Goal: Task Accomplishment & Management: Manage account settings

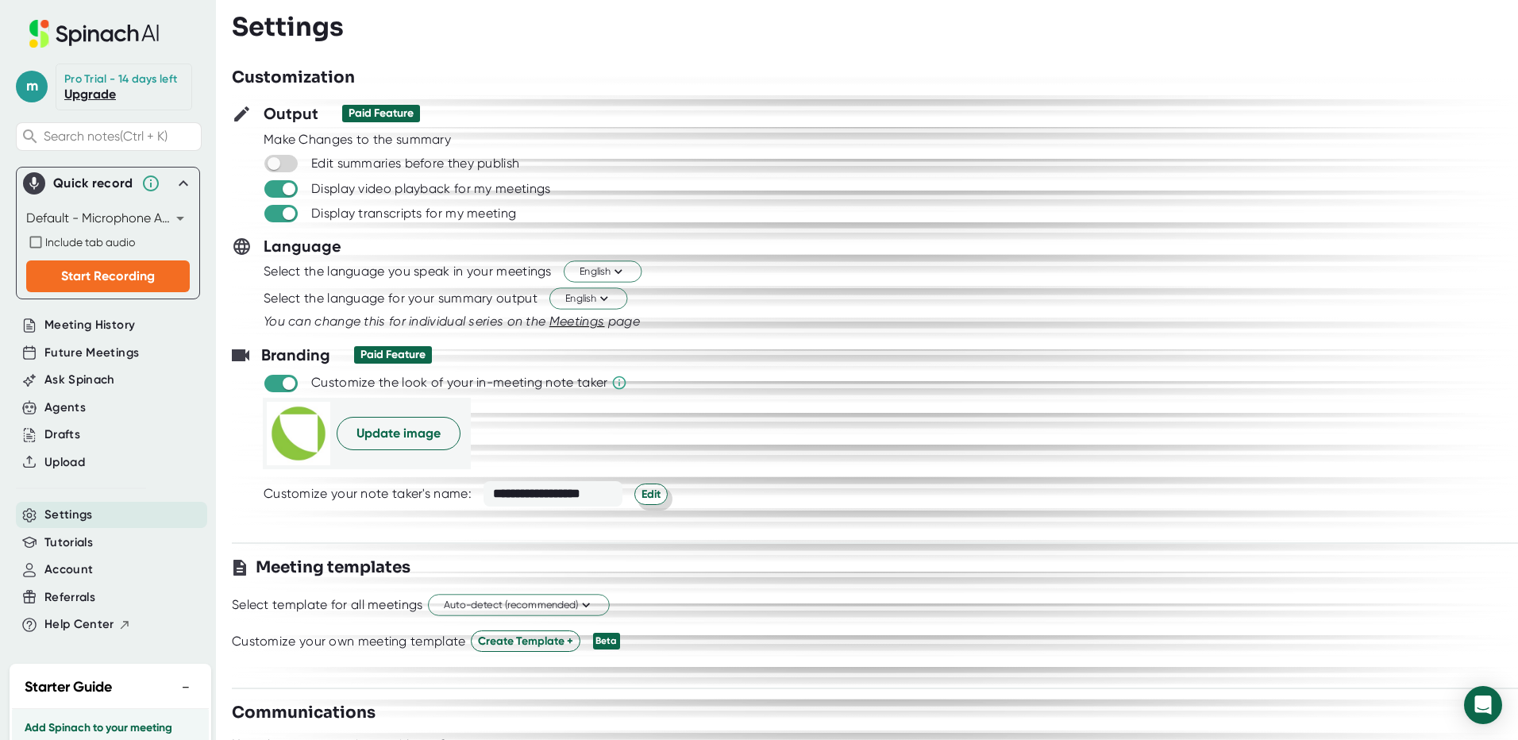
click at [656, 499] on span "Edit" at bounding box center [651, 494] width 19 height 17
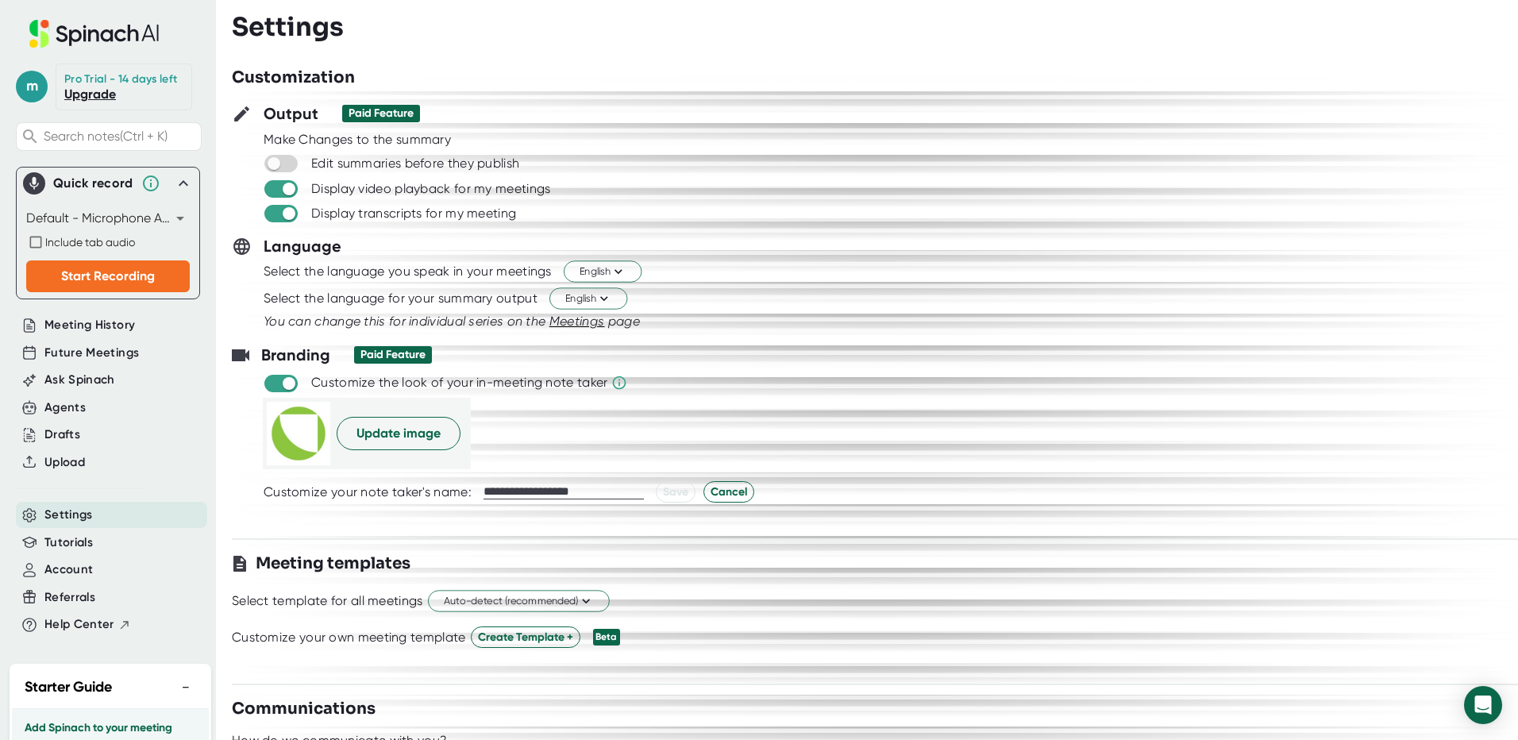
drag, startPoint x: 623, startPoint y: 484, endPoint x: 476, endPoint y: 502, distance: 148.8
click at [476, 502] on div "**********" at bounding box center [907, 491] width 1286 height 21
drag, startPoint x: 634, startPoint y: 491, endPoint x: 453, endPoint y: 498, distance: 182.0
click at [453, 498] on div "**********" at bounding box center [907, 491] width 1286 height 21
type input "**********"
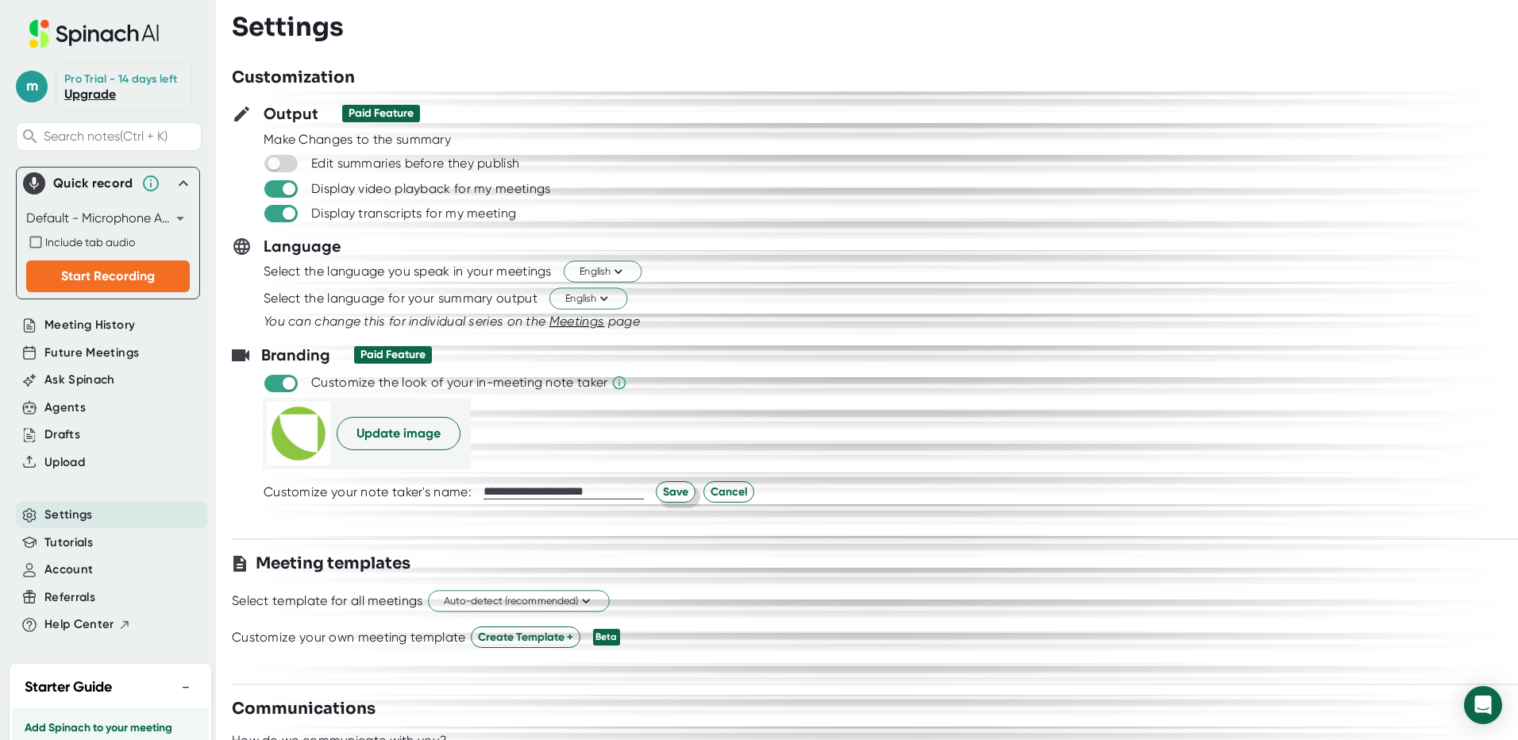
click at [674, 488] on span "Save" at bounding box center [675, 492] width 25 height 17
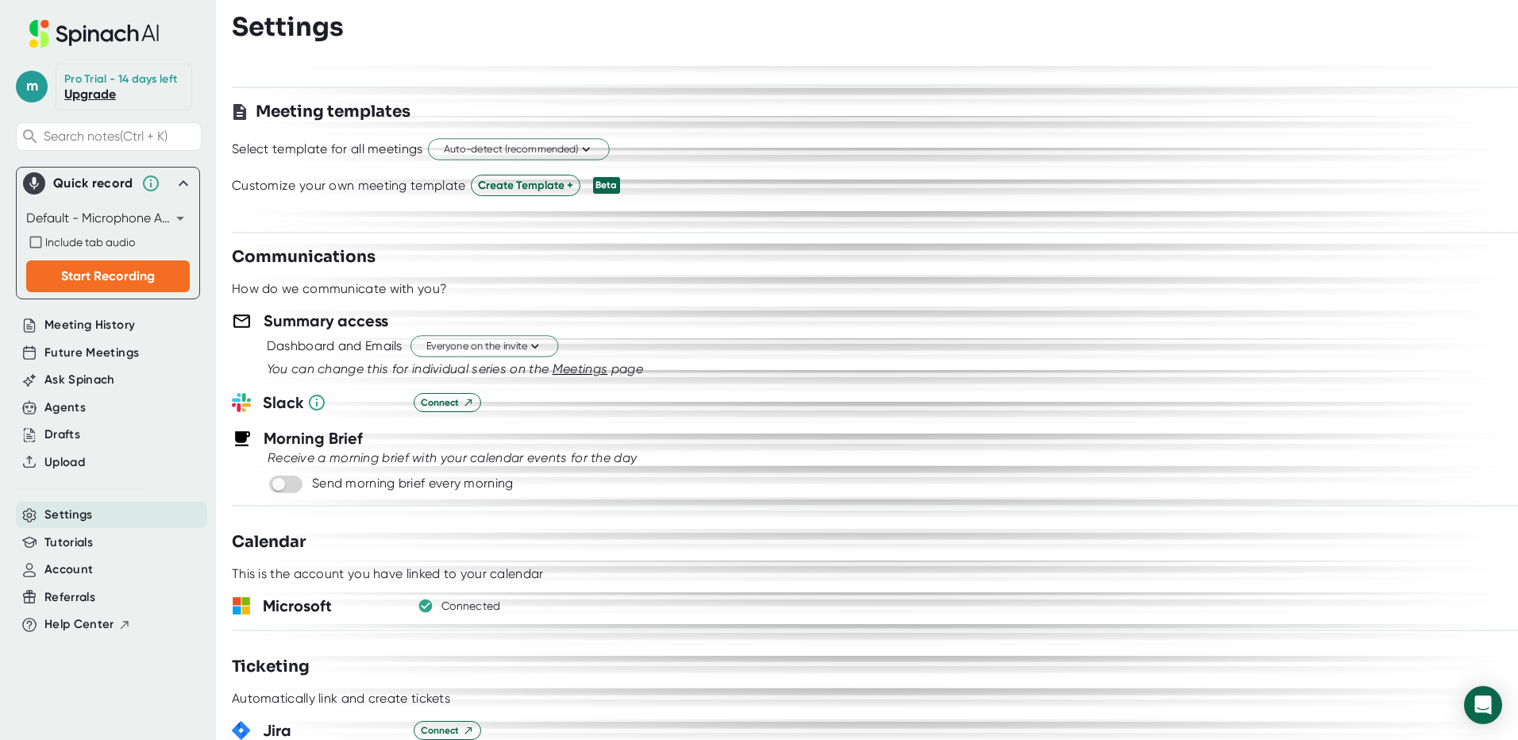
scroll to position [476, 0]
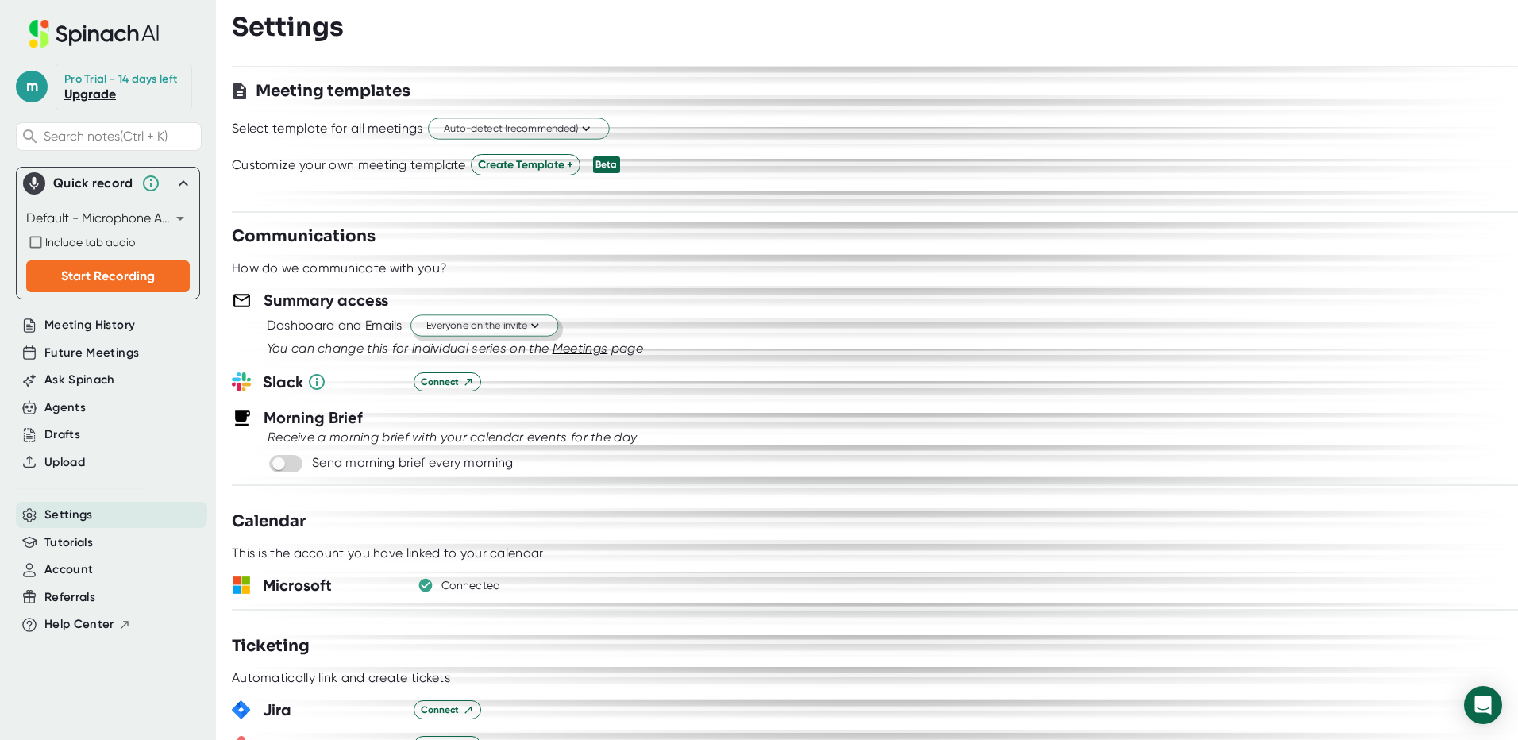
click at [541, 328] on icon at bounding box center [534, 325] width 15 height 15
click at [681, 293] on div at bounding box center [759, 370] width 1518 height 740
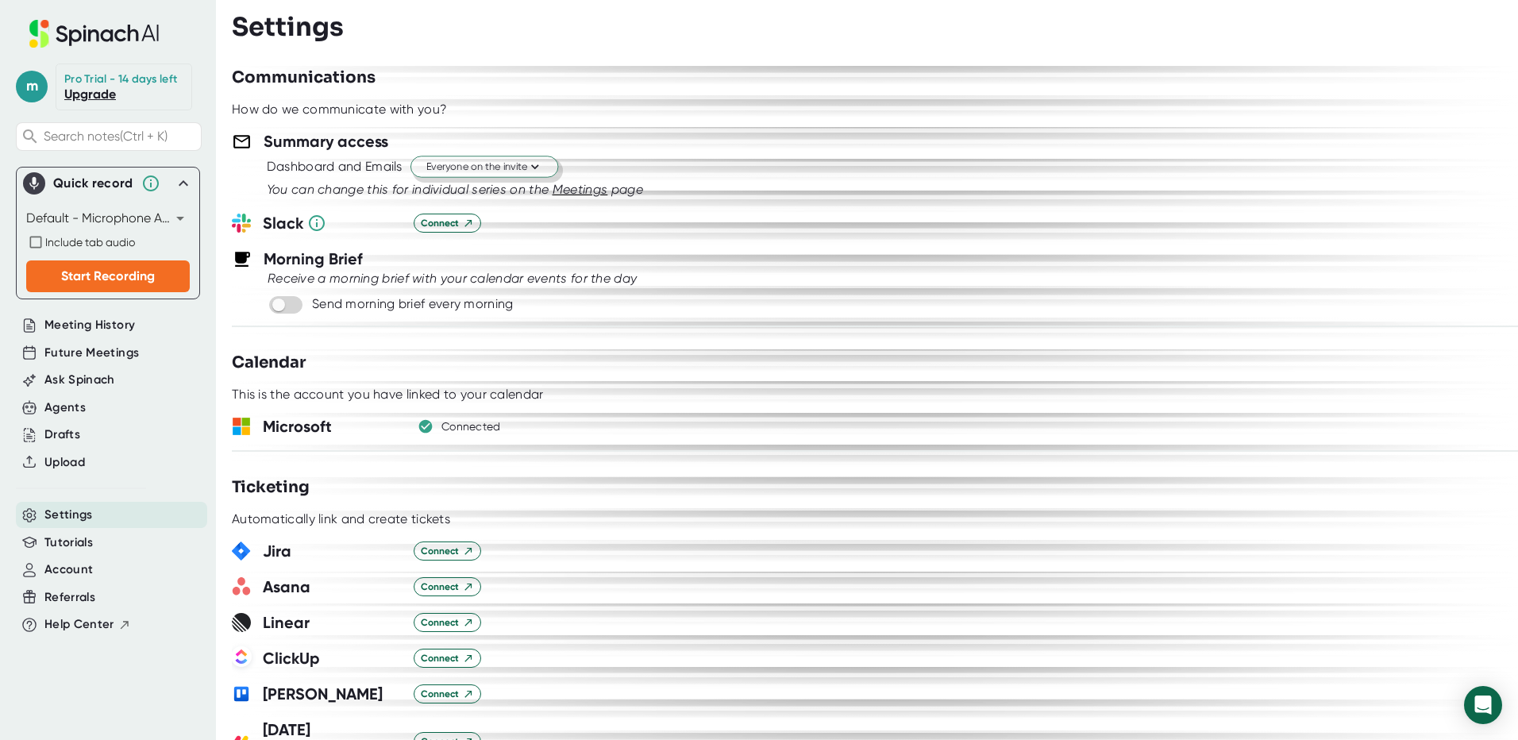
scroll to position [0, 0]
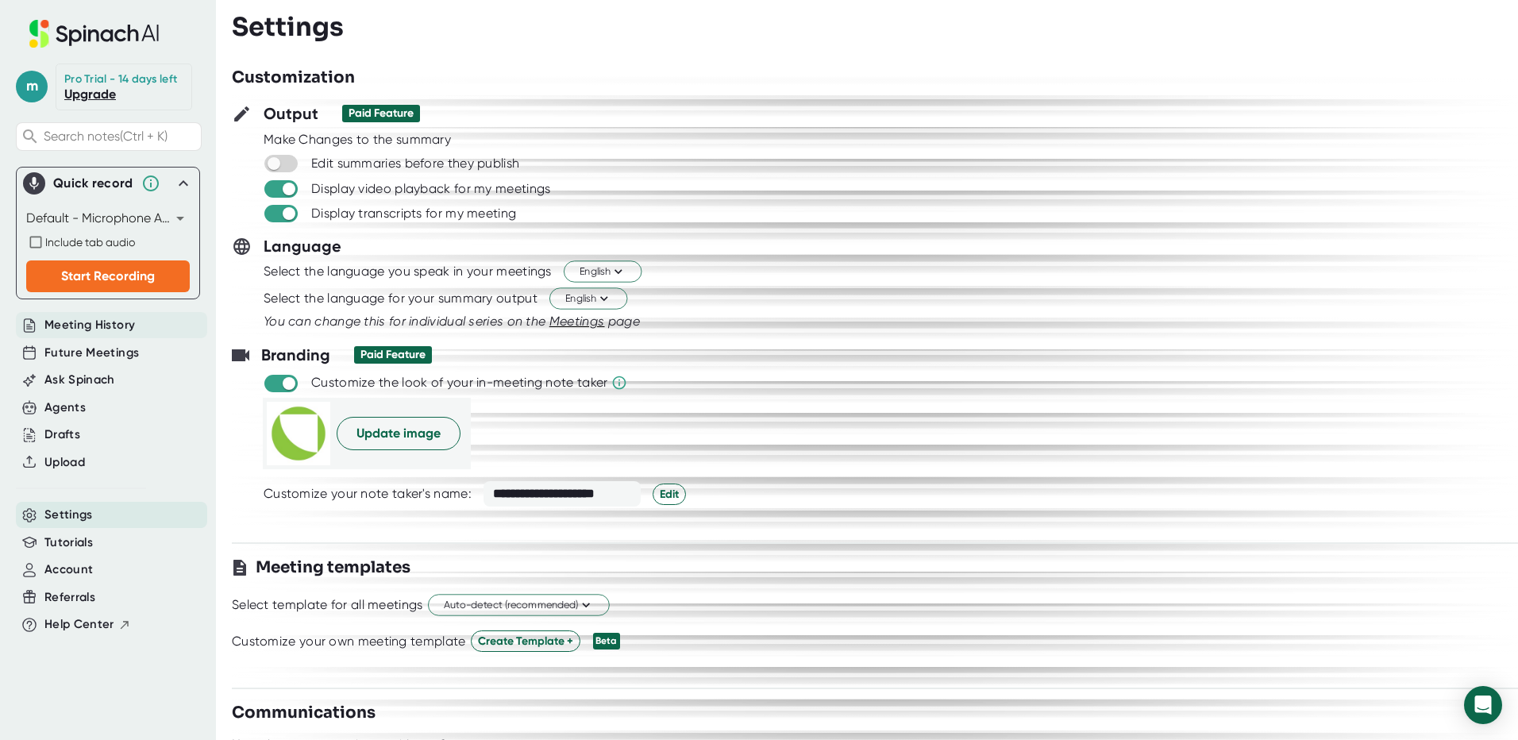
click at [82, 314] on div "Meeting History" at bounding box center [111, 325] width 191 height 26
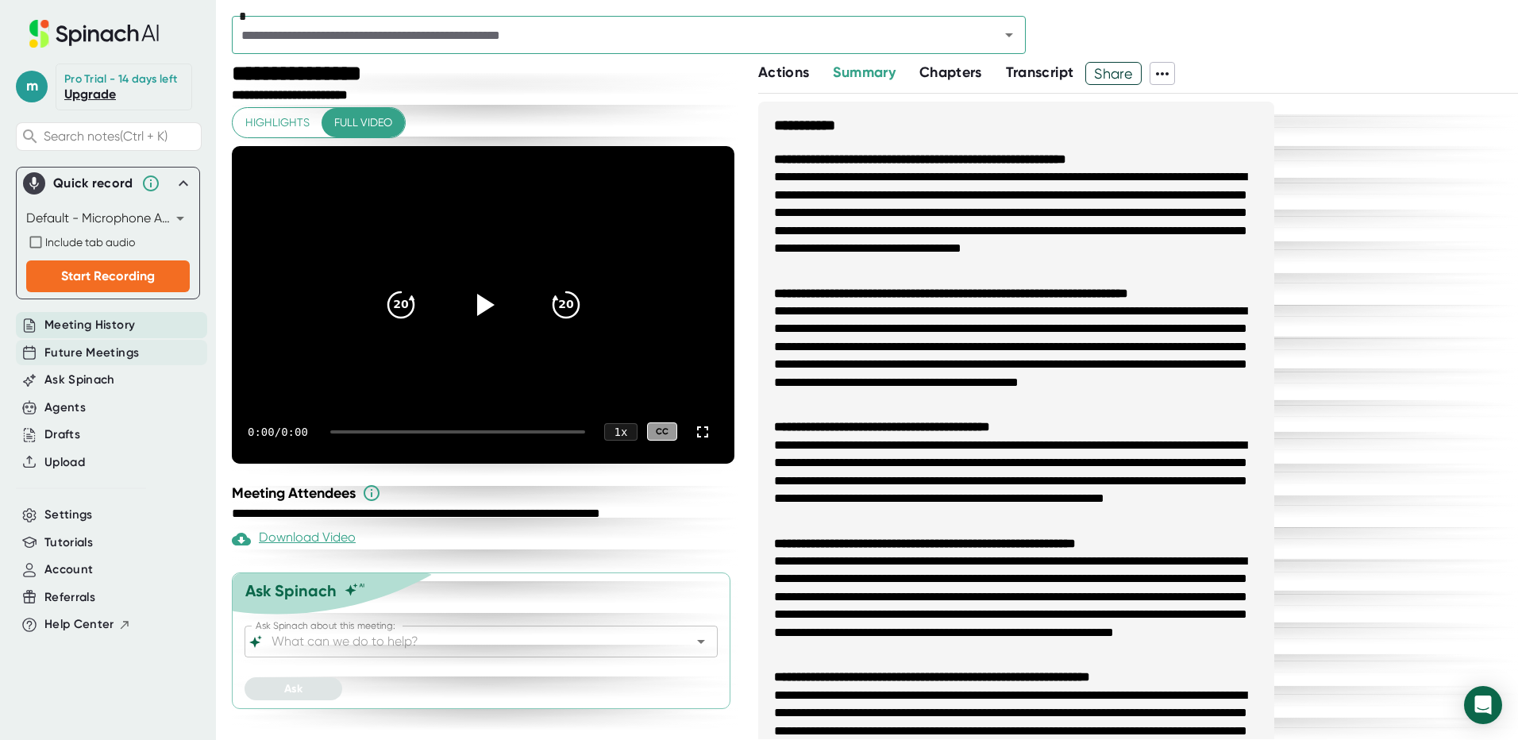
click at [83, 356] on span "Future Meetings" at bounding box center [91, 353] width 94 height 18
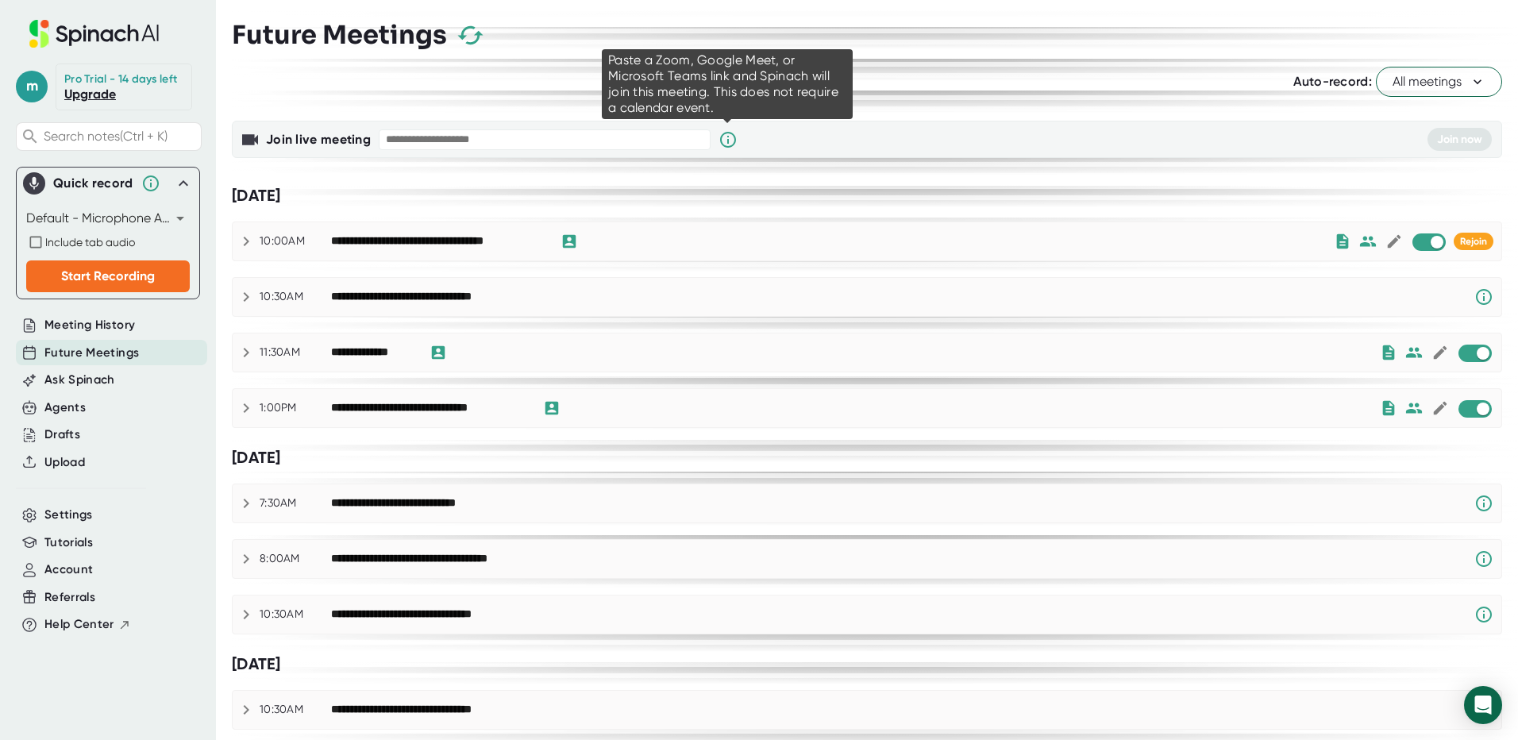
click at [724, 141] on icon at bounding box center [728, 139] width 19 height 19
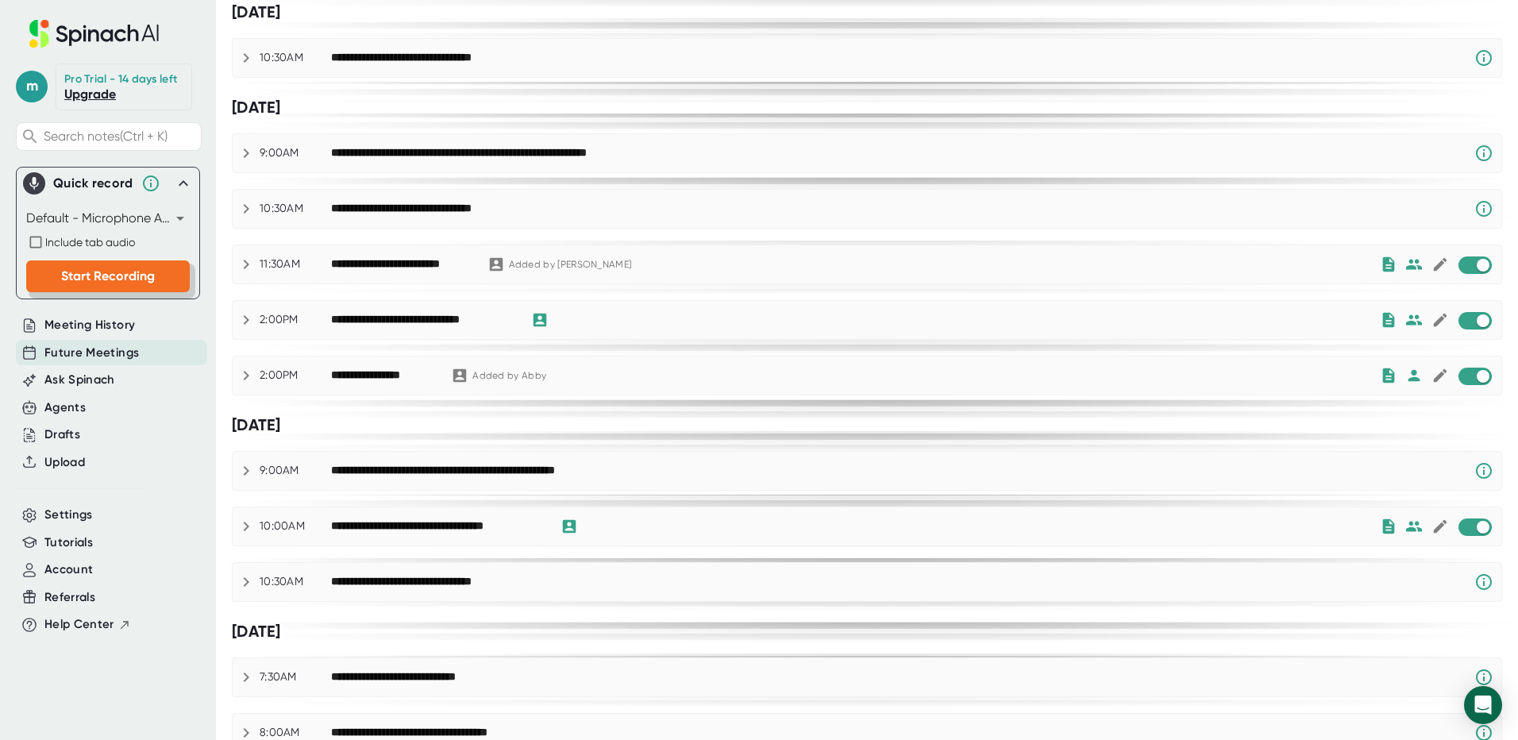
scroll to position [875, 0]
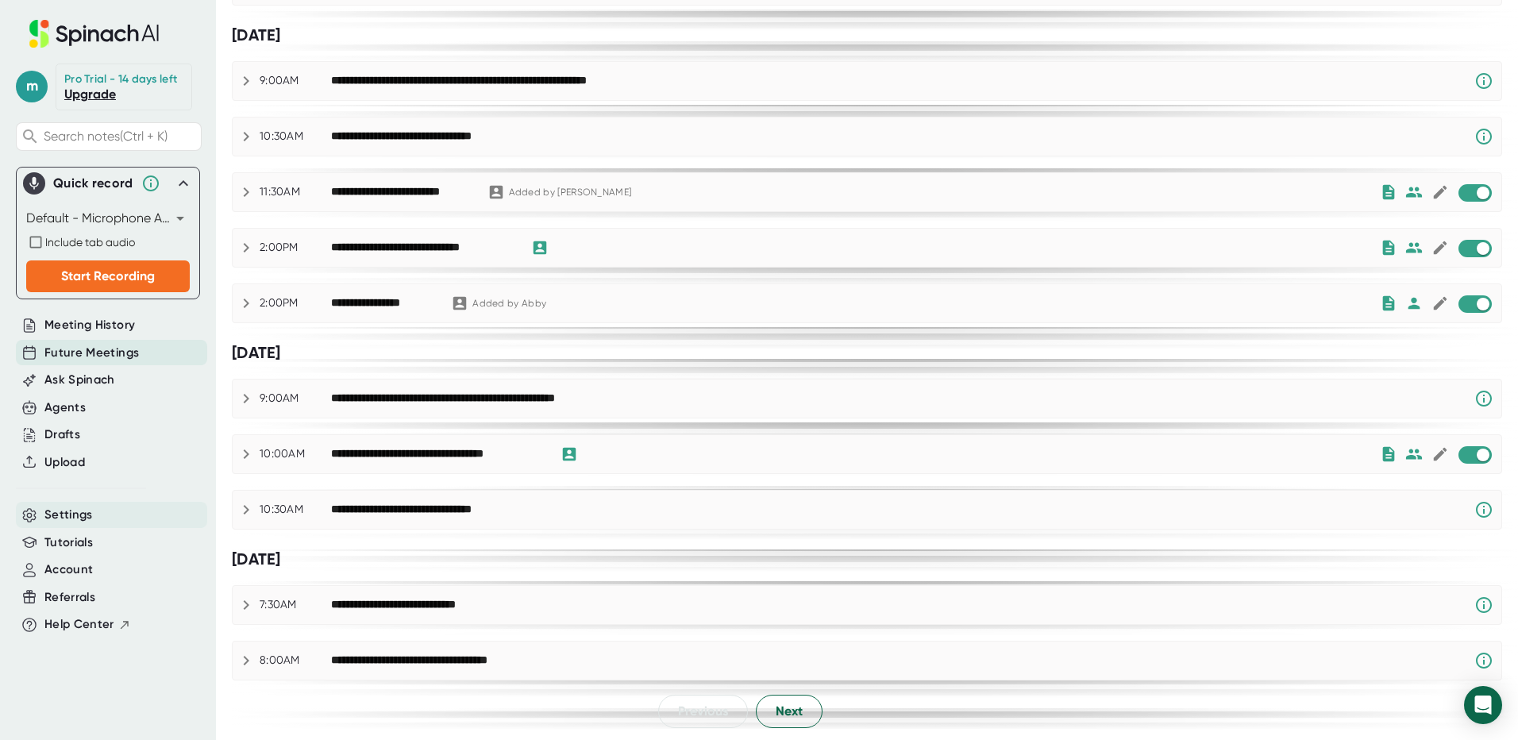
click at [71, 513] on span "Settings" at bounding box center [68, 515] width 48 height 18
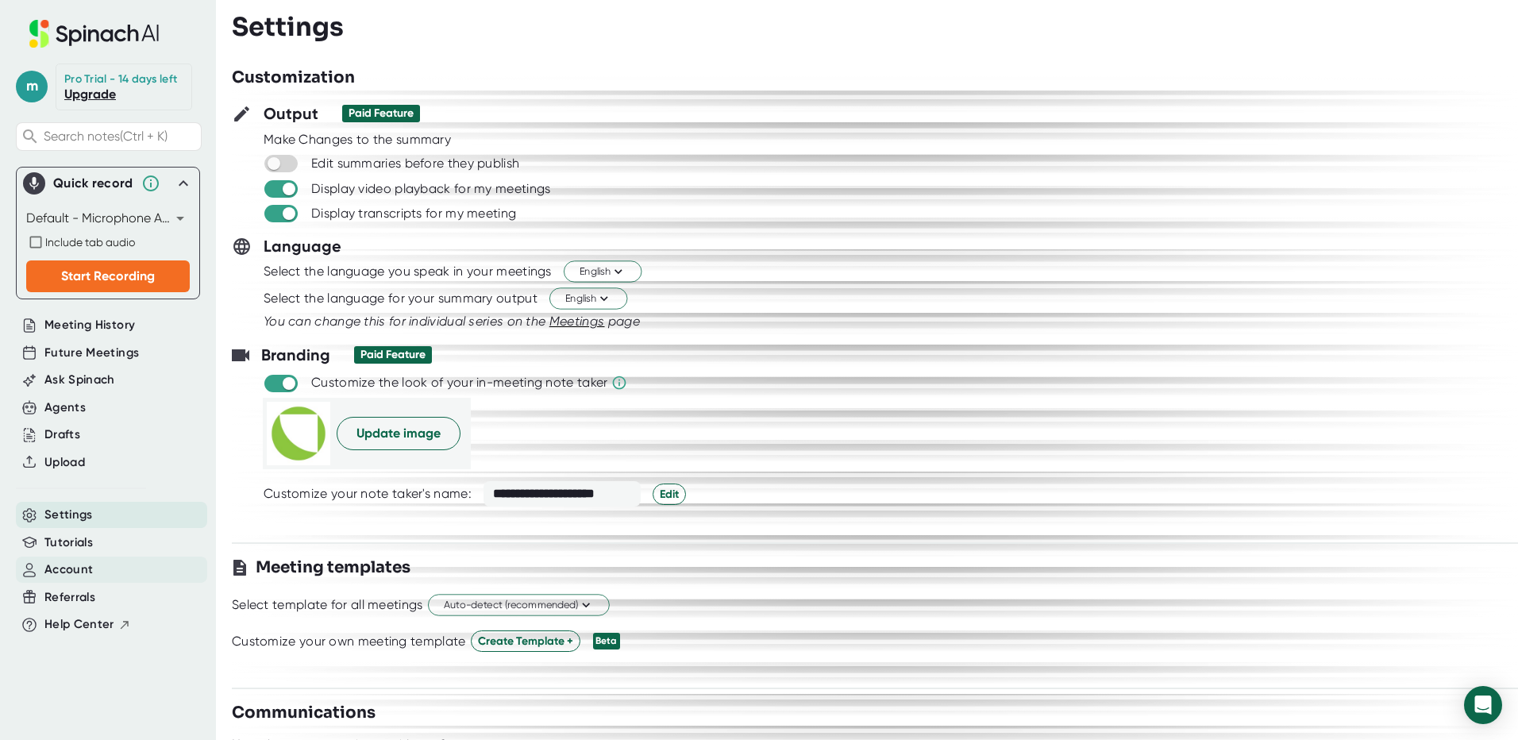
click at [71, 569] on span "Account" at bounding box center [68, 570] width 48 height 18
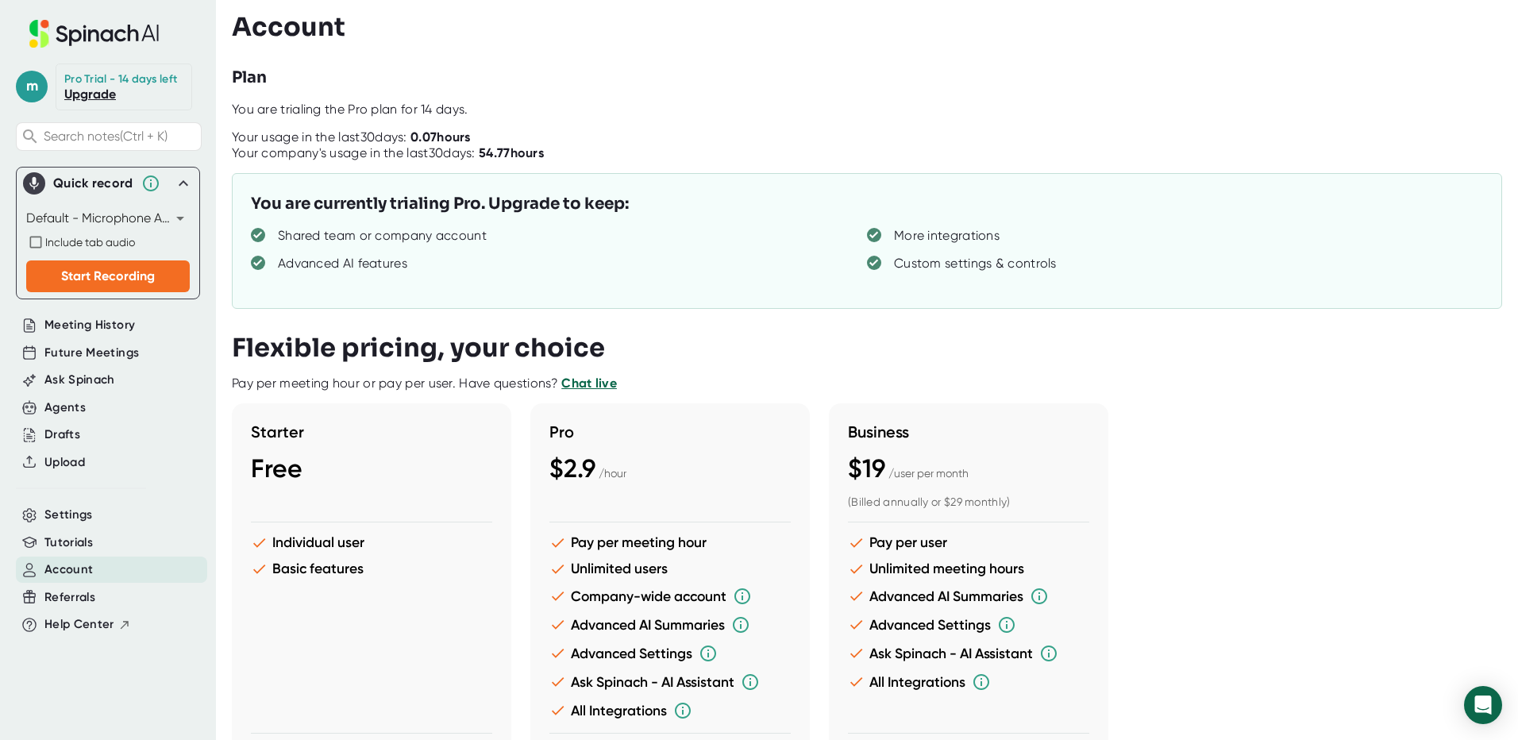
click at [183, 222] on body "m Pro Trial - 14 days left Upgrade Search notes (Ctrl + K) Quick record Default…" at bounding box center [759, 370] width 1518 height 740
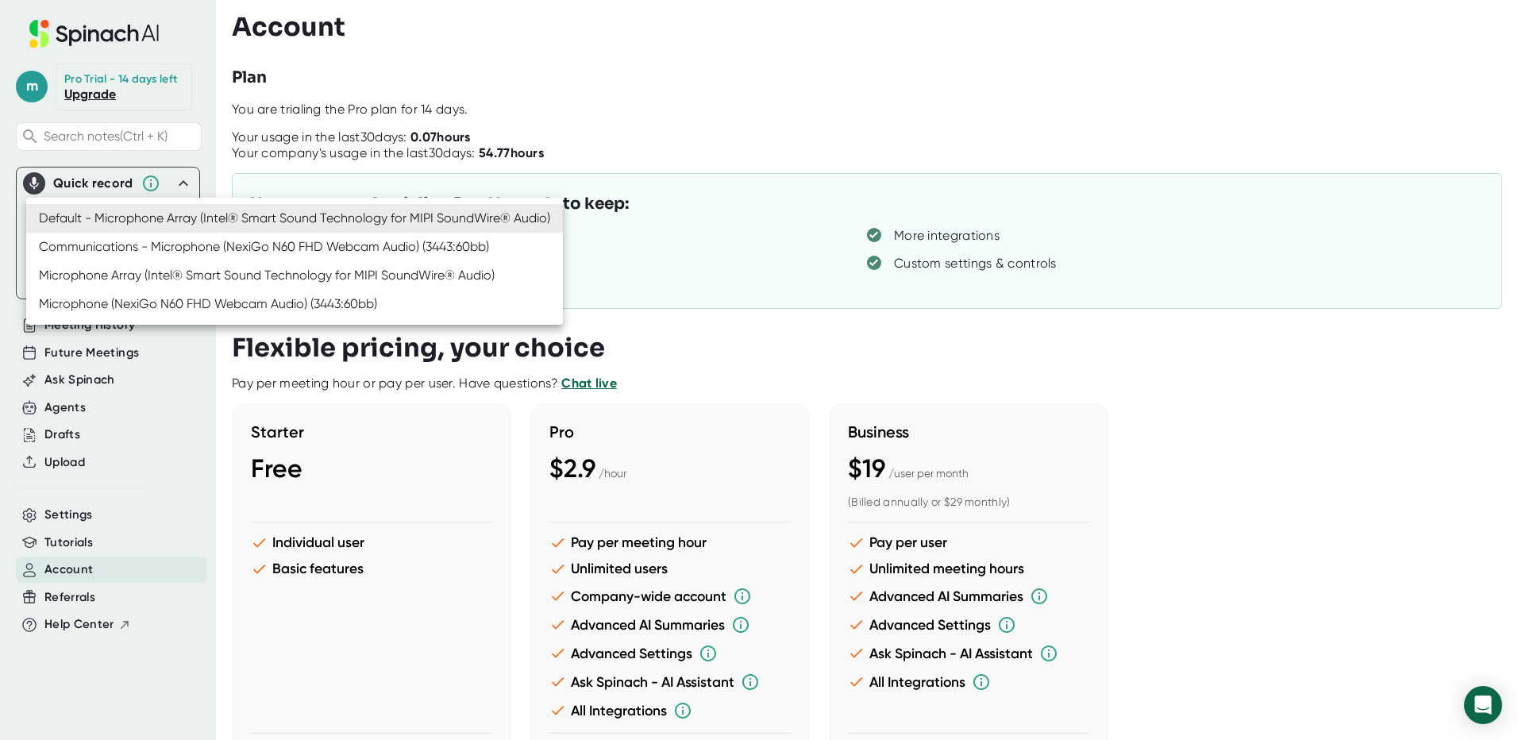
click at [165, 502] on div at bounding box center [759, 370] width 1518 height 740
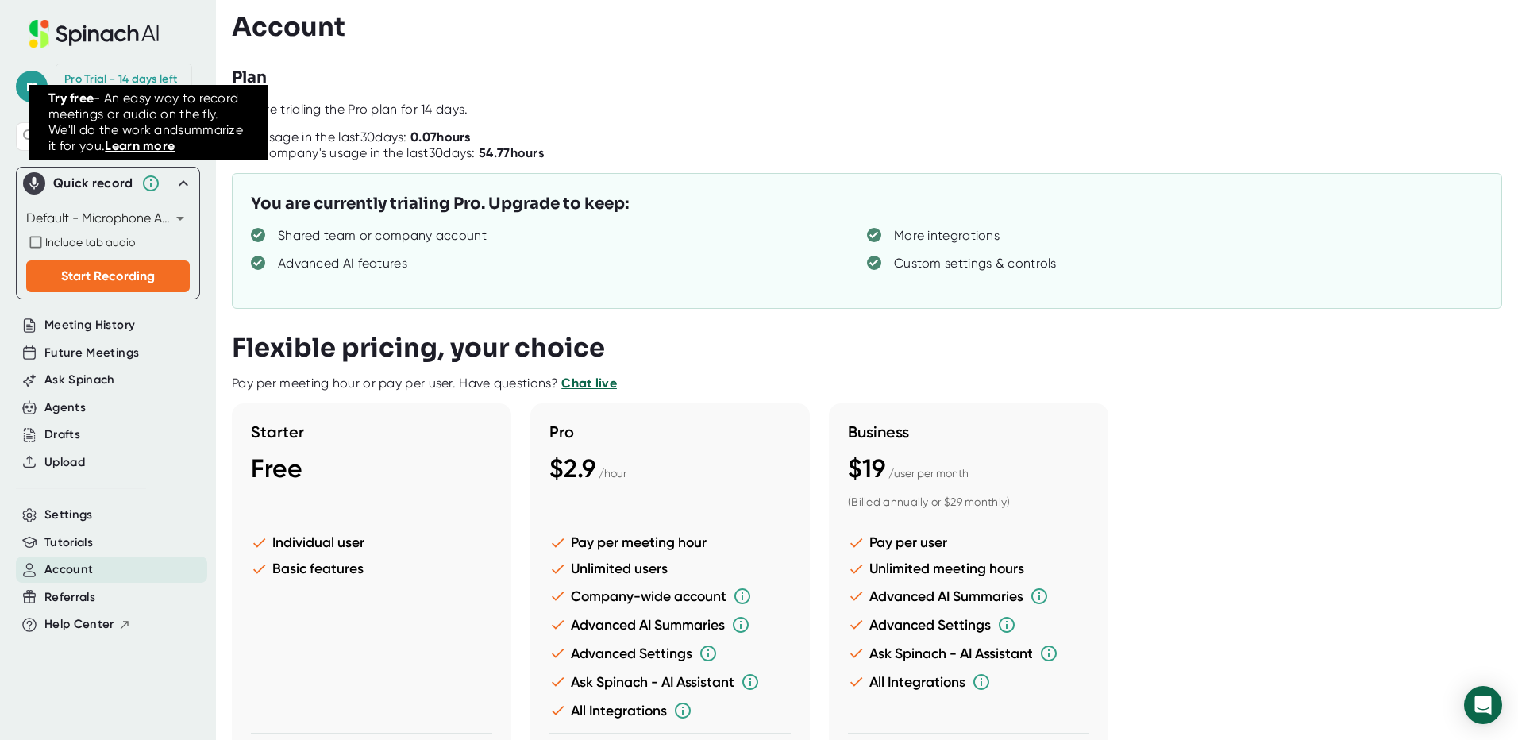
click at [143, 177] on icon at bounding box center [150, 183] width 19 height 19
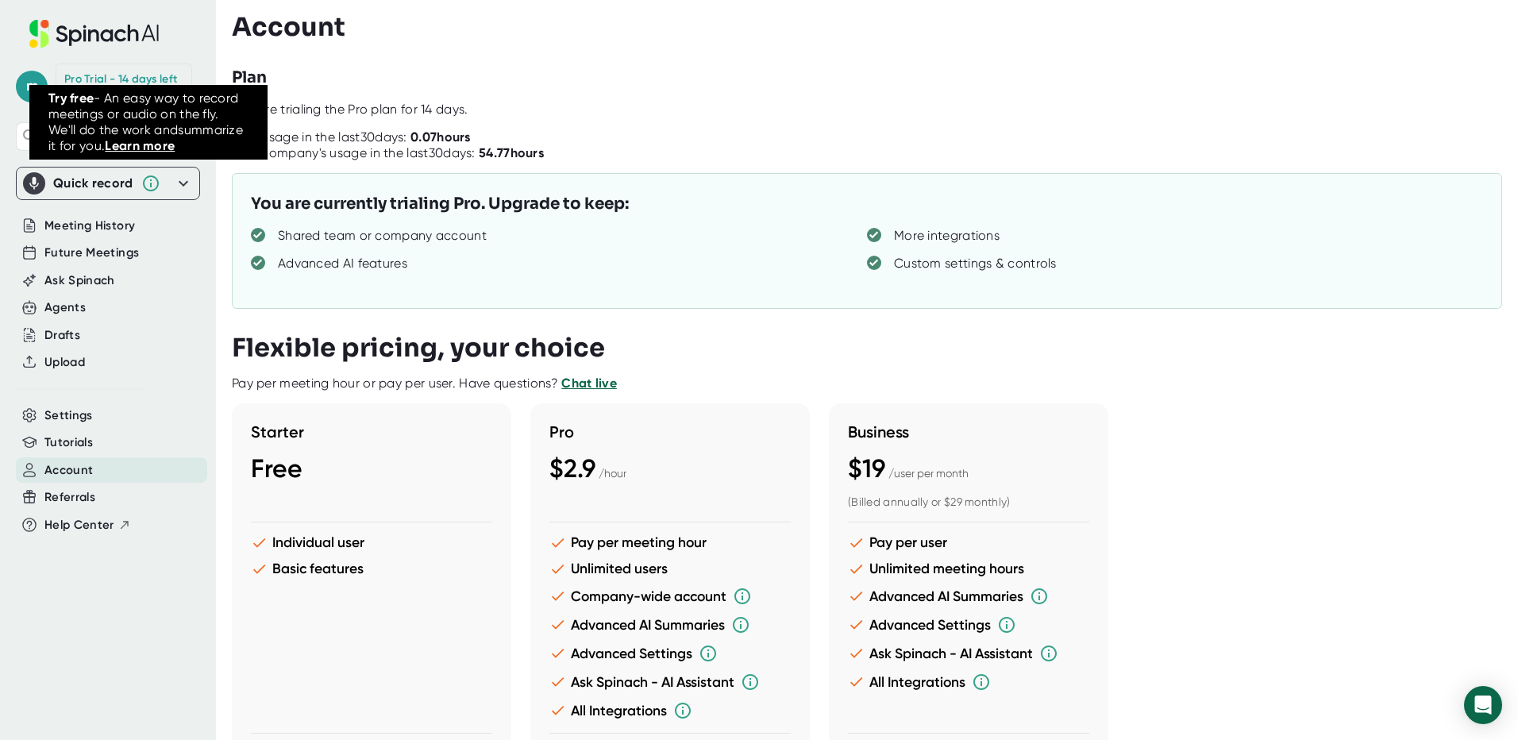
click at [143, 177] on icon at bounding box center [150, 183] width 19 height 19
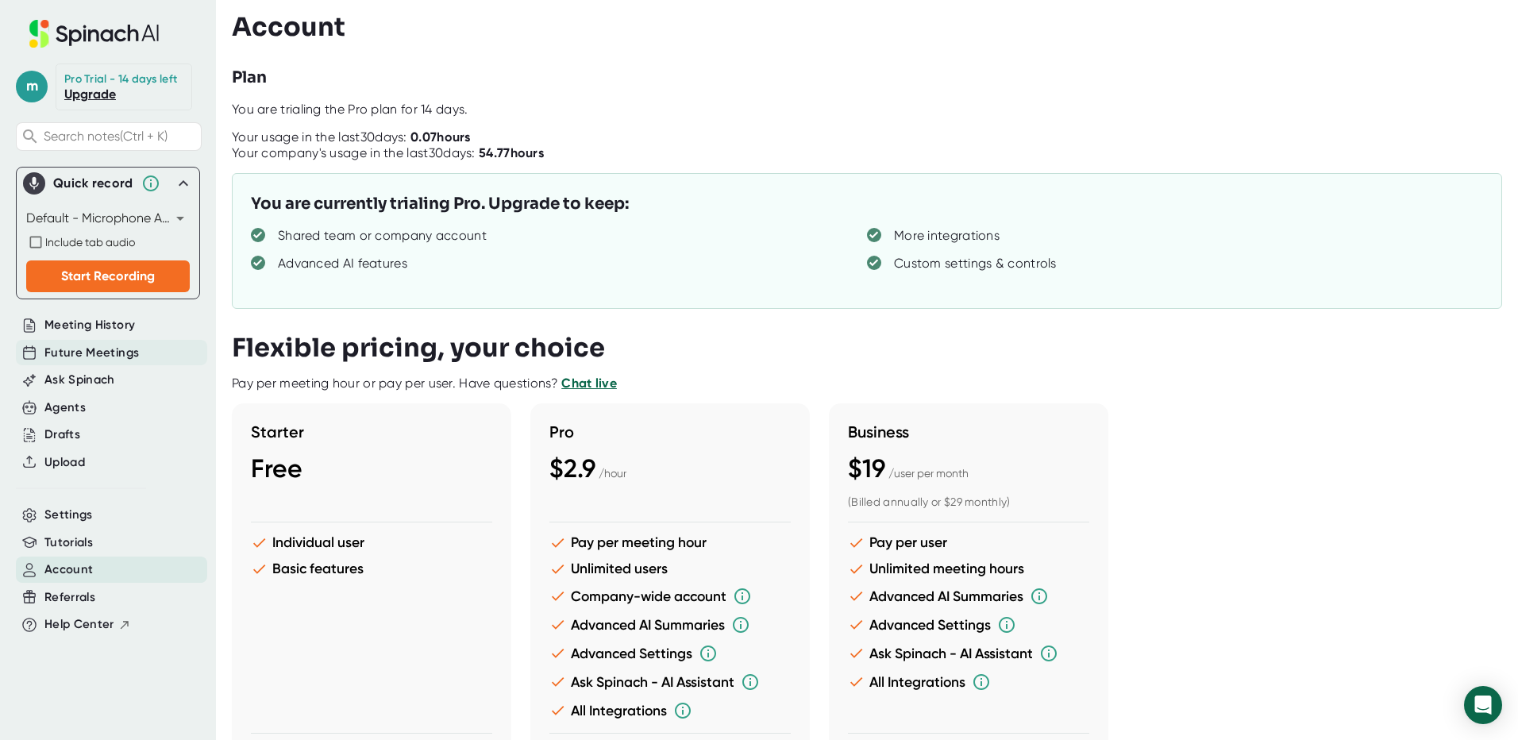
click at [112, 357] on span "Future Meetings" at bounding box center [91, 353] width 94 height 18
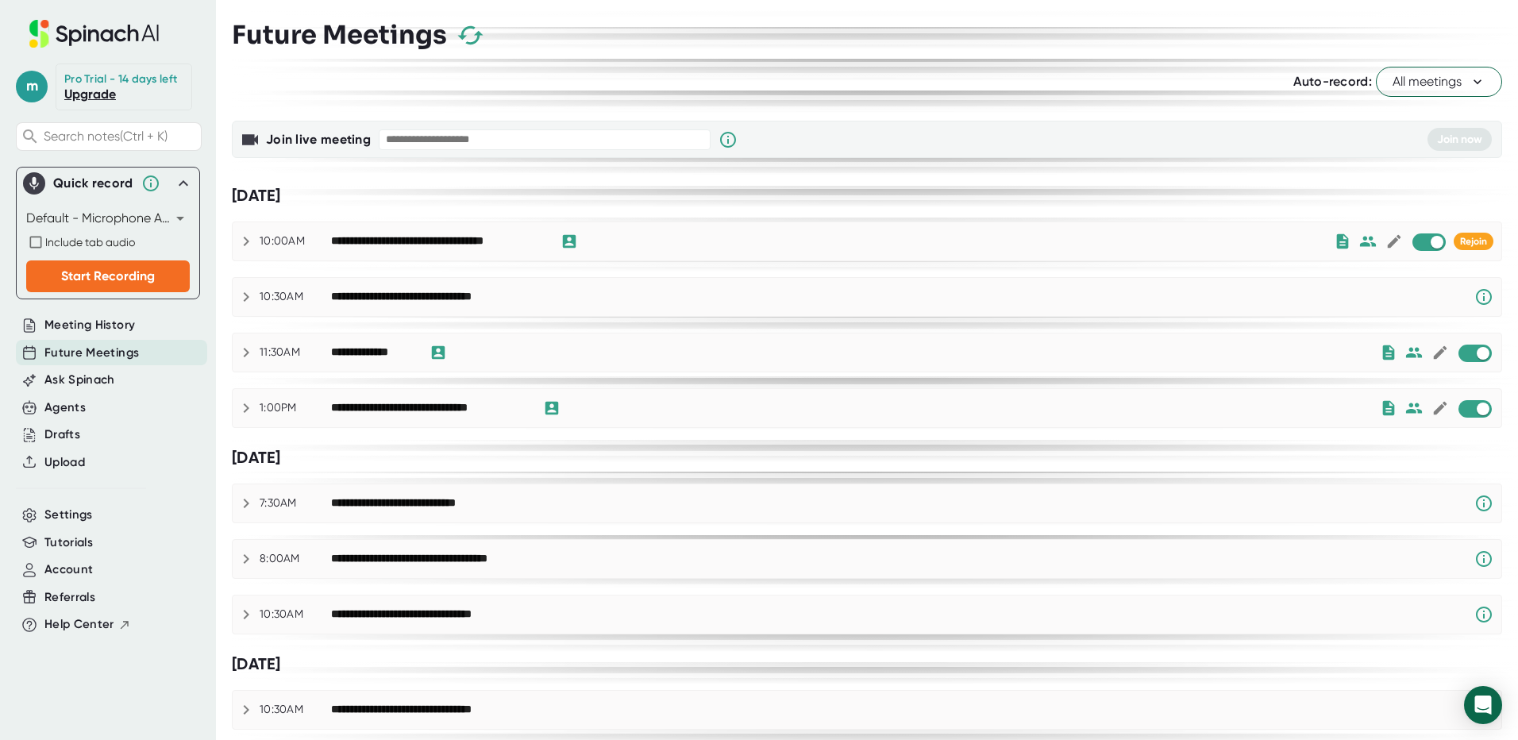
click at [1464, 90] on span "All meetings" at bounding box center [1439, 81] width 93 height 19
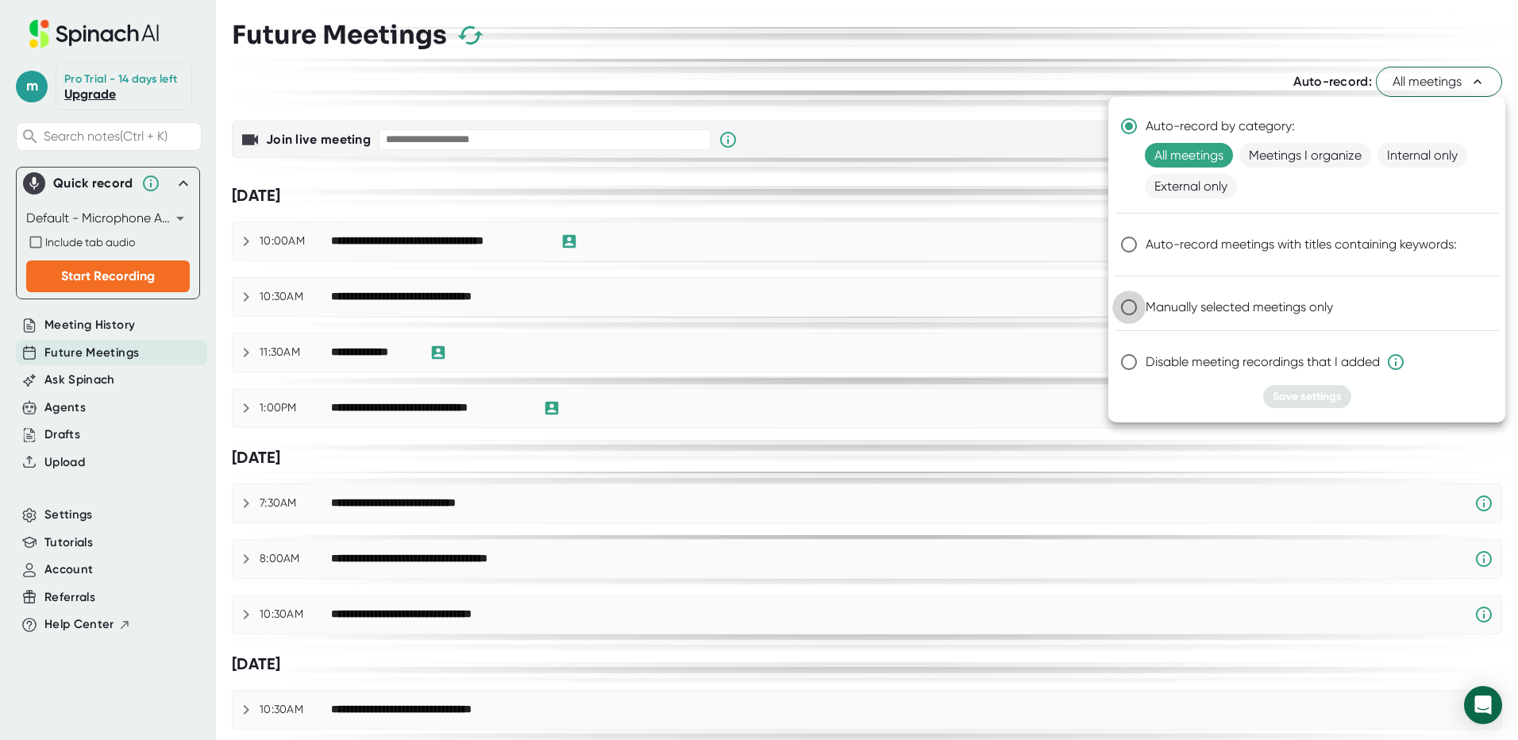
click at [1132, 307] on input "Manually selected meetings only" at bounding box center [1128, 307] width 33 height 33
radio input "true"
click at [1288, 398] on span "Save settings" at bounding box center [1307, 396] width 69 height 13
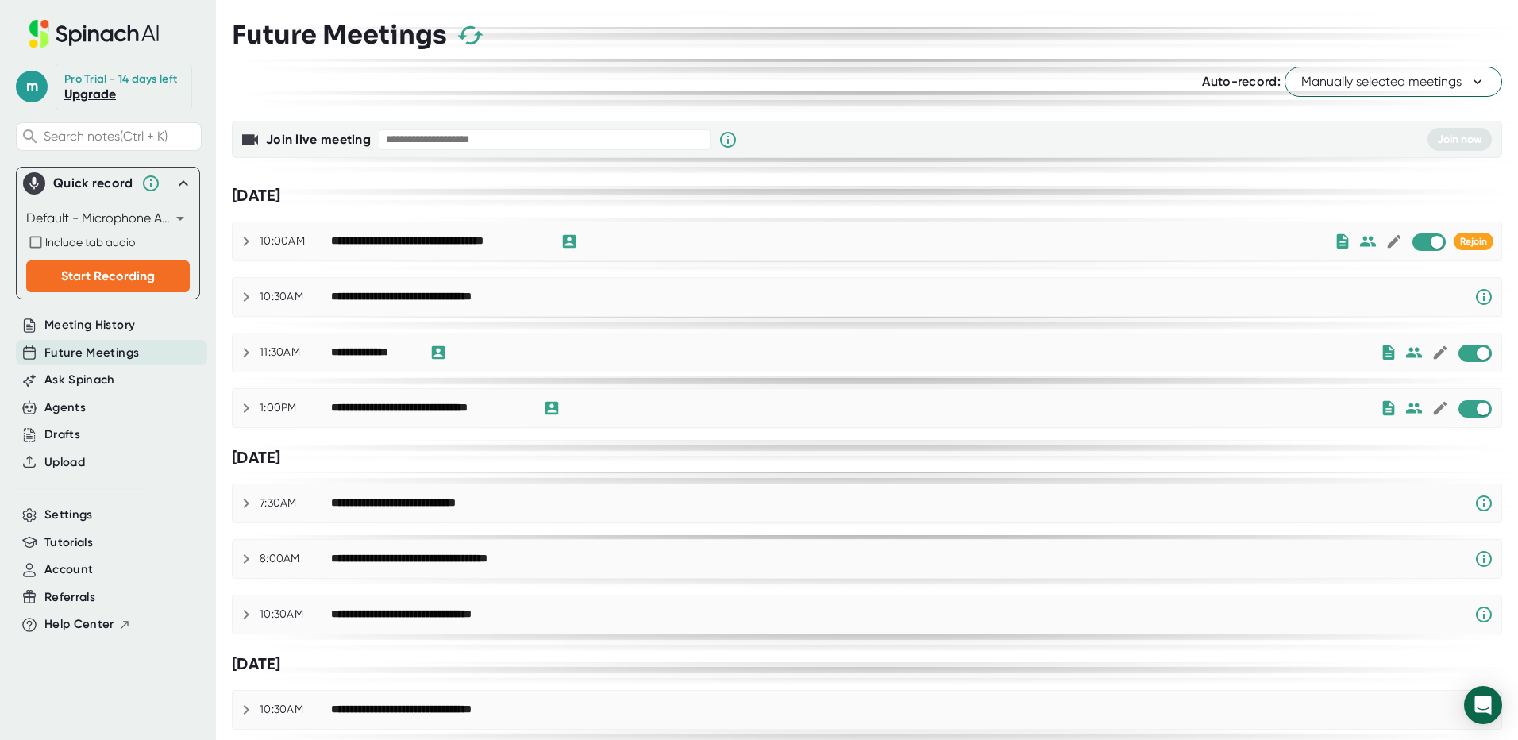
click at [471, 32] on icon "button" at bounding box center [471, 35] width 28 height 28
click at [79, 29] on icon at bounding box center [94, 34] width 212 height 28
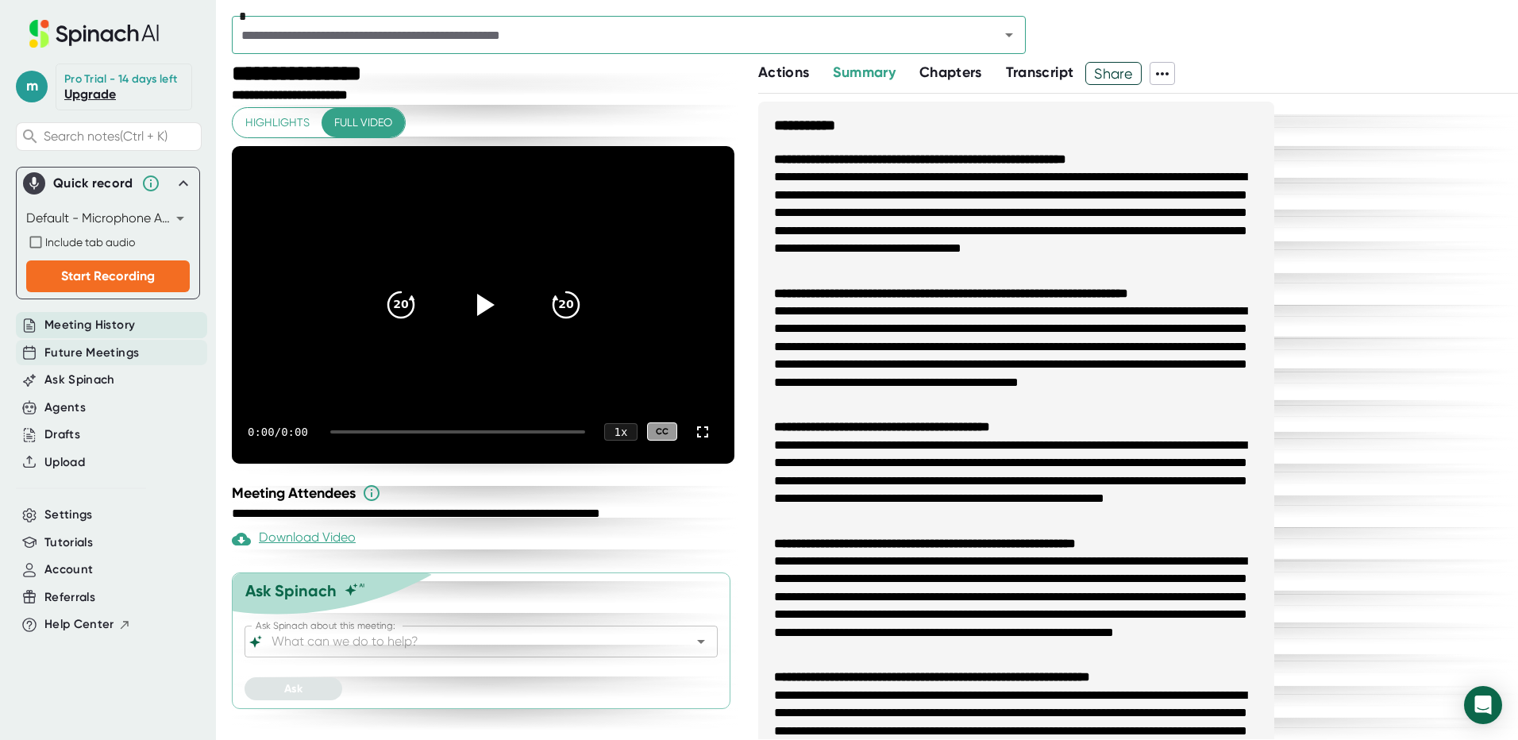
click at [114, 354] on span "Future Meetings" at bounding box center [91, 353] width 94 height 18
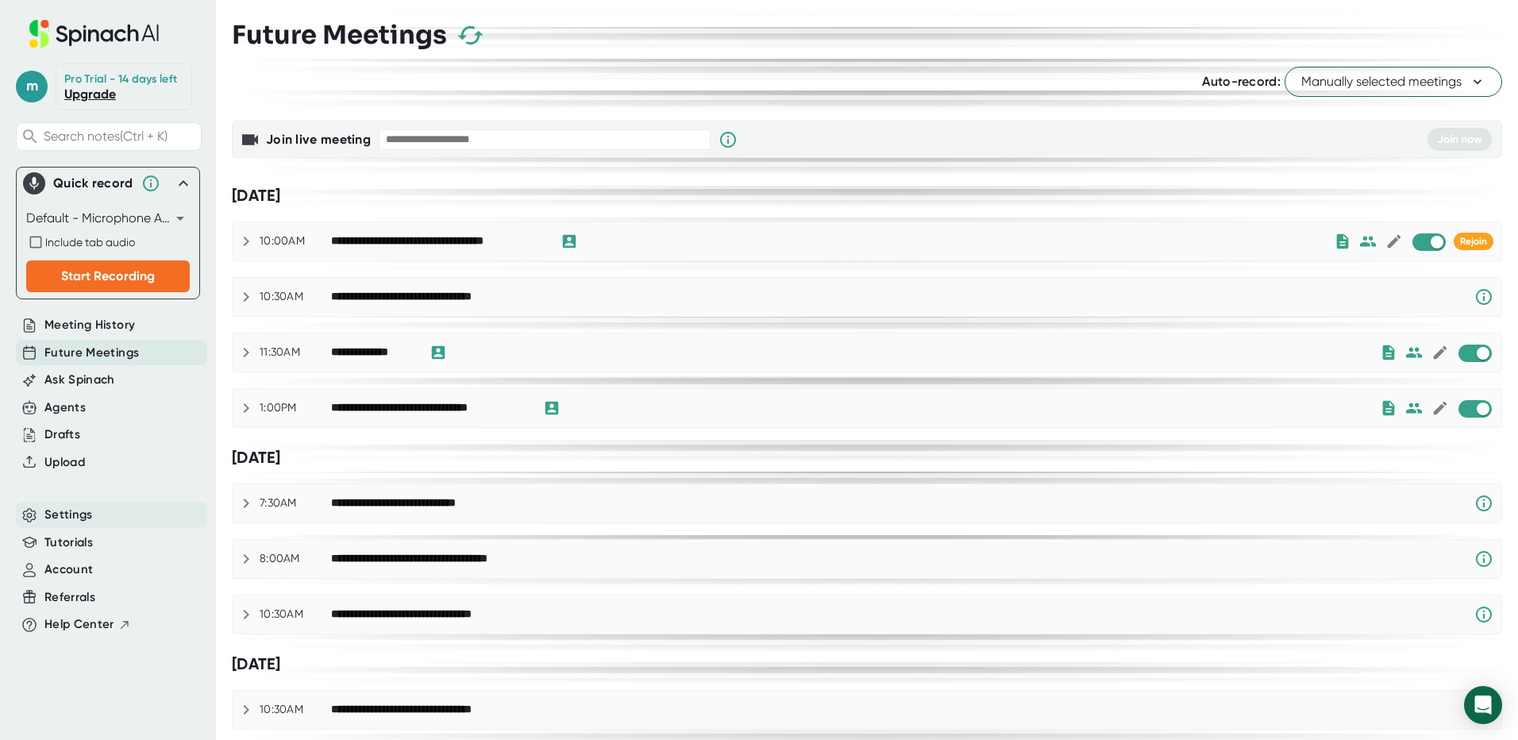
click at [99, 519] on div "Settings" at bounding box center [111, 515] width 191 height 26
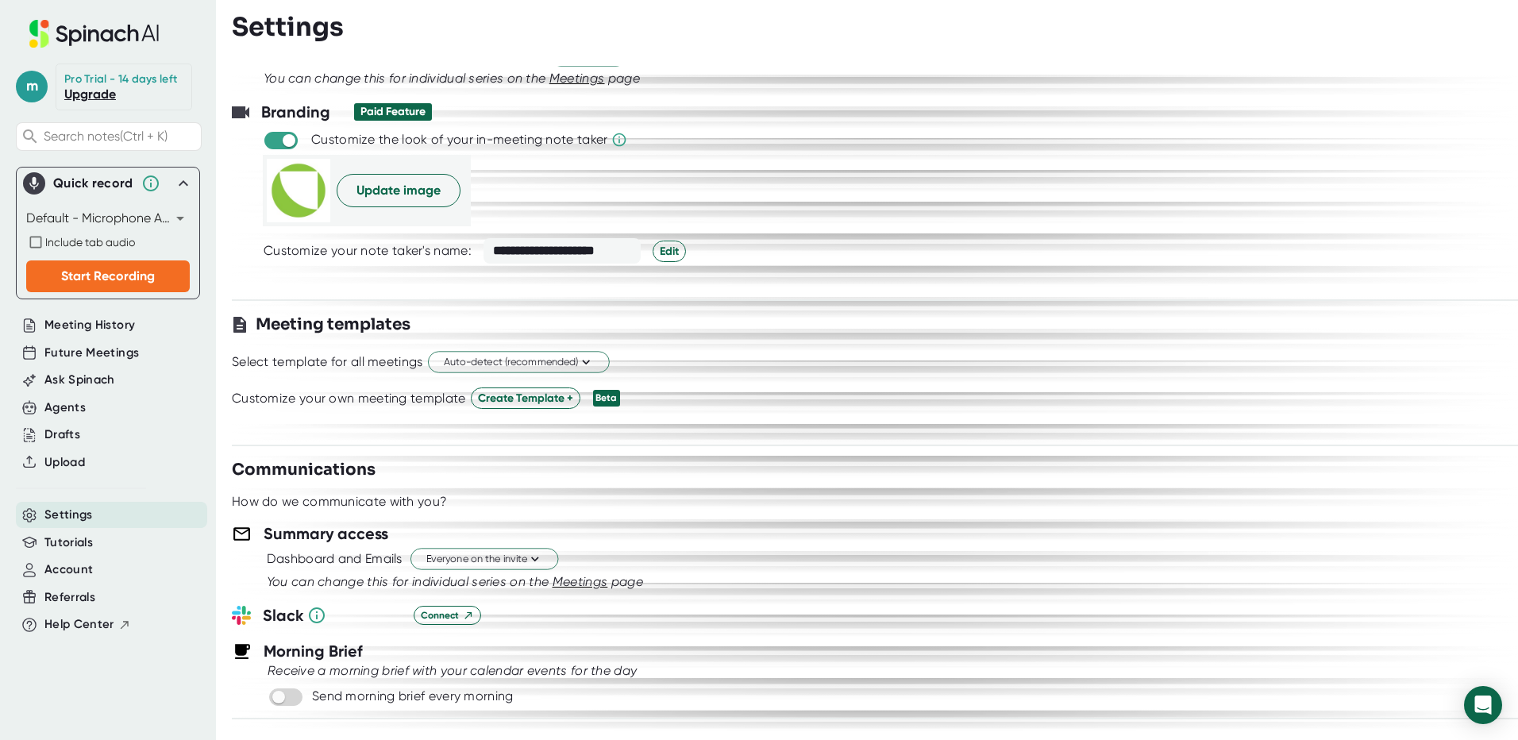
scroll to position [476, 0]
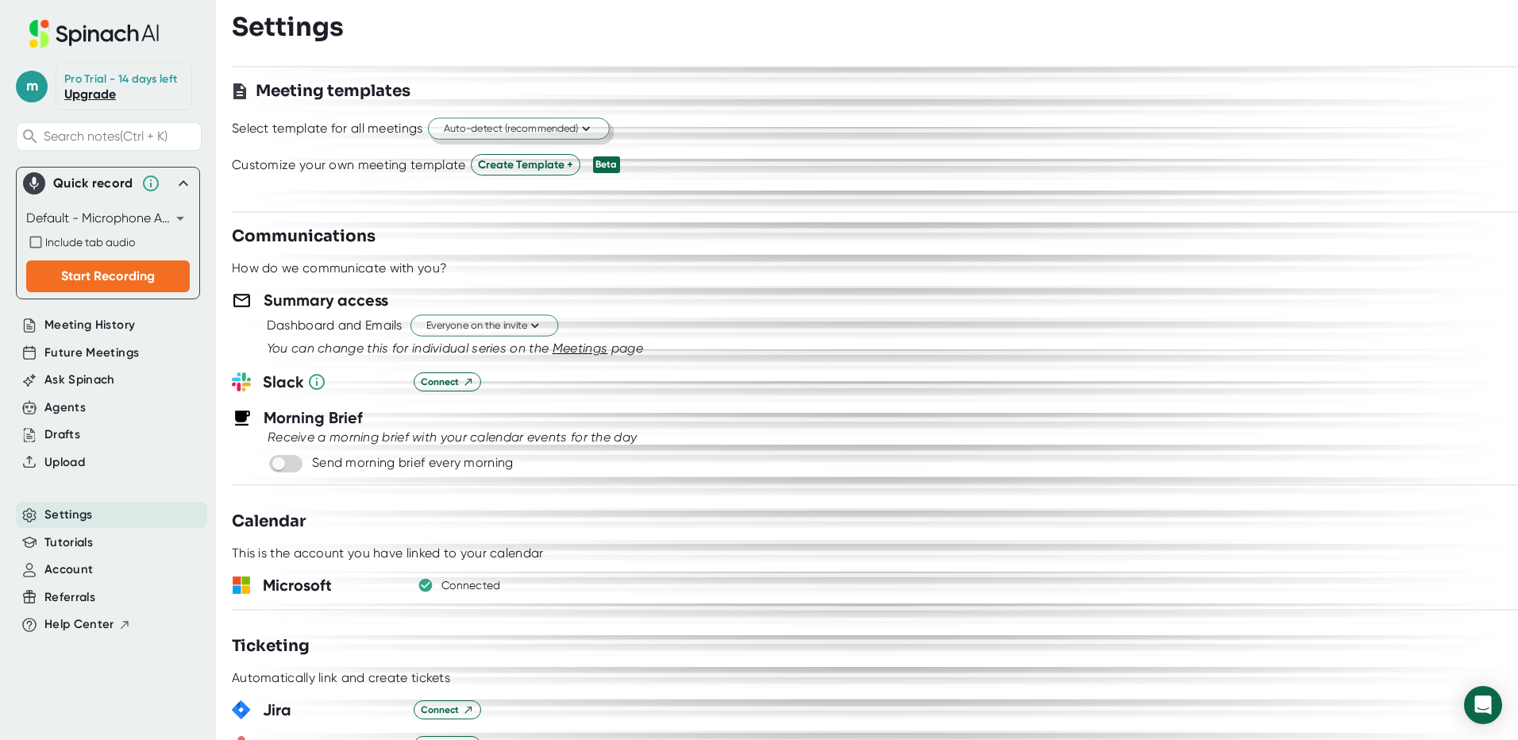
click at [588, 125] on icon at bounding box center [585, 128] width 15 height 15
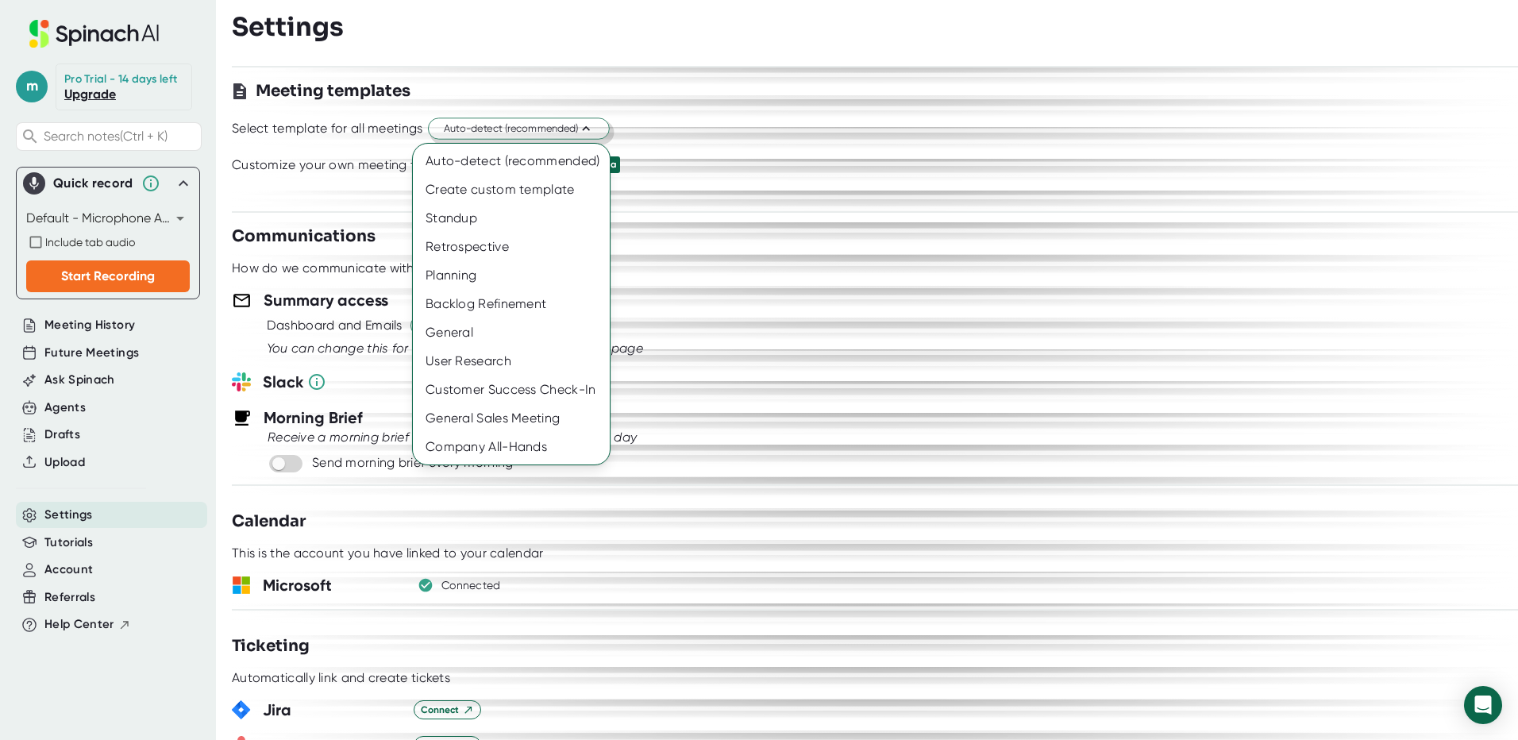
click at [91, 537] on div at bounding box center [759, 370] width 1518 height 740
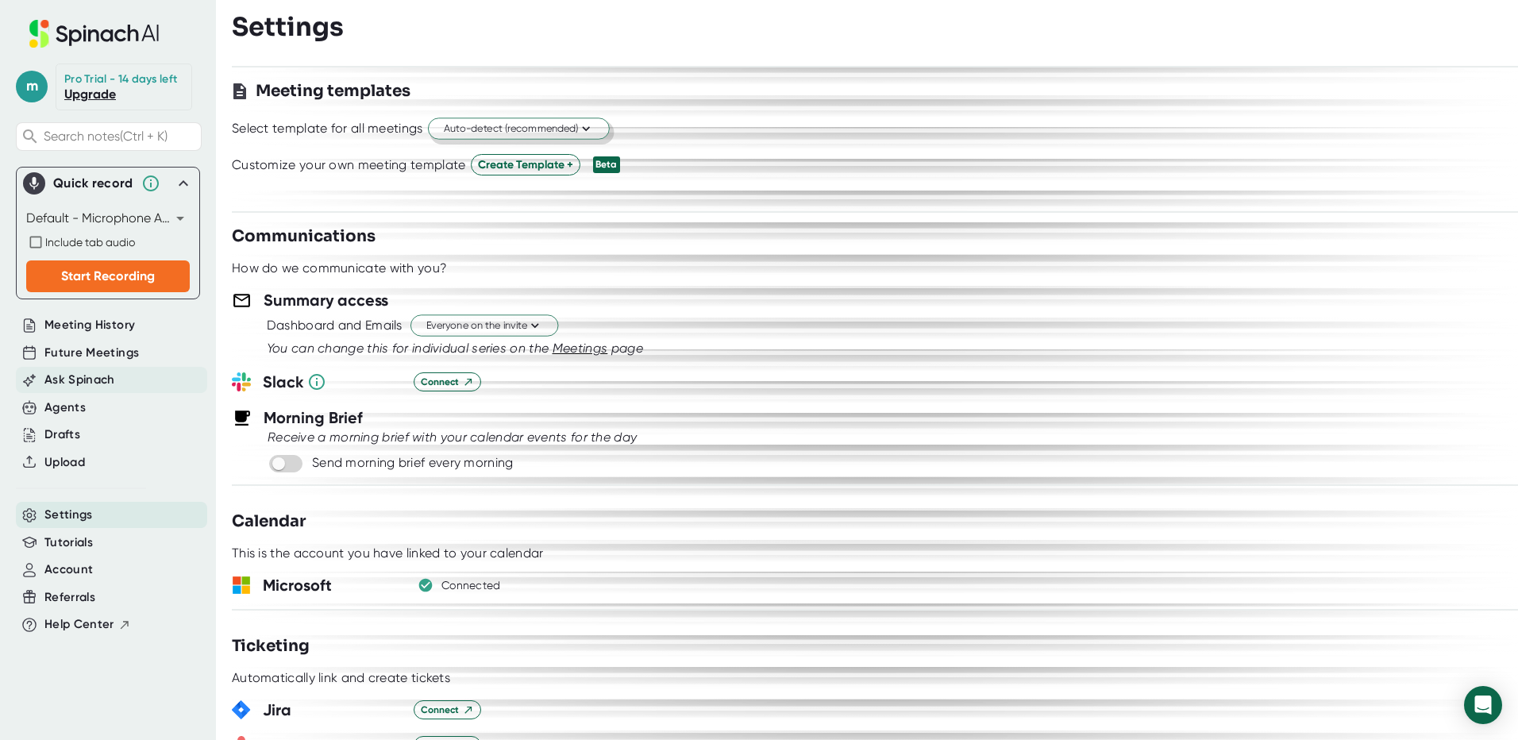
click at [91, 383] on span "Ask Spinach" at bounding box center [79, 380] width 71 height 18
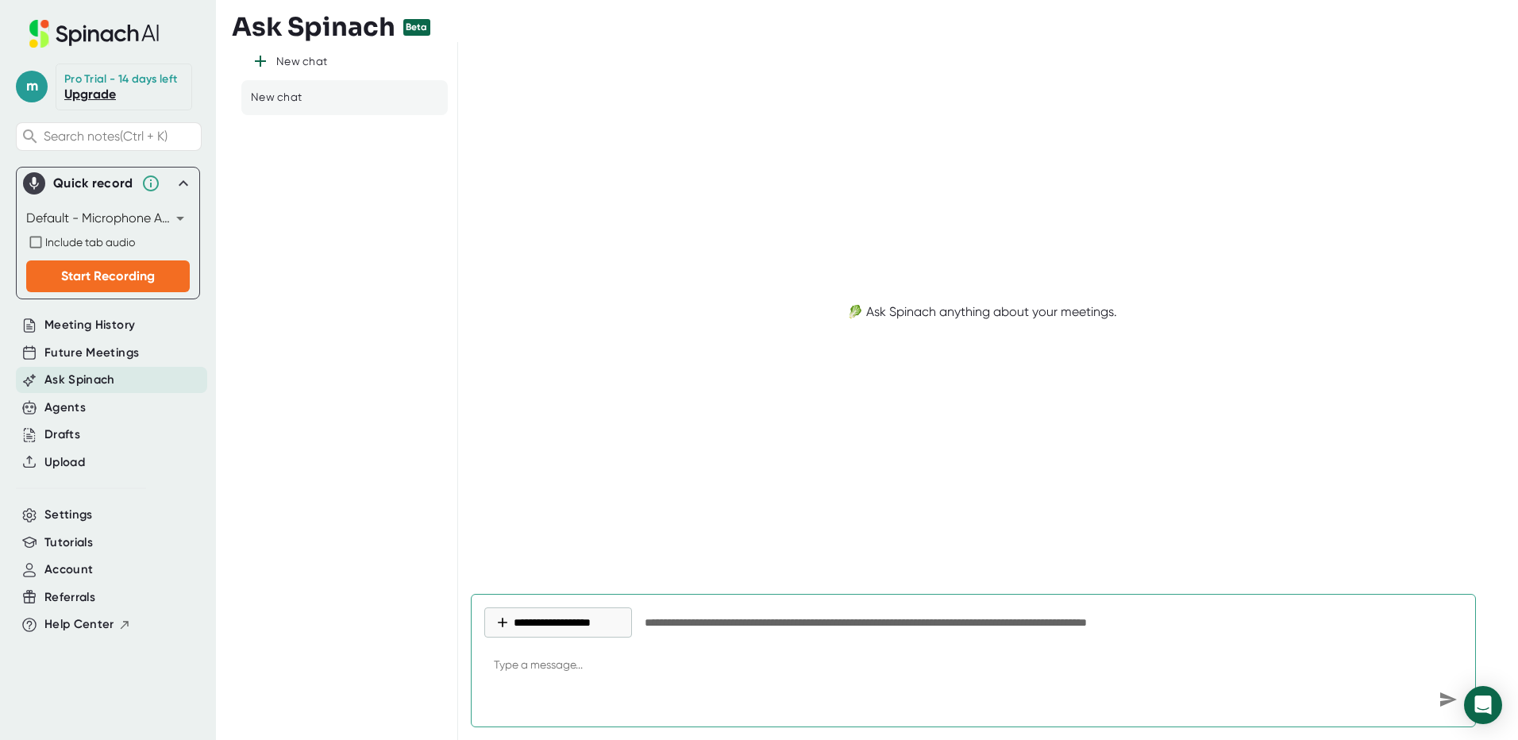
type textarea "x"
type textarea "H"
type textarea "x"
type textarea "Ho"
type textarea "x"
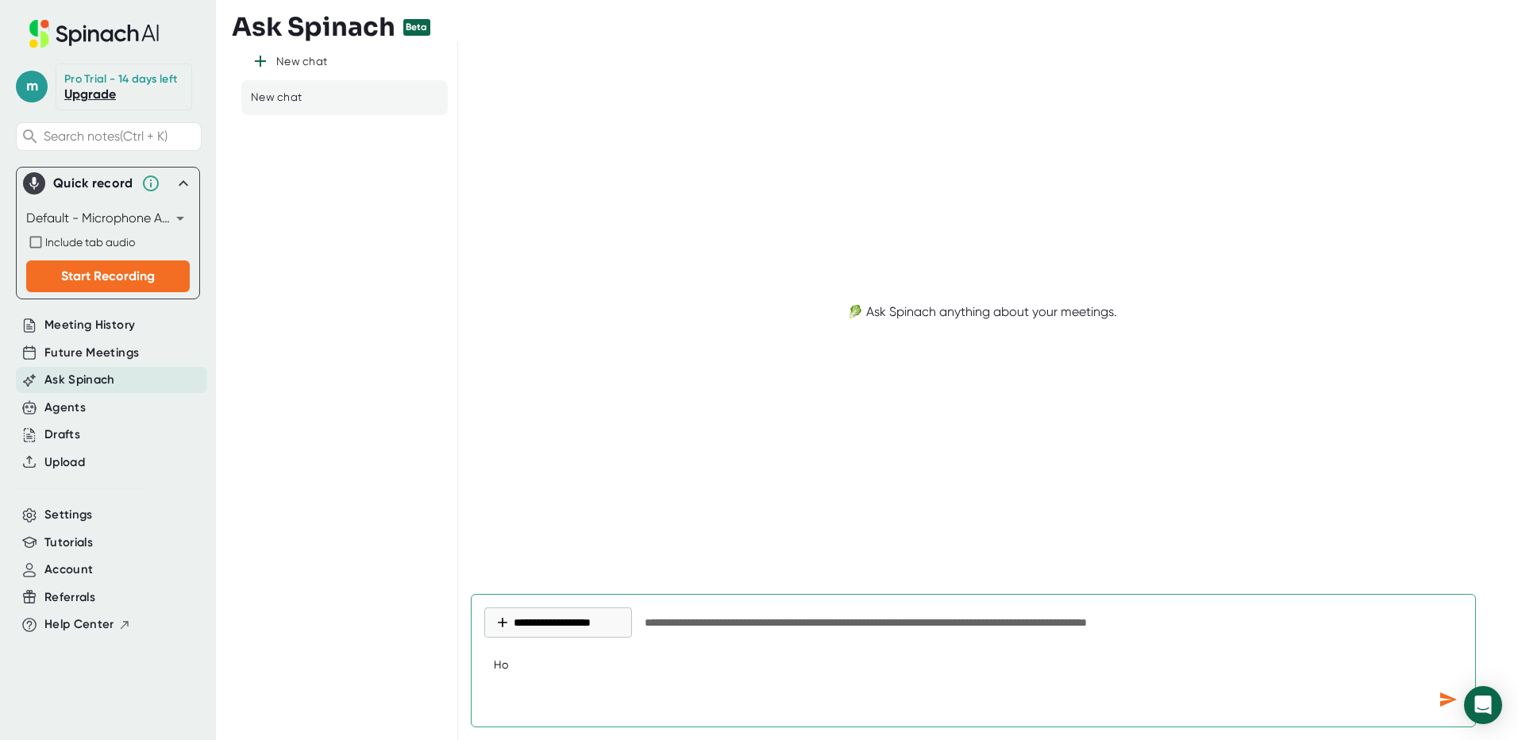
type textarea "How"
type textarea "x"
type textarea "How"
type textarea "x"
type textarea "How d"
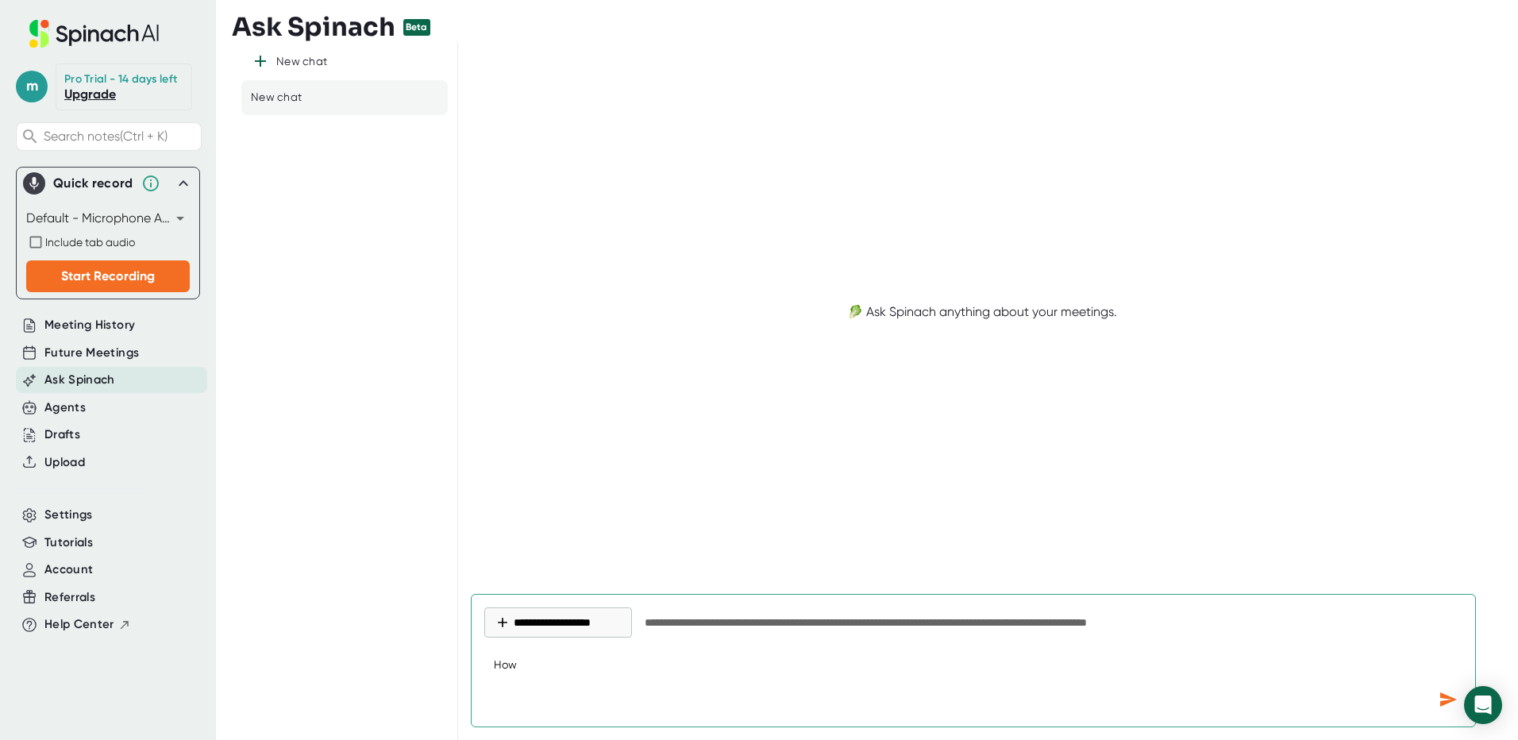
type textarea "x"
type textarea "How do"
type textarea "x"
type textarea "How do"
type textarea "x"
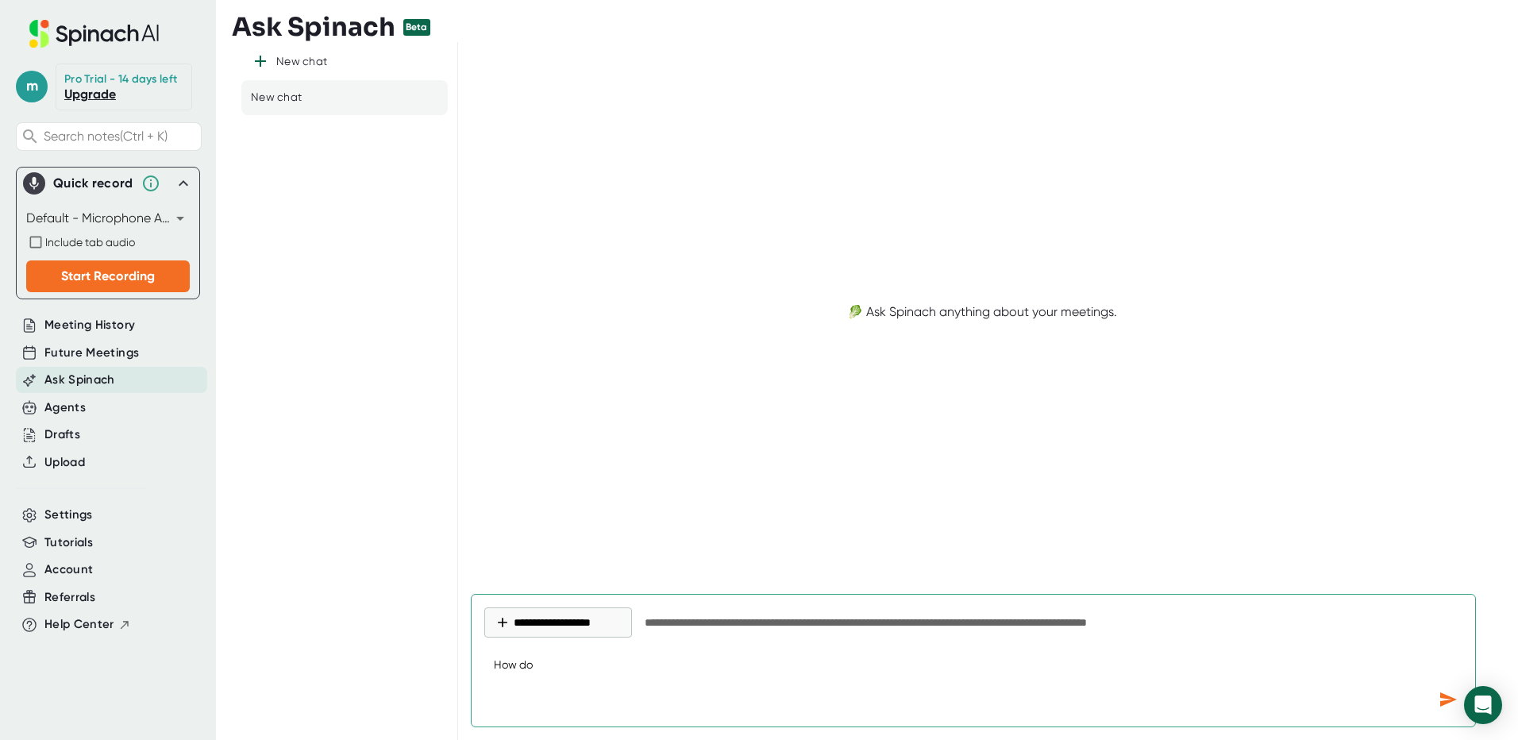
type textarea "How do I"
type textarea "x"
type textarea "How do I"
type textarea "x"
type textarea "How do I t"
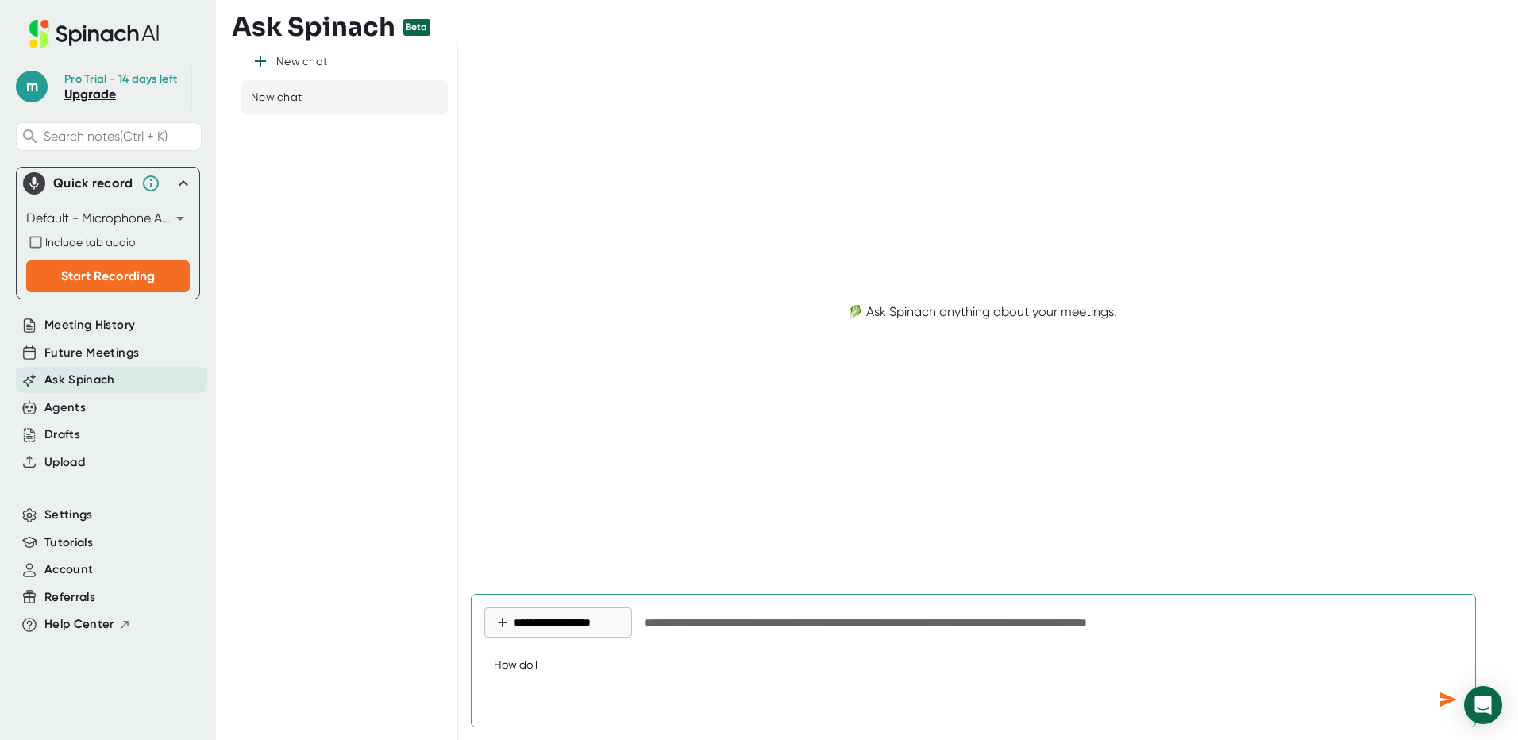
type textarea "x"
type textarea "How do I tu"
type textarea "x"
type textarea "How do I tur"
type textarea "x"
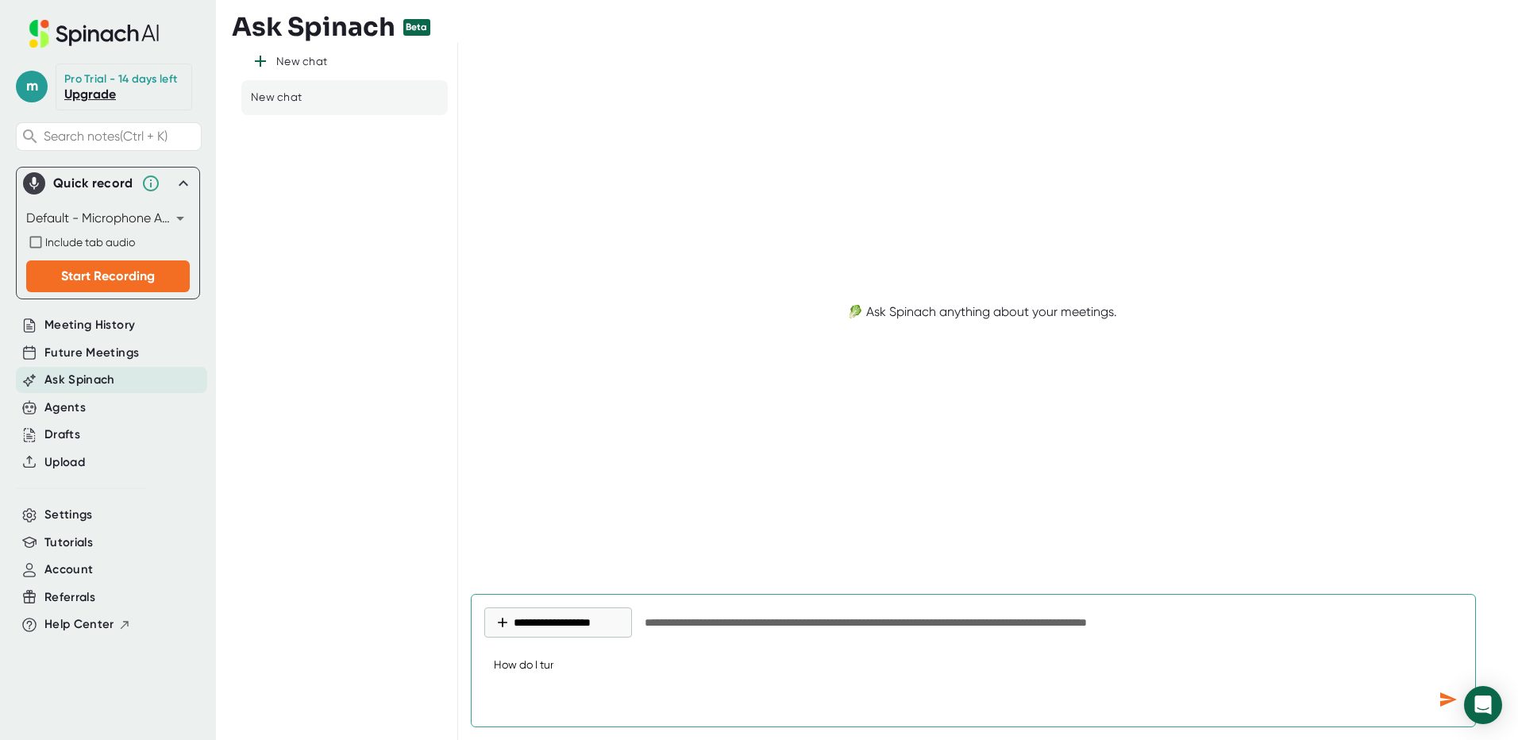
type textarea "How do I turn"
type textarea "x"
type textarea "How do I turn"
type textarea "x"
type textarea "How do I turn o"
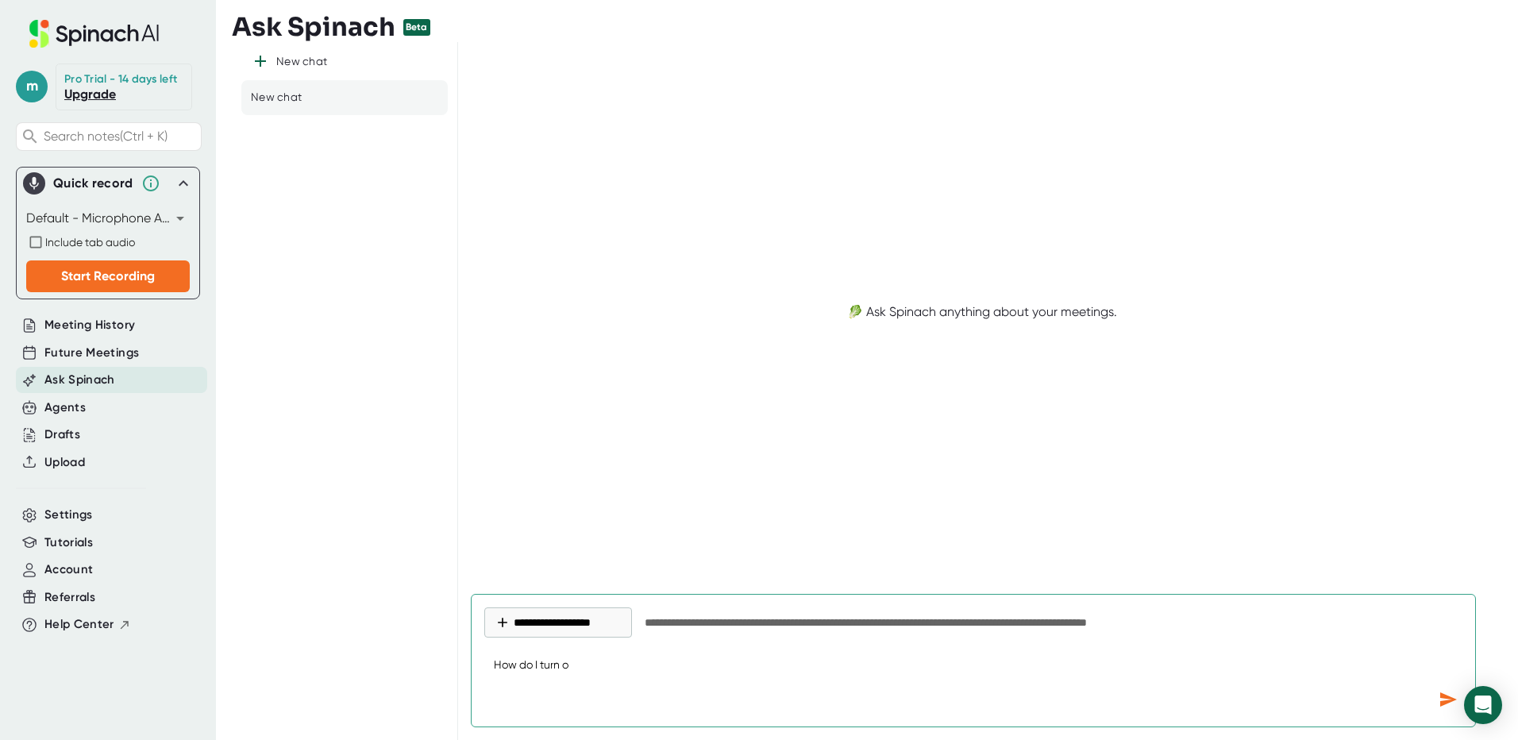
type textarea "x"
type textarea "How do I turn of"
type textarea "x"
type textarea "How do I turn off"
type textarea "x"
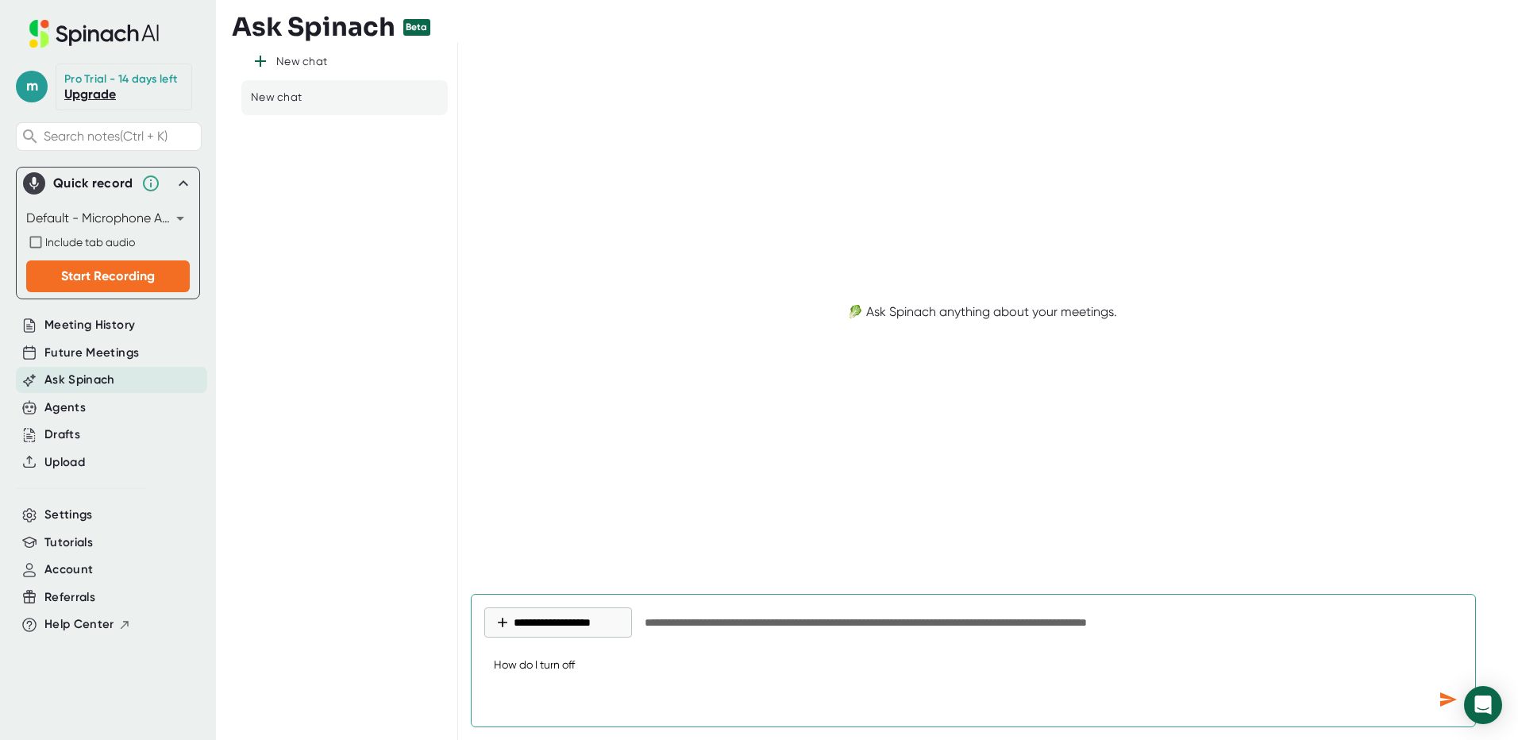
type textarea "How do I turn off"
type textarea "x"
type textarea "How do I turn off t"
type textarea "x"
type textarea "How do I turn off th"
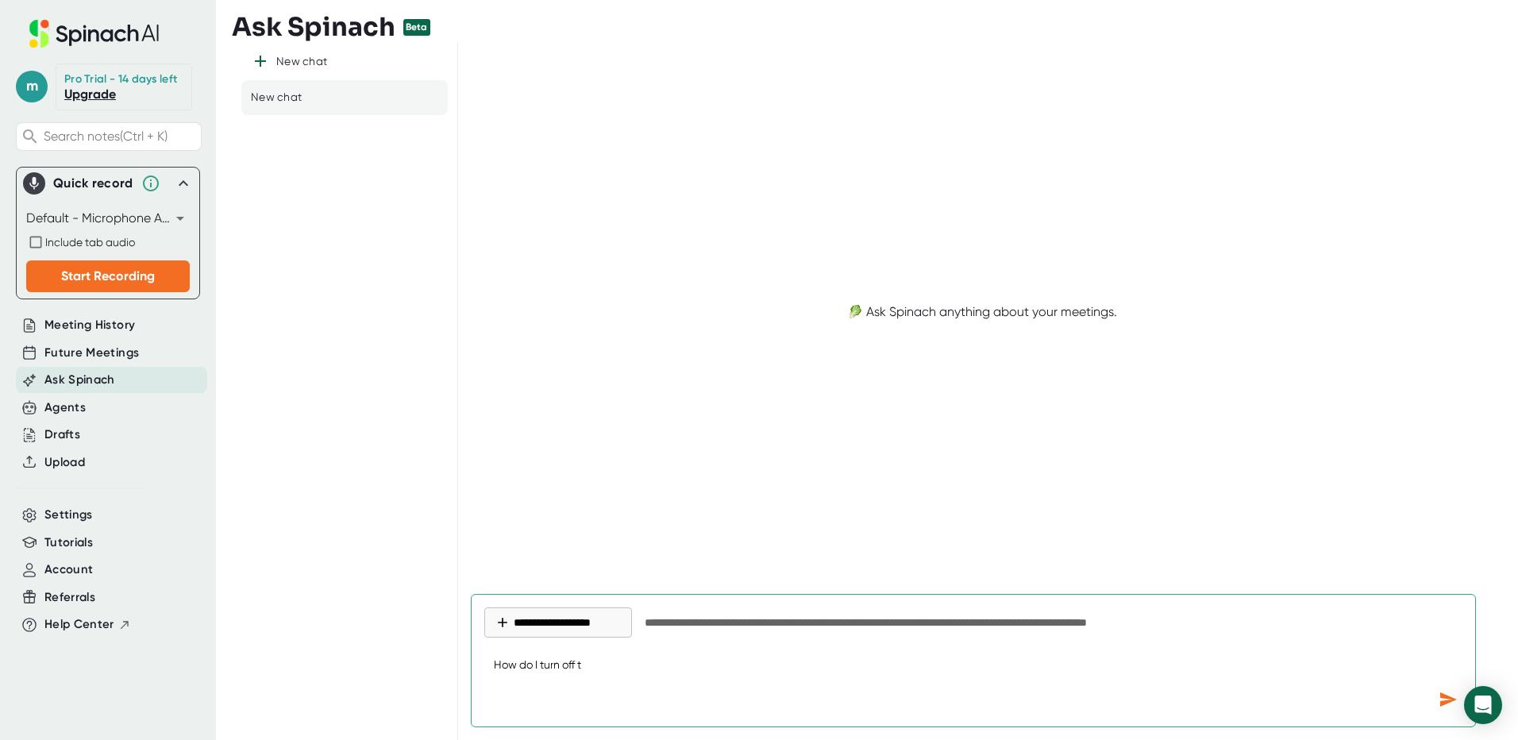
type textarea "x"
type textarea "How do I turn off thi"
type textarea "x"
type textarea "How do I turn off th"
type textarea "x"
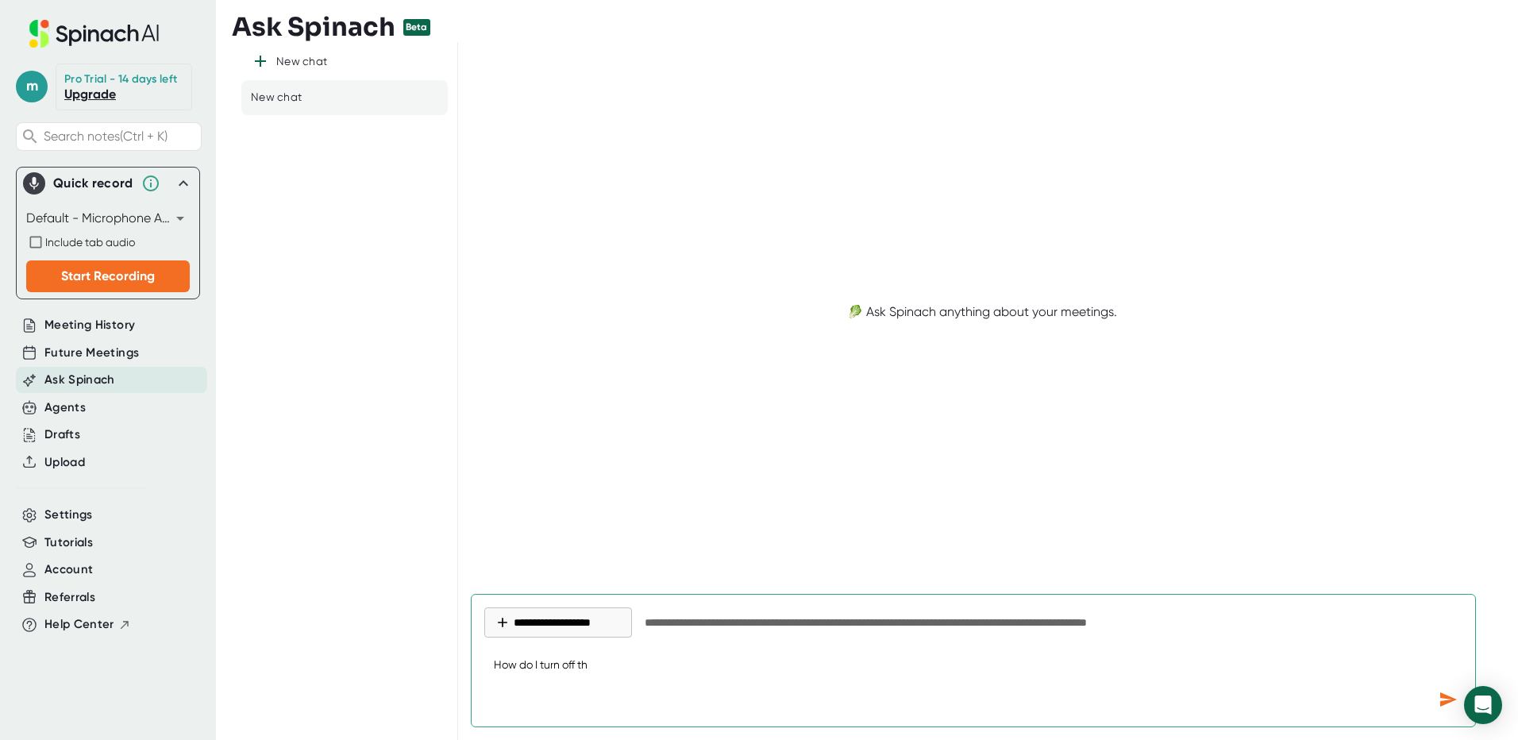
type textarea "How do I turn off the"
type textarea "x"
type textarea "How do I turn off the"
type textarea "x"
type textarea "How do I turn off the n"
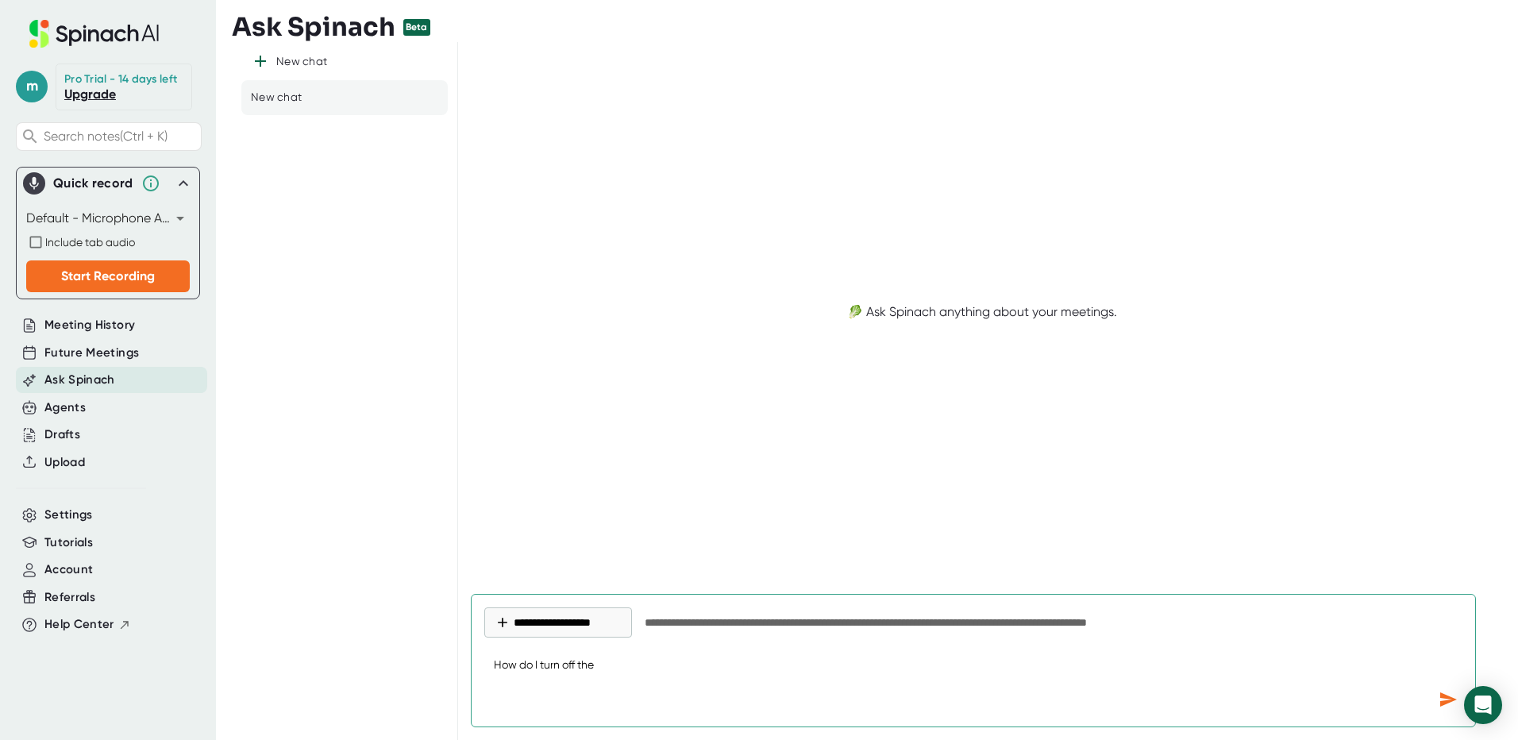
type textarea "x"
type textarea "How do I turn off the no"
type textarea "x"
type textarea "How do I turn off the not"
type textarea "x"
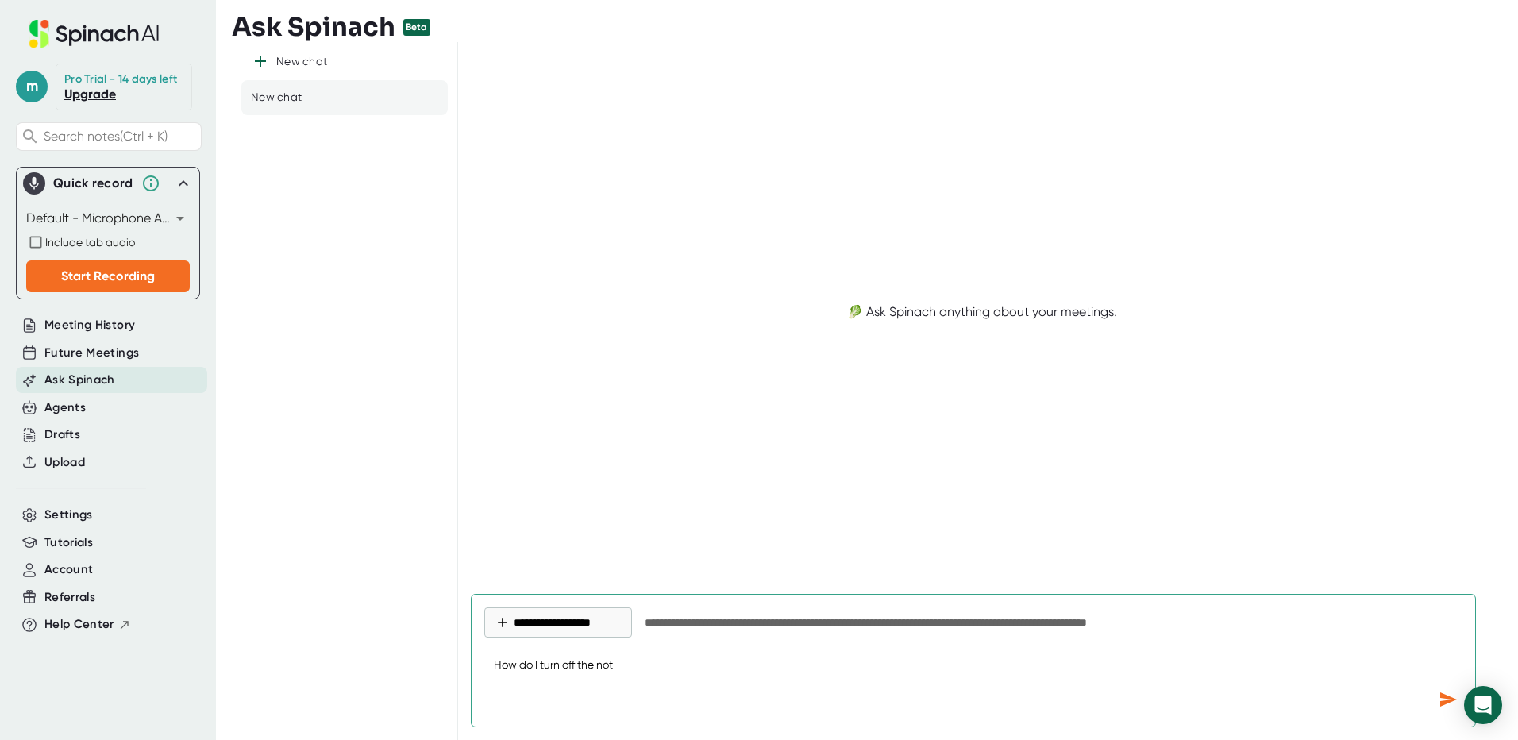
type textarea "How do I turn off the note"
type textarea "x"
type textarea "How do I turn off the note"
type textarea "x"
type textarea "How do I turn off the note t"
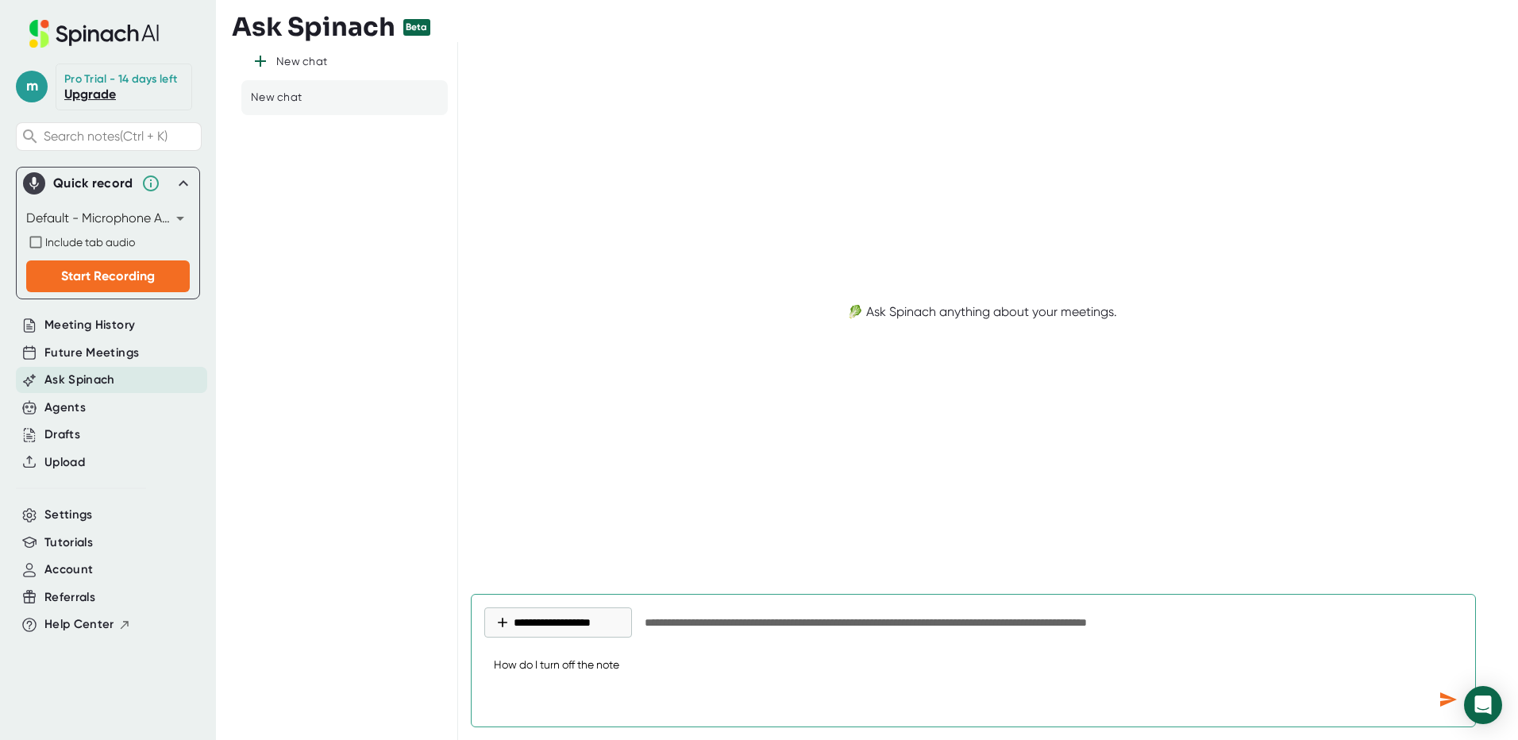
type textarea "x"
type textarea "How do I turn off the note ta"
type textarea "x"
type textarea "How do I turn off the note tak"
type textarea "x"
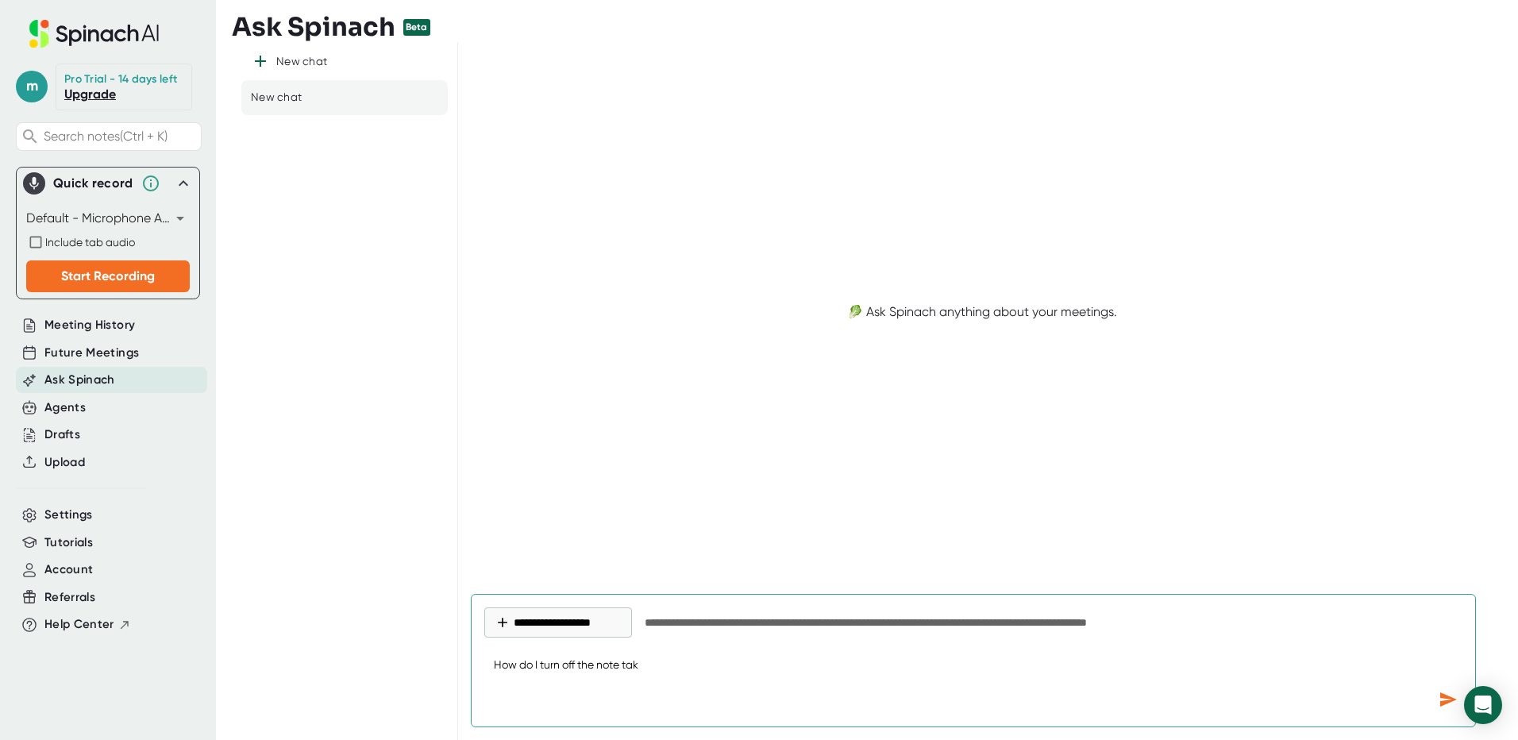
type textarea "How do I turn off the note take"
type textarea "x"
type textarea "How do I turn off the note taker"
type textarea "x"
type textarea "How do I turn off the note taker"
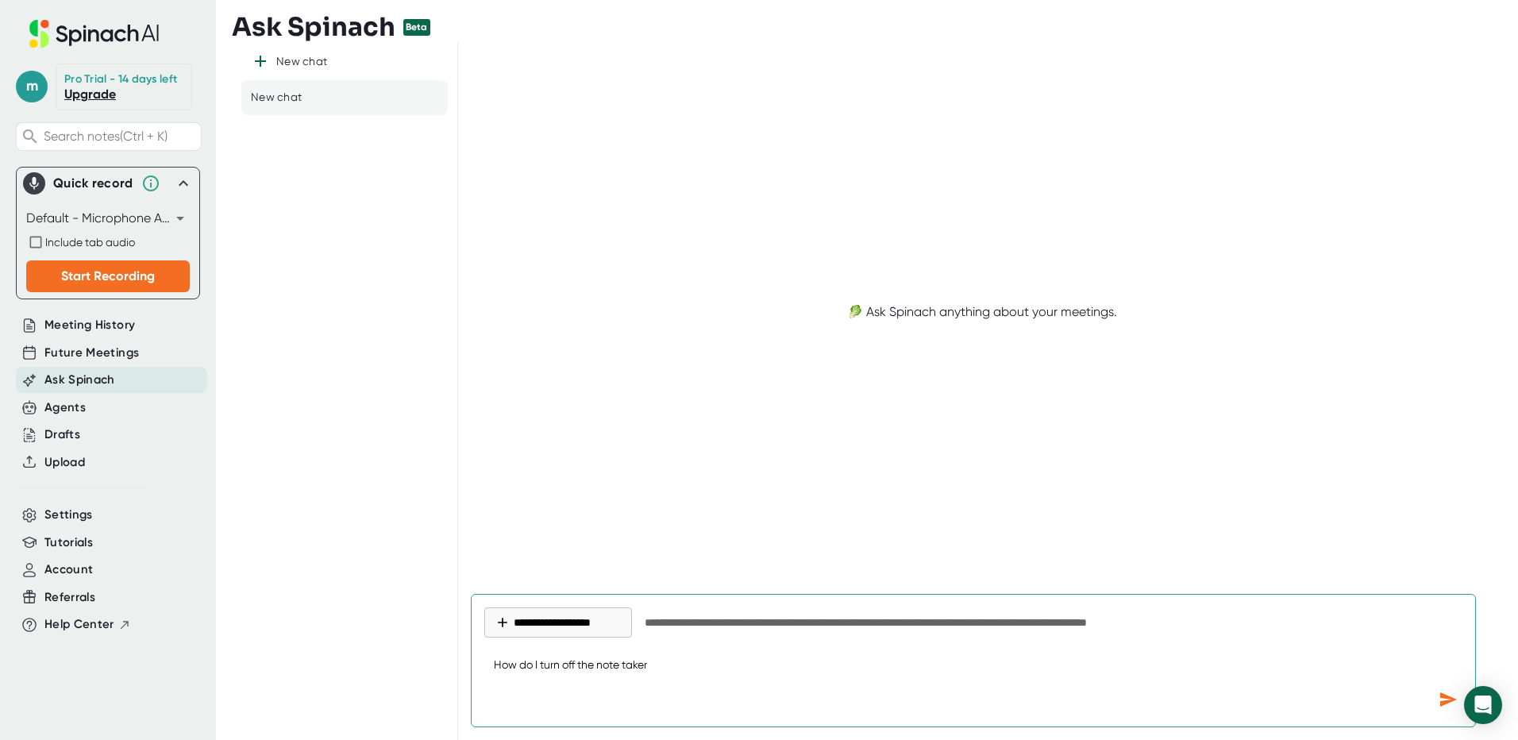
type textarea "x"
type textarea "How do I turn off the note taker t"
type textarea "x"
type textarea "How do I turn off the note taker to"
type textarea "x"
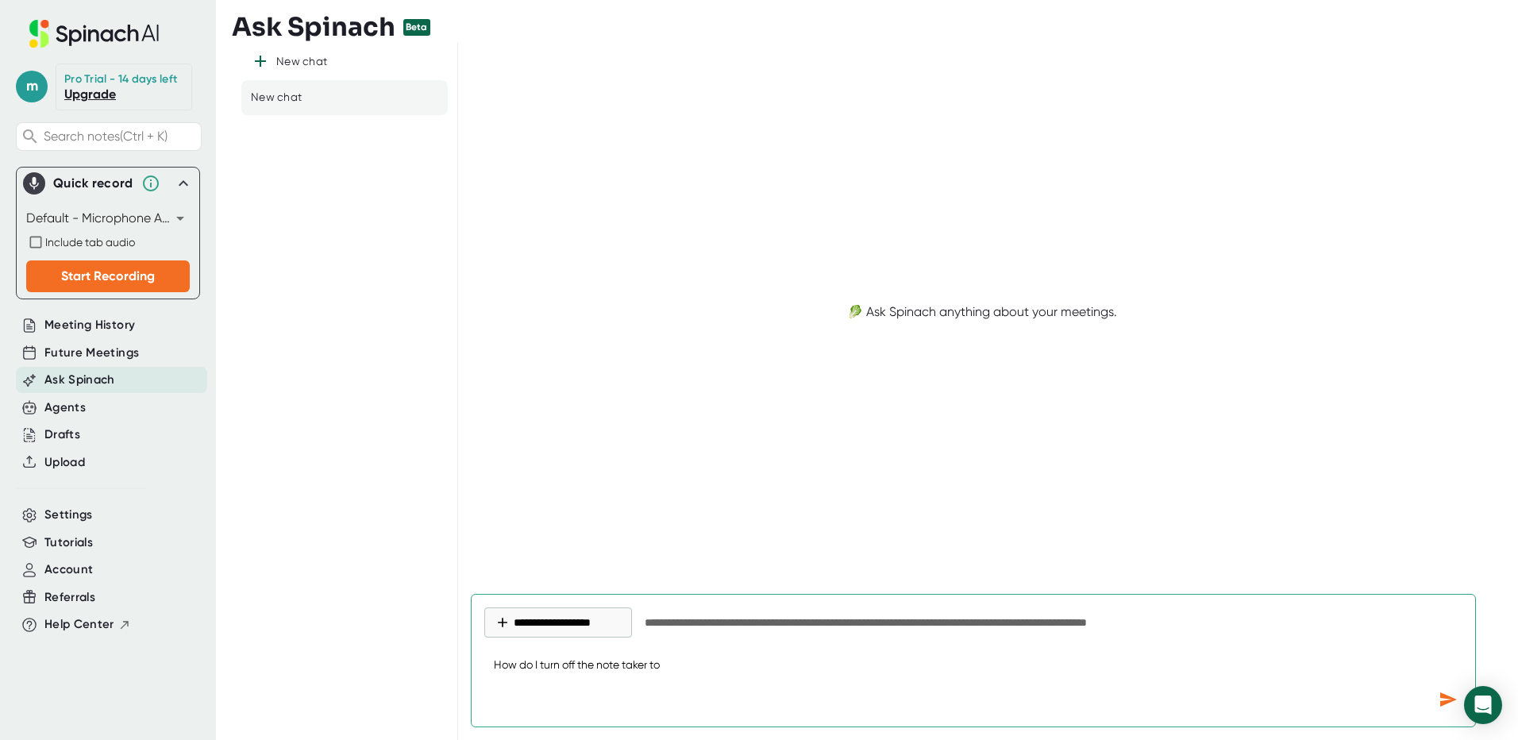
type textarea "How do I turn off the note taker to"
type textarea "x"
type textarea "How do I turn off the note taker to o"
type textarea "x"
type textarea "How do I turn off the note taker to"
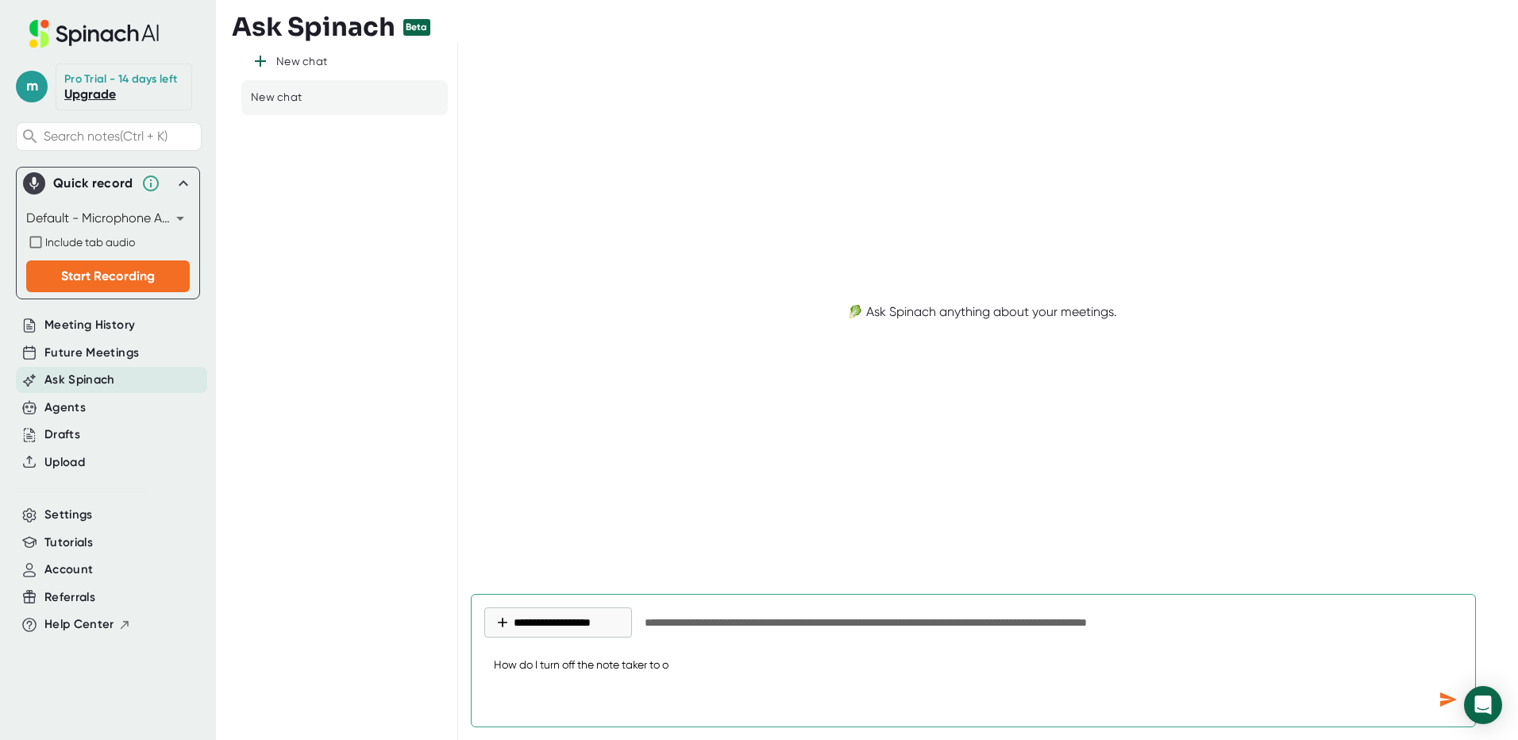
type textarea "x"
type textarea "How do I turn off the note taker to j"
type textarea "x"
type textarea "How do I turn off the note taker to [PERSON_NAME]"
type textarea "x"
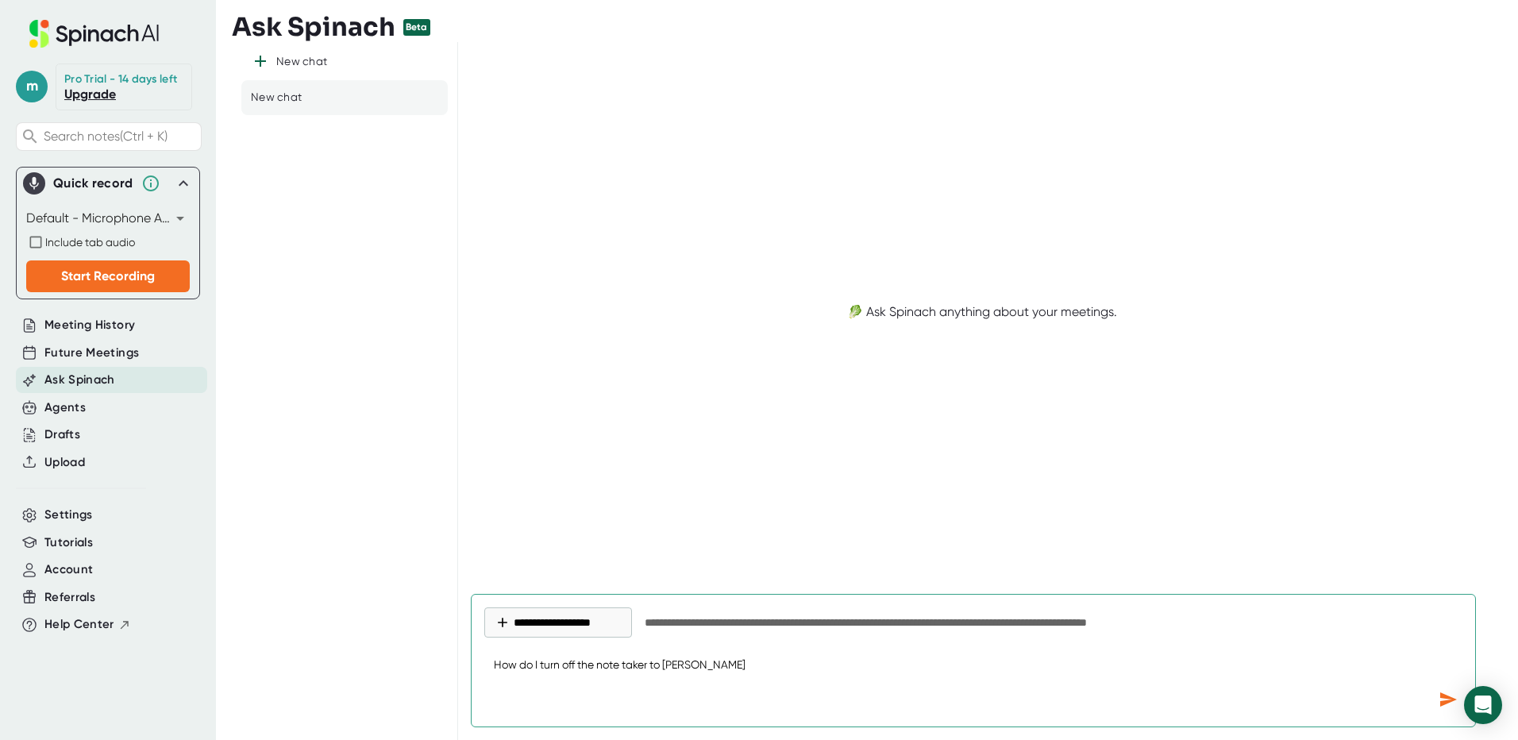
type textarea "How do I turn off the note taker to joi"
type textarea "x"
type textarea "How do I turn off the note taker to join"
type textarea "x"
type textarea "How do I turn off the note taker to join"
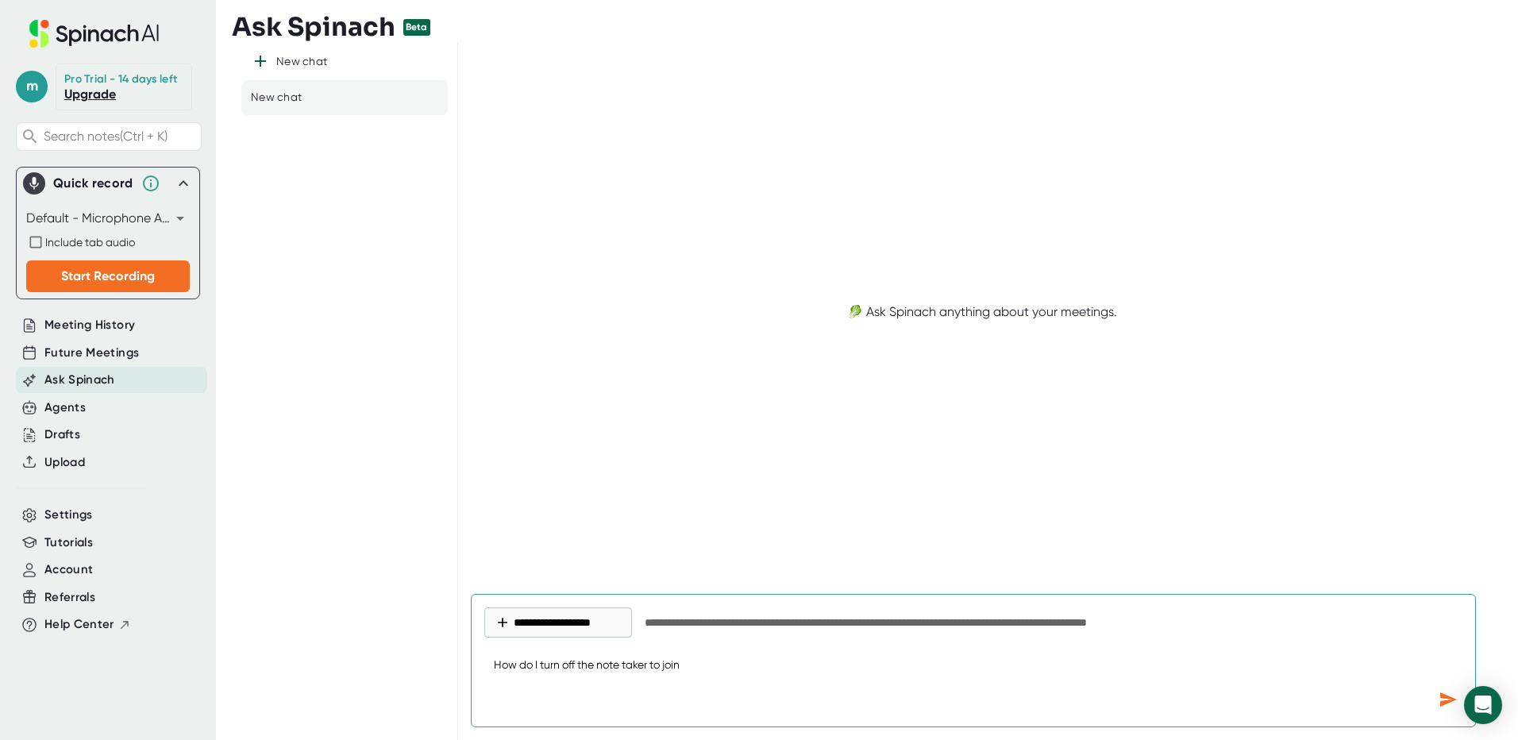
type textarea "x"
type textarea "How do I turn off the note taker to join a"
type textarea "x"
type textarea "How do I turn off the note taker to join al"
type textarea "x"
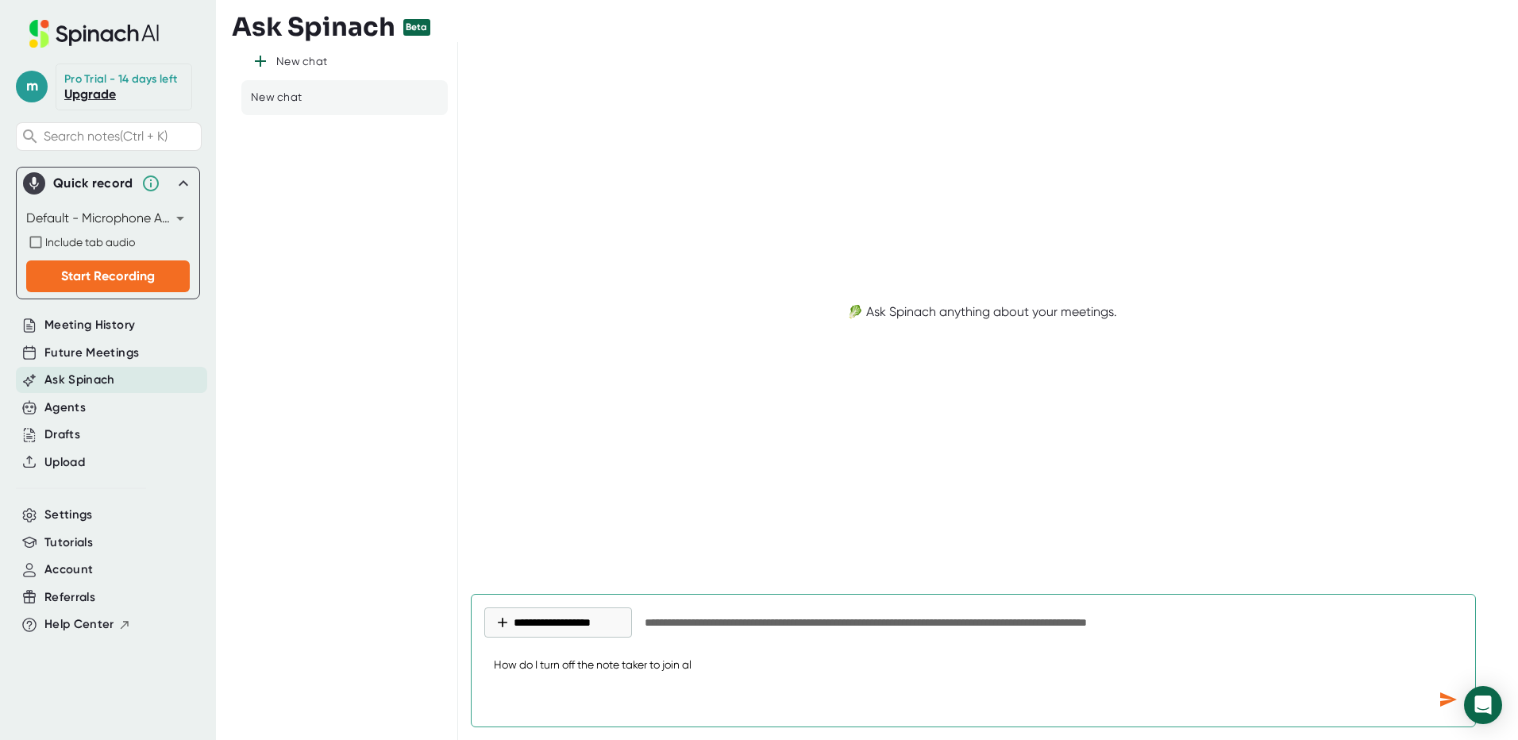
type textarea "How do I turn off the note taker to join all"
type textarea "x"
type textarea "How do I turn off the note taker to join all"
type textarea "x"
type textarea "How do I turn off the note taker to join all T"
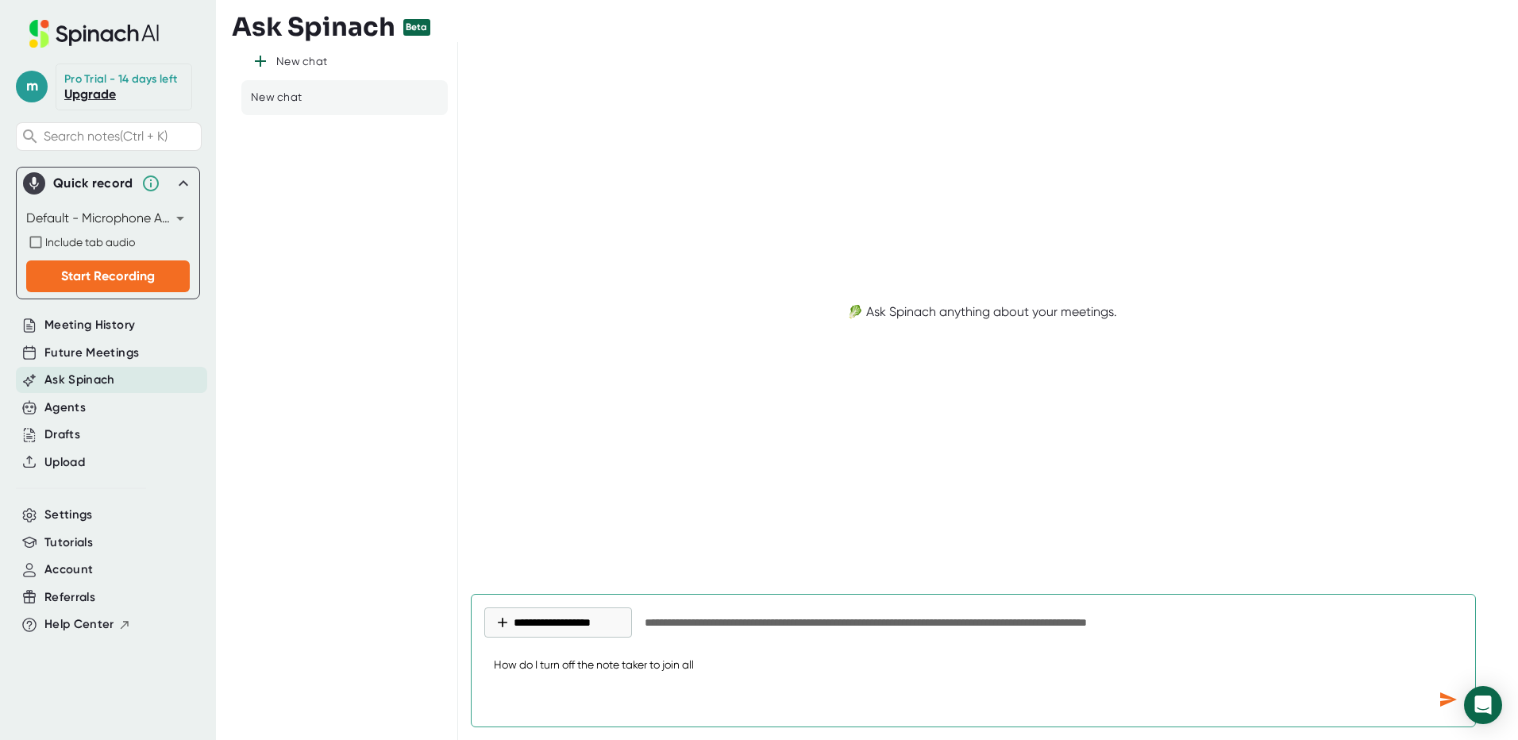
type textarea "x"
type textarea "How do I turn off the note taker to join all Te"
type textarea "x"
type textarea "How do I turn off the note taker to join all Tea"
type textarea "x"
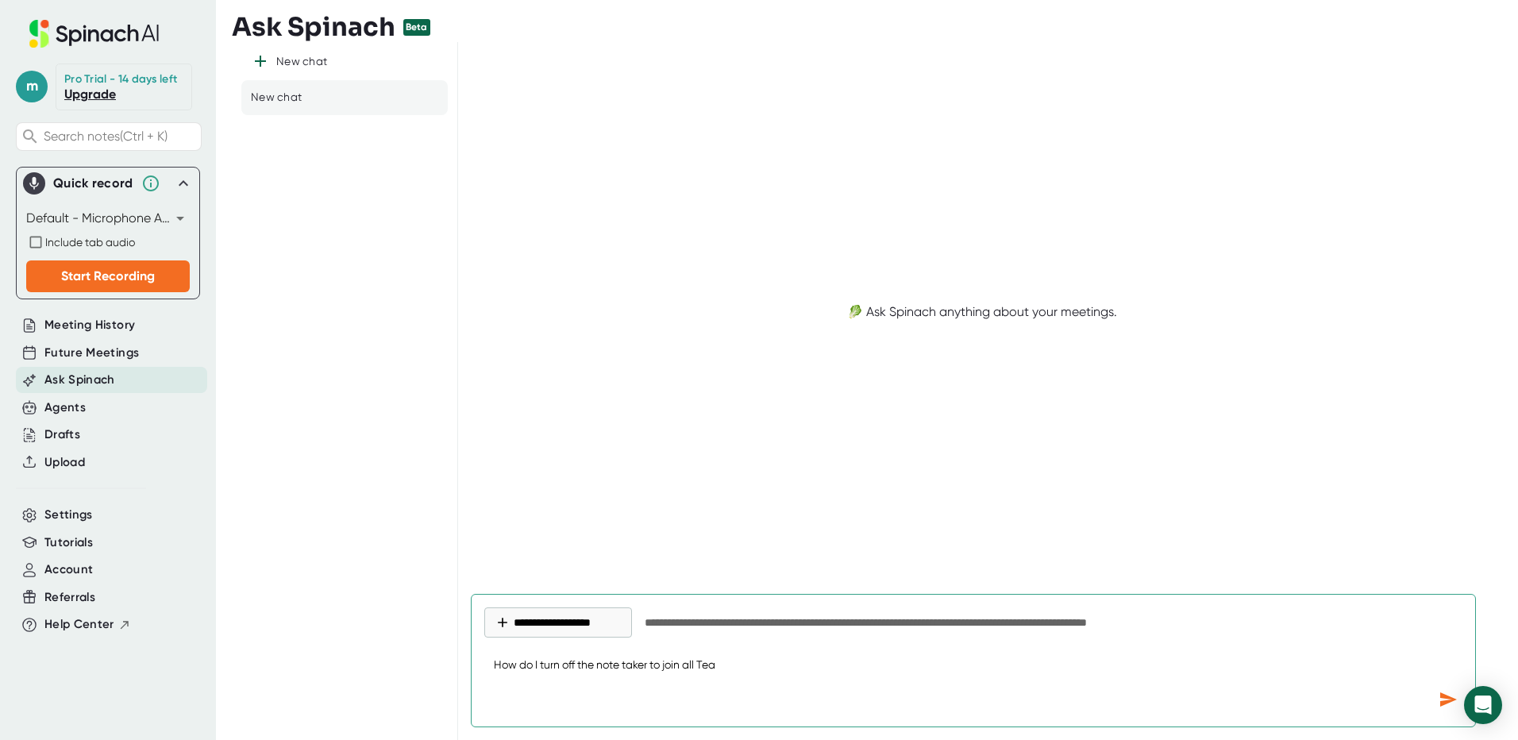
type textarea "How do I turn off the note taker to join all Team"
type textarea "x"
type textarea "How do I turn off the note taker to join all Teams"
type textarea "x"
type textarea "How do I turn off the note taker to join all Teams"
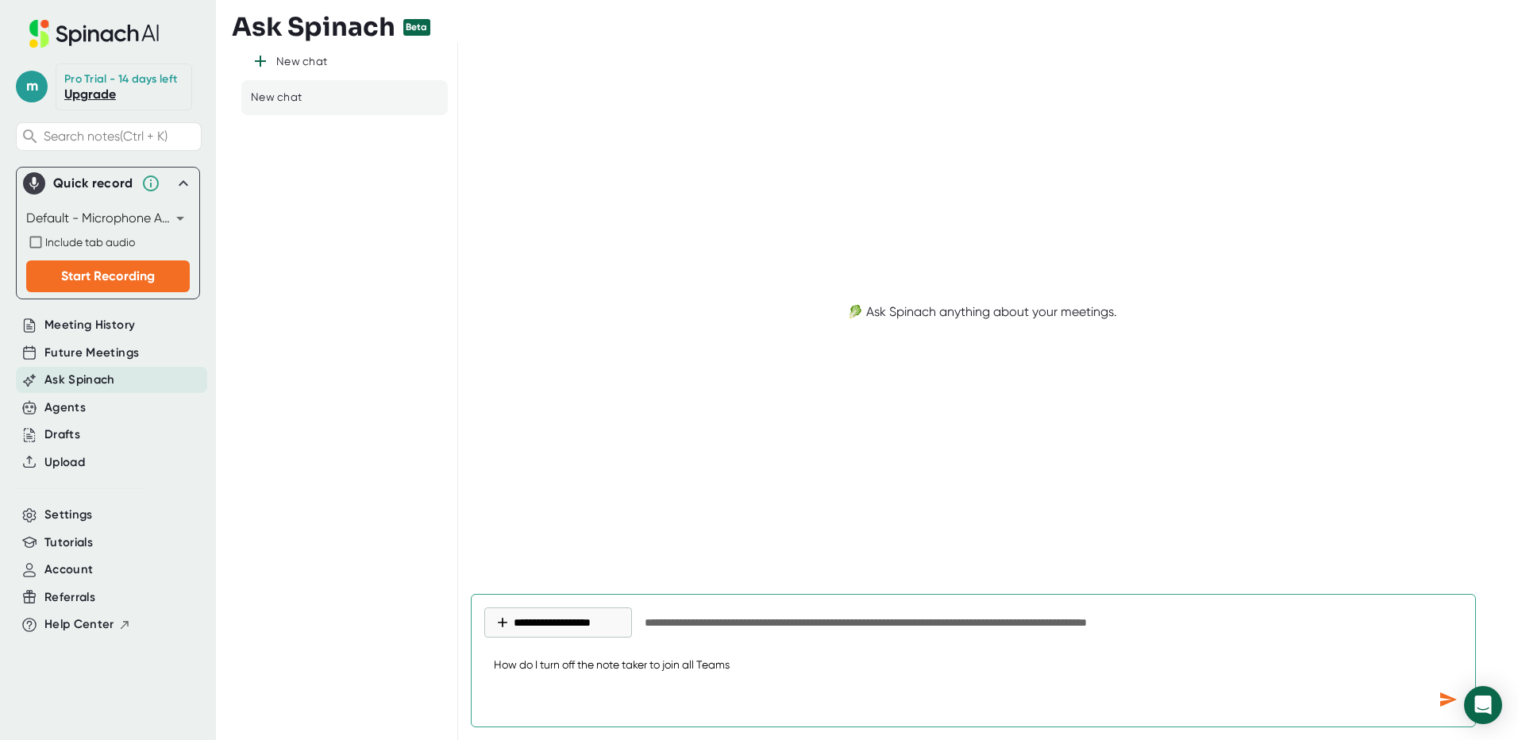
type textarea "x"
type textarea "How do I turn off the note taker to join all Teams M"
type textarea "x"
type textarea "How do I turn off the note taker to join all Teams Me"
type textarea "x"
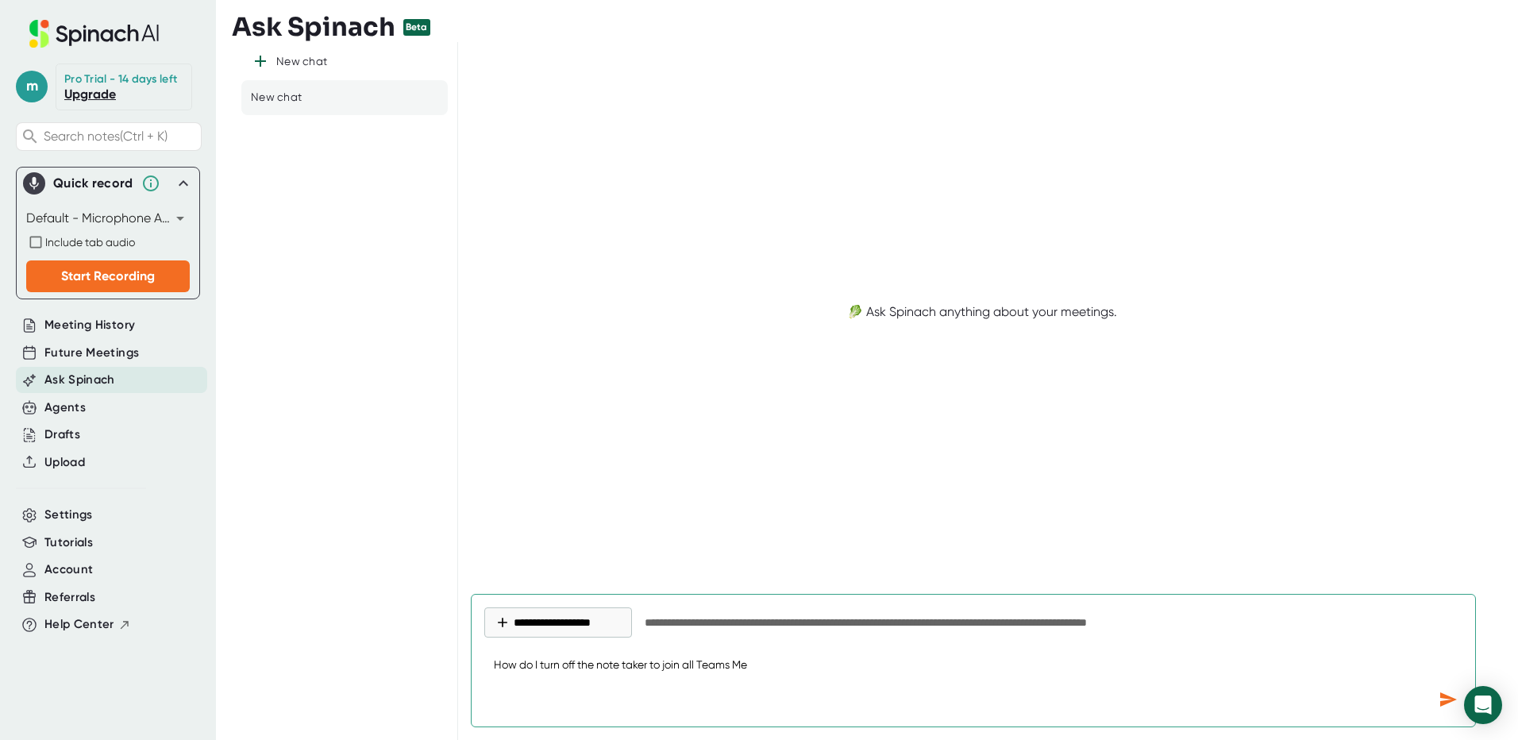
type textarea "How do I turn off the note taker to join all Teams Mee"
type textarea "x"
type textarea "How do I turn off the note taker to join all Teams Meet"
type textarea "x"
type textarea "How do I turn off the note taker to join all Teams Meeti"
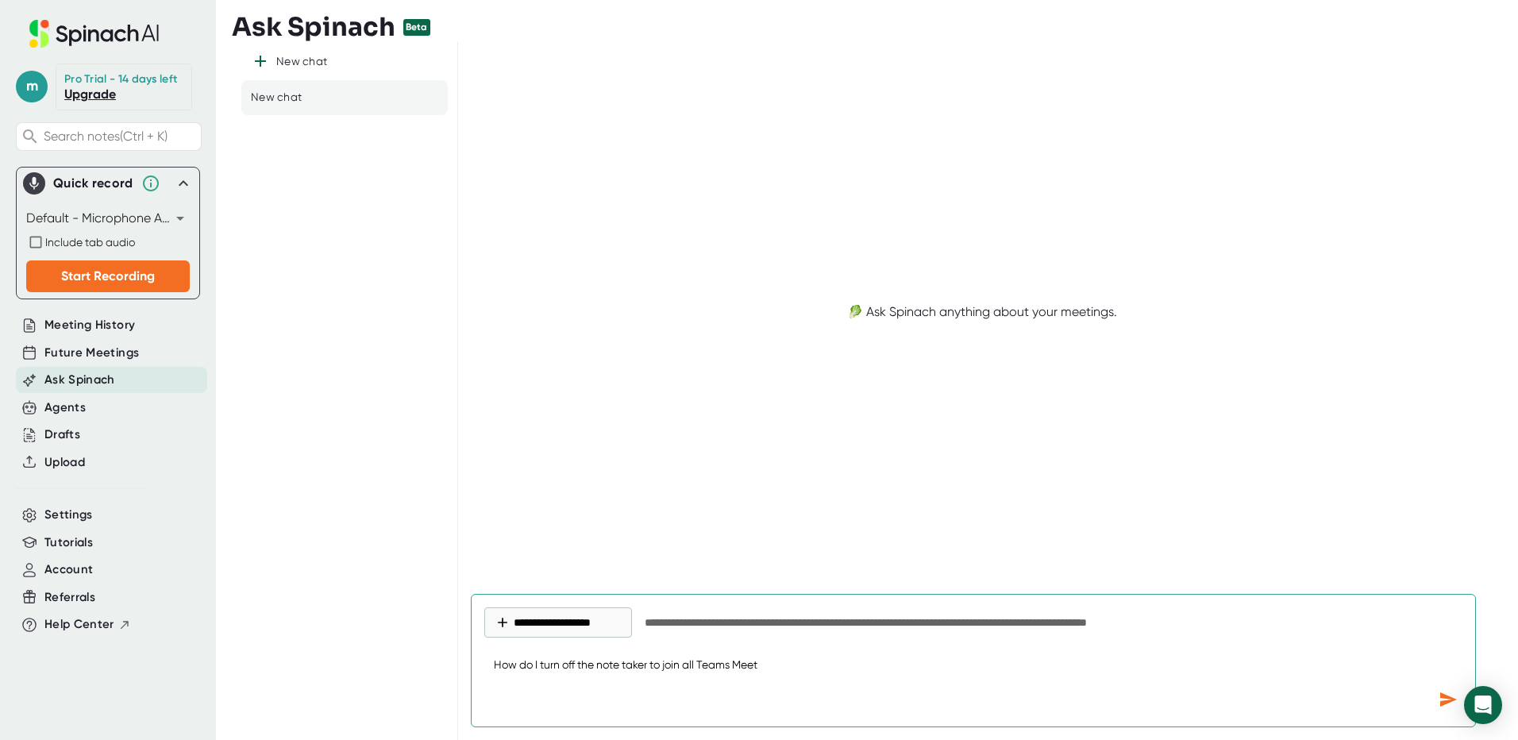
type textarea "x"
type textarea "How do I turn off the note taker to join all Teams Meetin"
type textarea "x"
type textarea "How do I turn off the note taker to join all Teams Meeting"
type textarea "x"
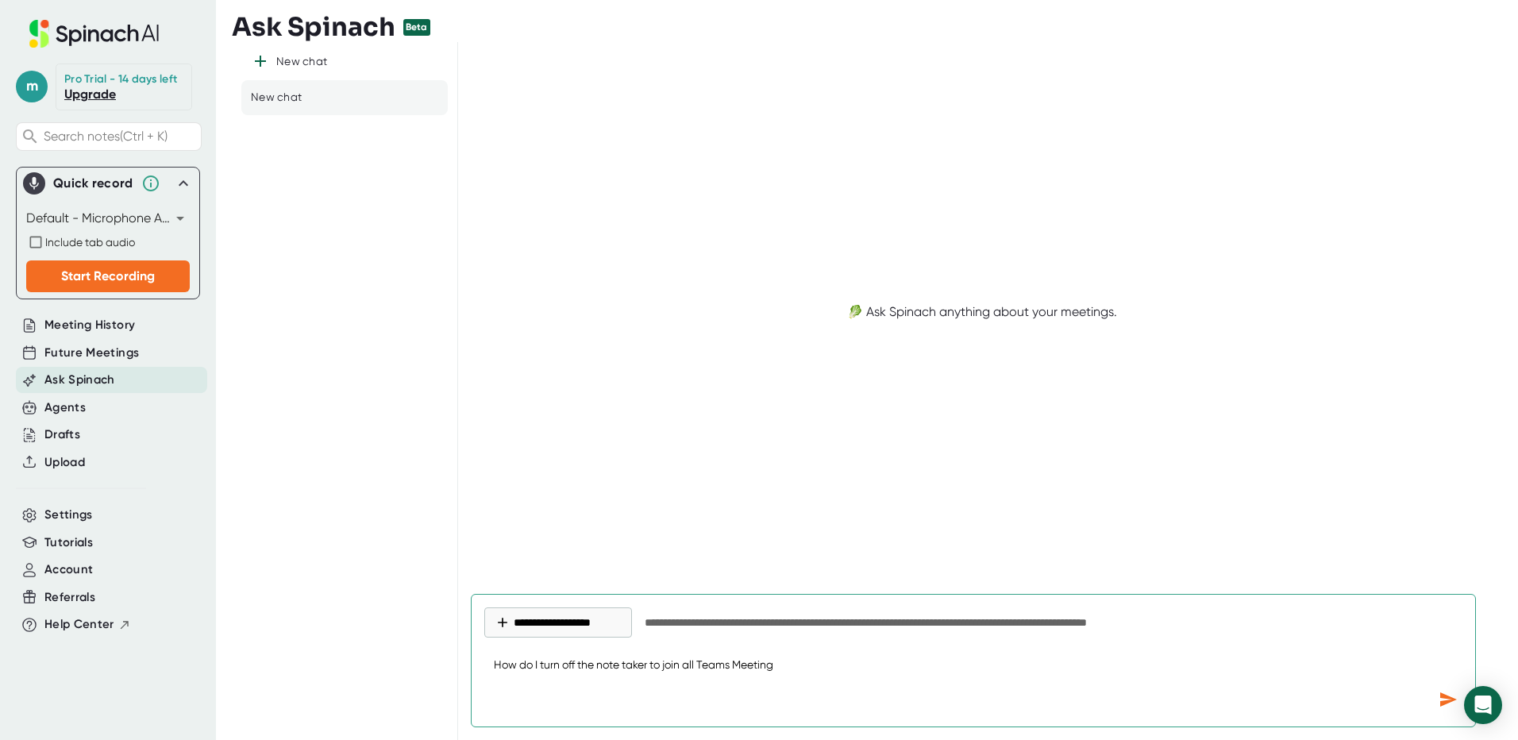
type textarea "How do I turn off the note taker to join all Teams Meetings"
type textarea "x"
type textarea "How do I turn off the note taker to join all Teams Meetings."
type textarea "x"
type textarea "How do I turn off the note taker to join all Teams Meetings"
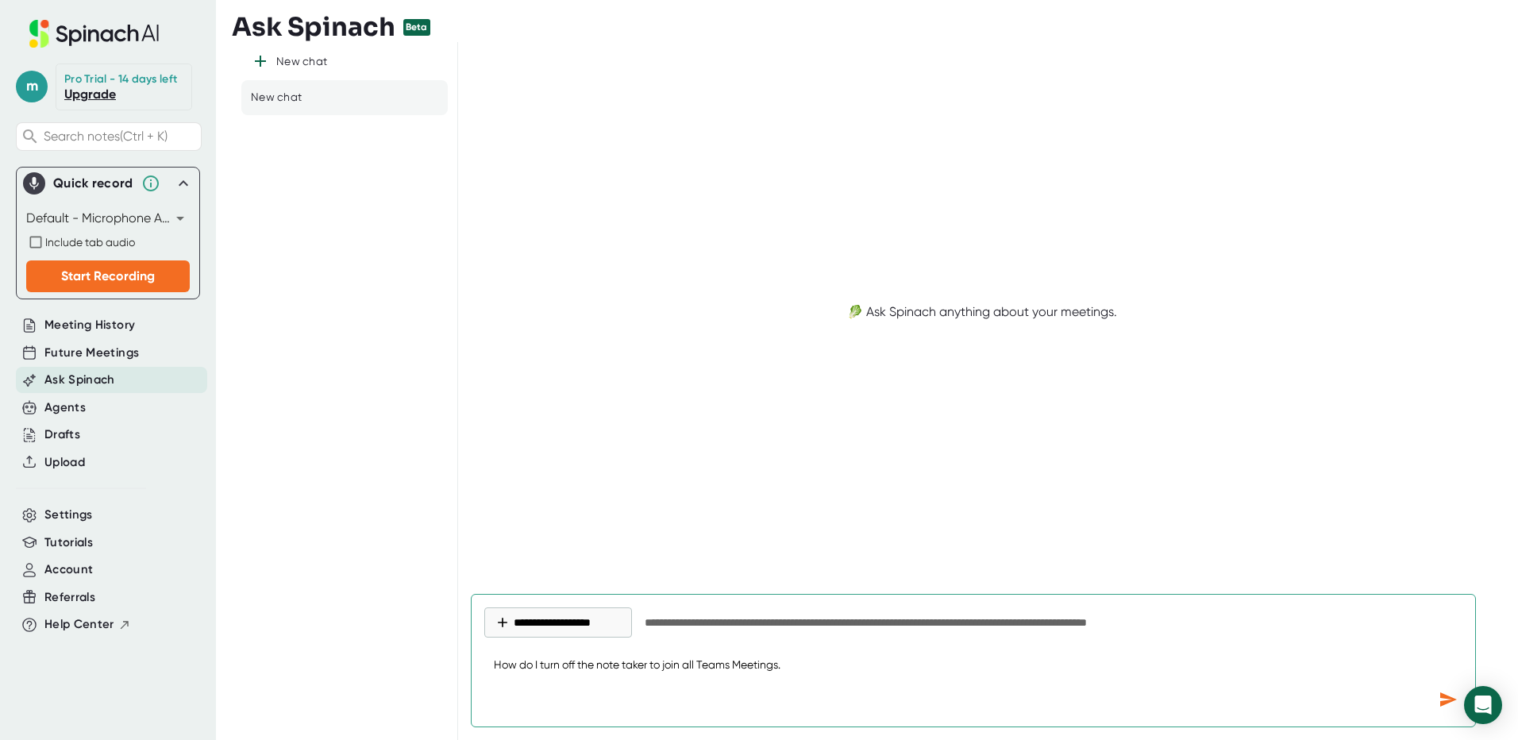
type textarea "x"
type textarea "How do I turn off the note taker to join all Teams Meetings?"
type textarea "x"
type textarea "How do I turn off the note taker to join all Teams Meetings?"
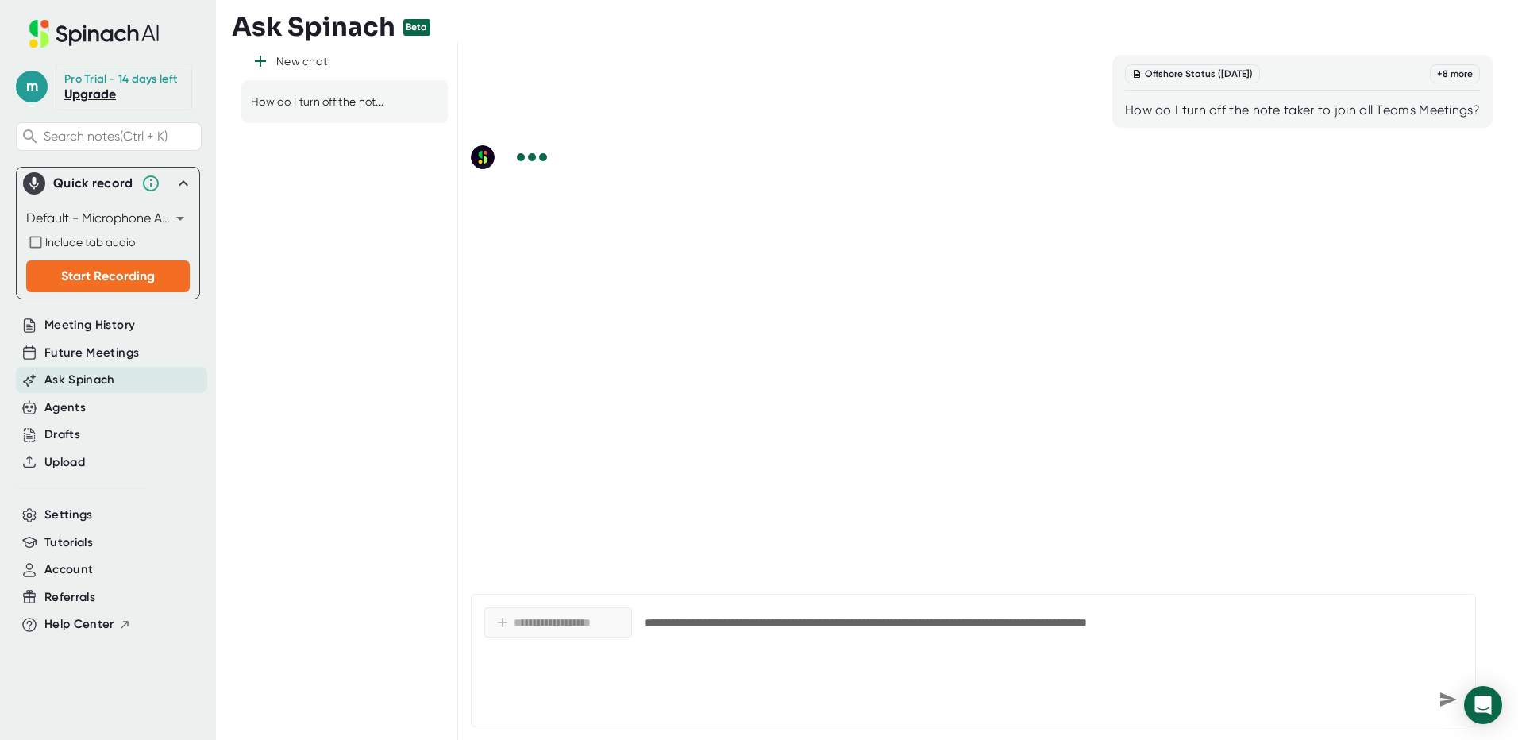
type textarea "x"
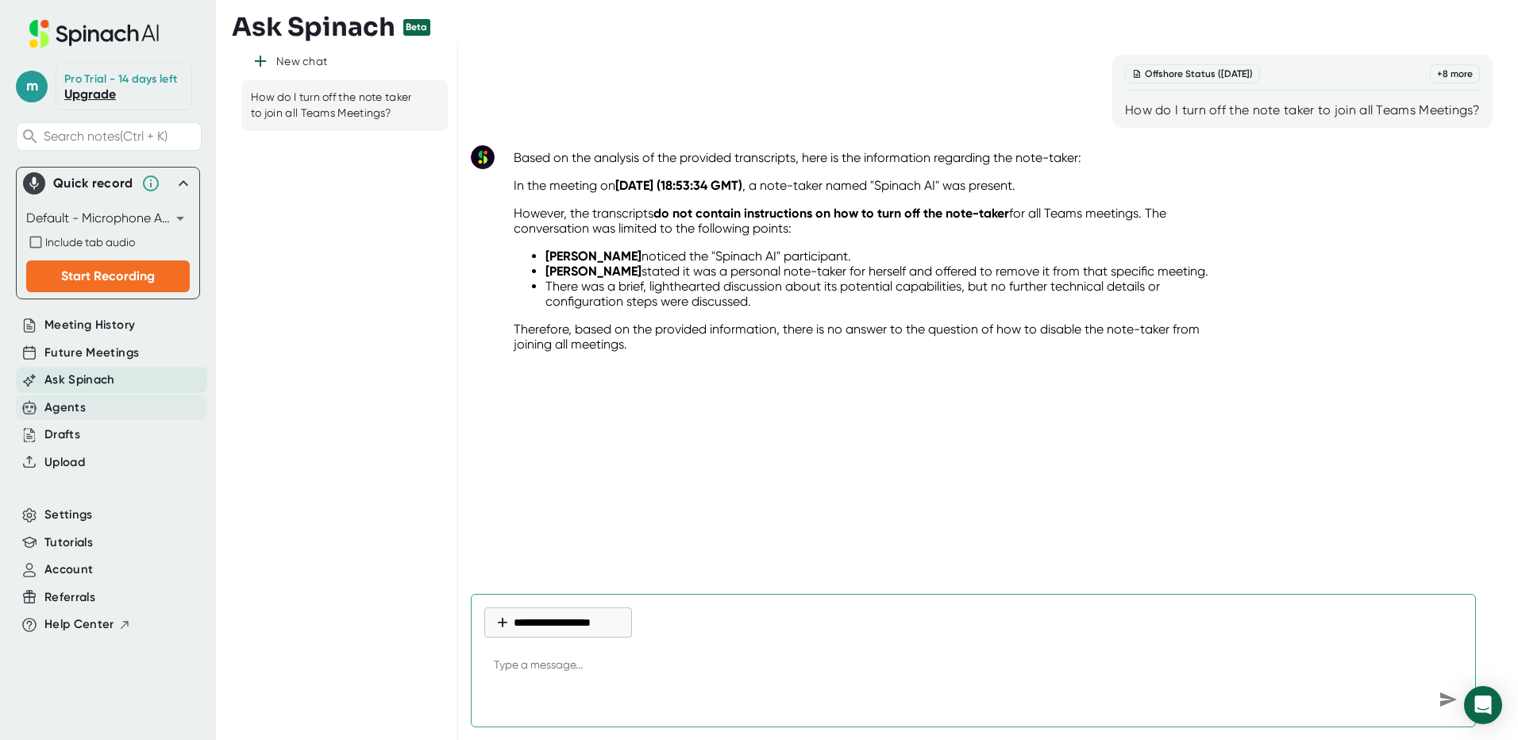
click at [69, 406] on div "Agents" at bounding box center [64, 408] width 41 height 18
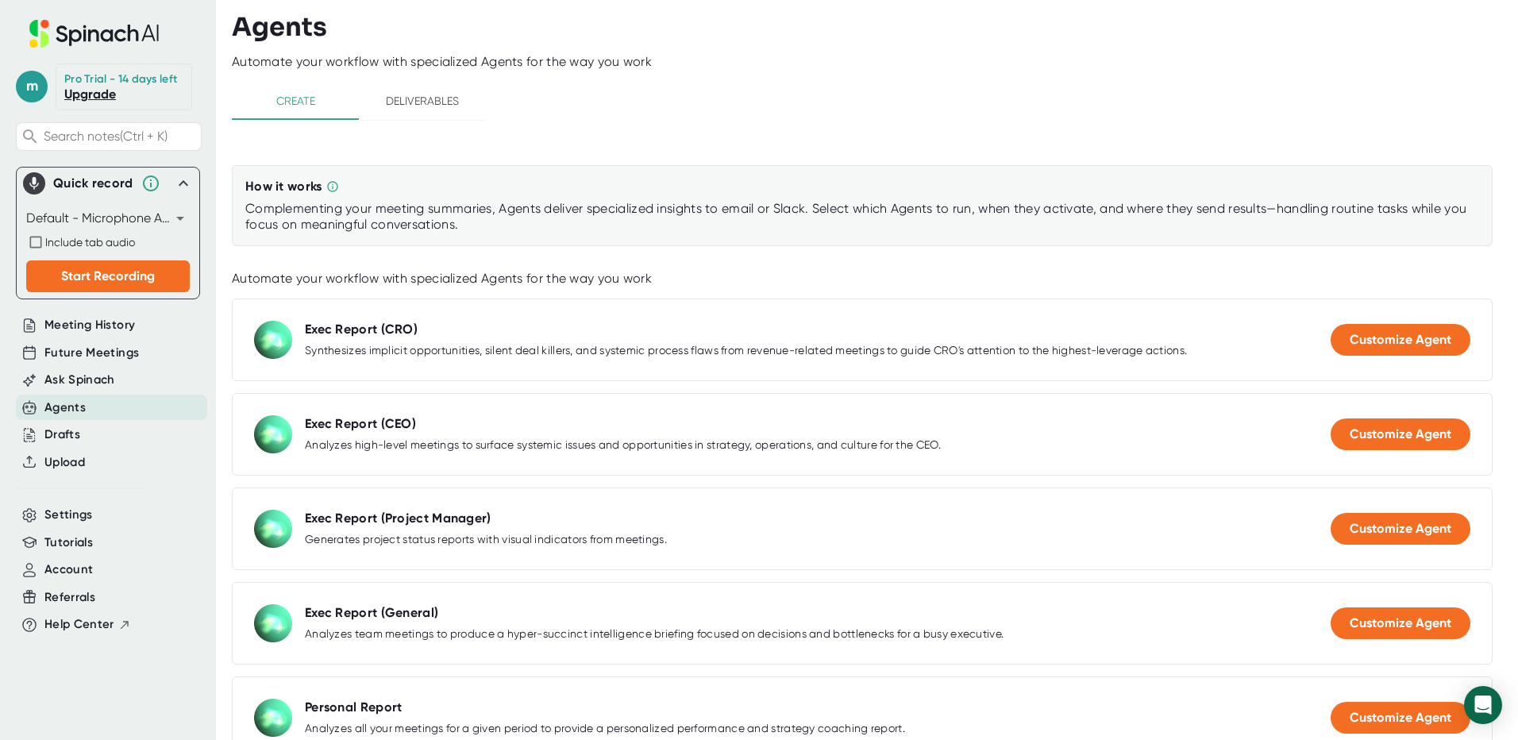
click at [412, 100] on span "Deliverables" at bounding box center [422, 101] width 108 height 20
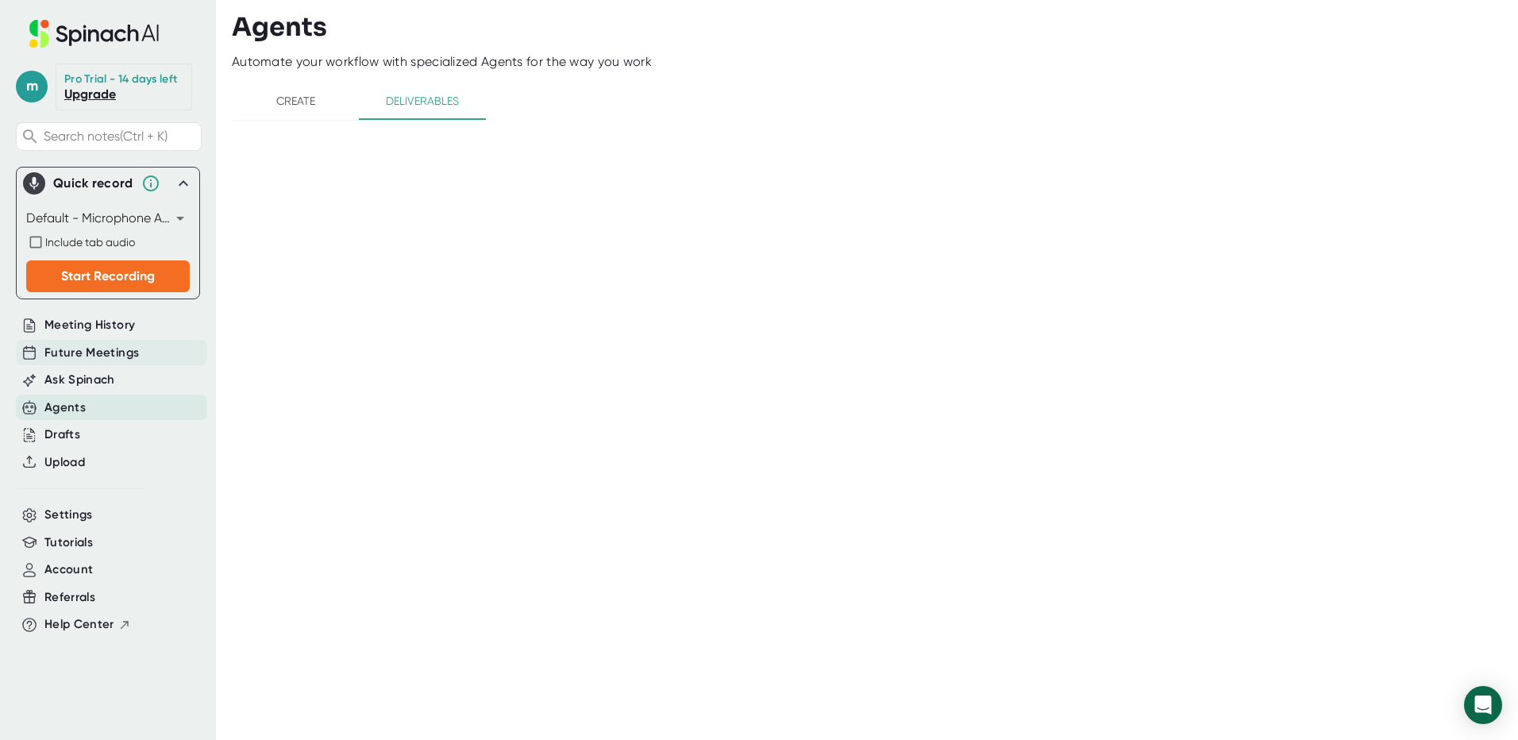
click at [94, 346] on span "Future Meetings" at bounding box center [91, 353] width 94 height 18
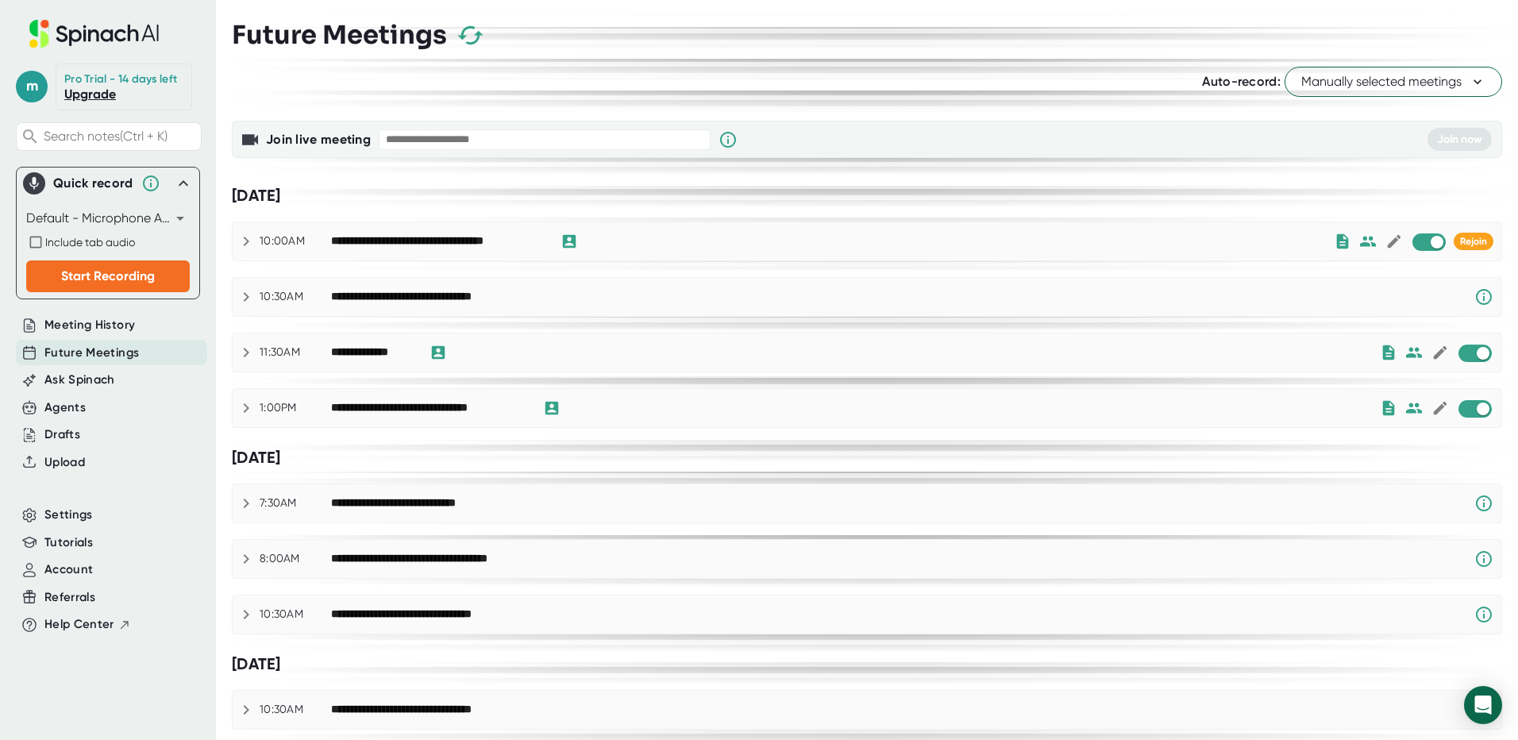
click at [250, 348] on icon at bounding box center [246, 352] width 19 height 19
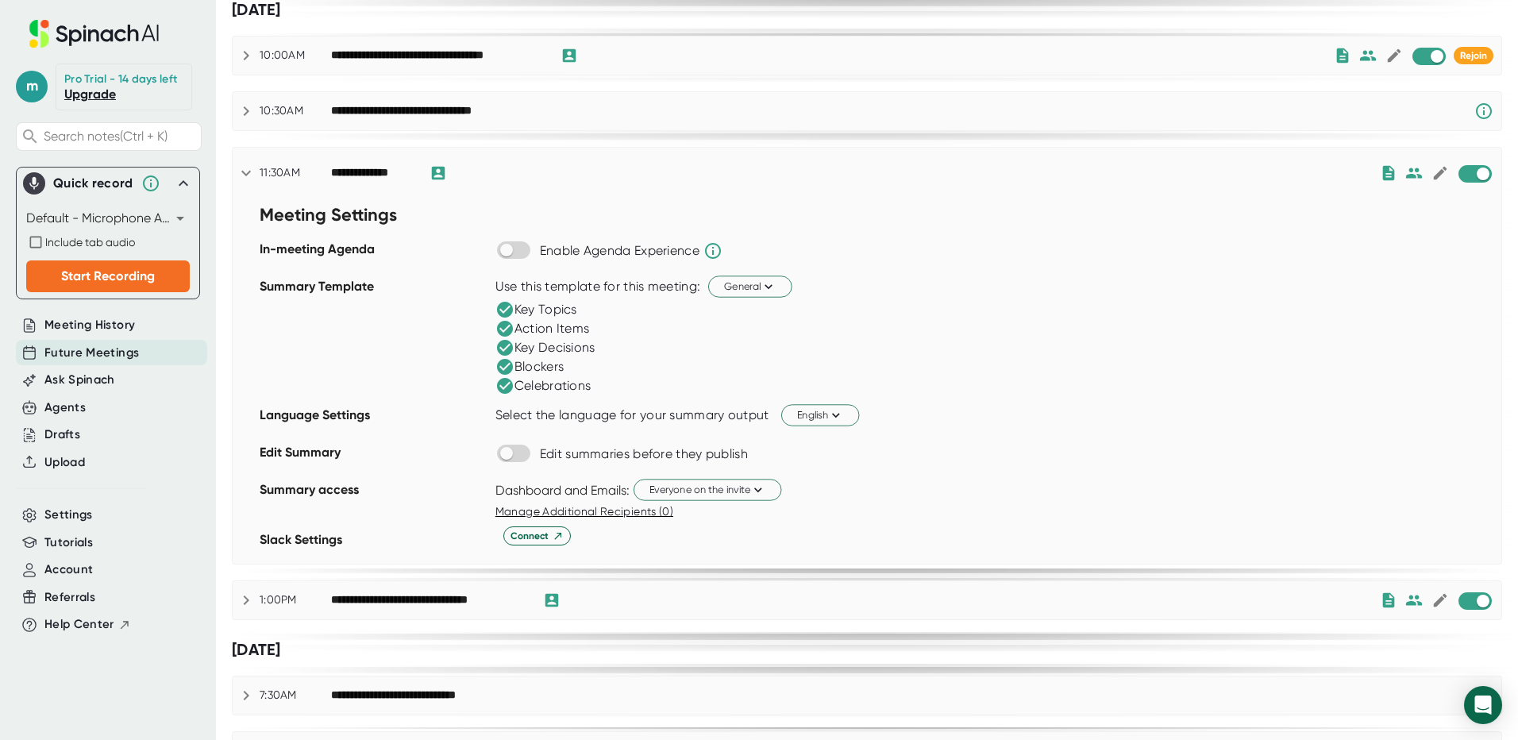
scroll to position [79, 0]
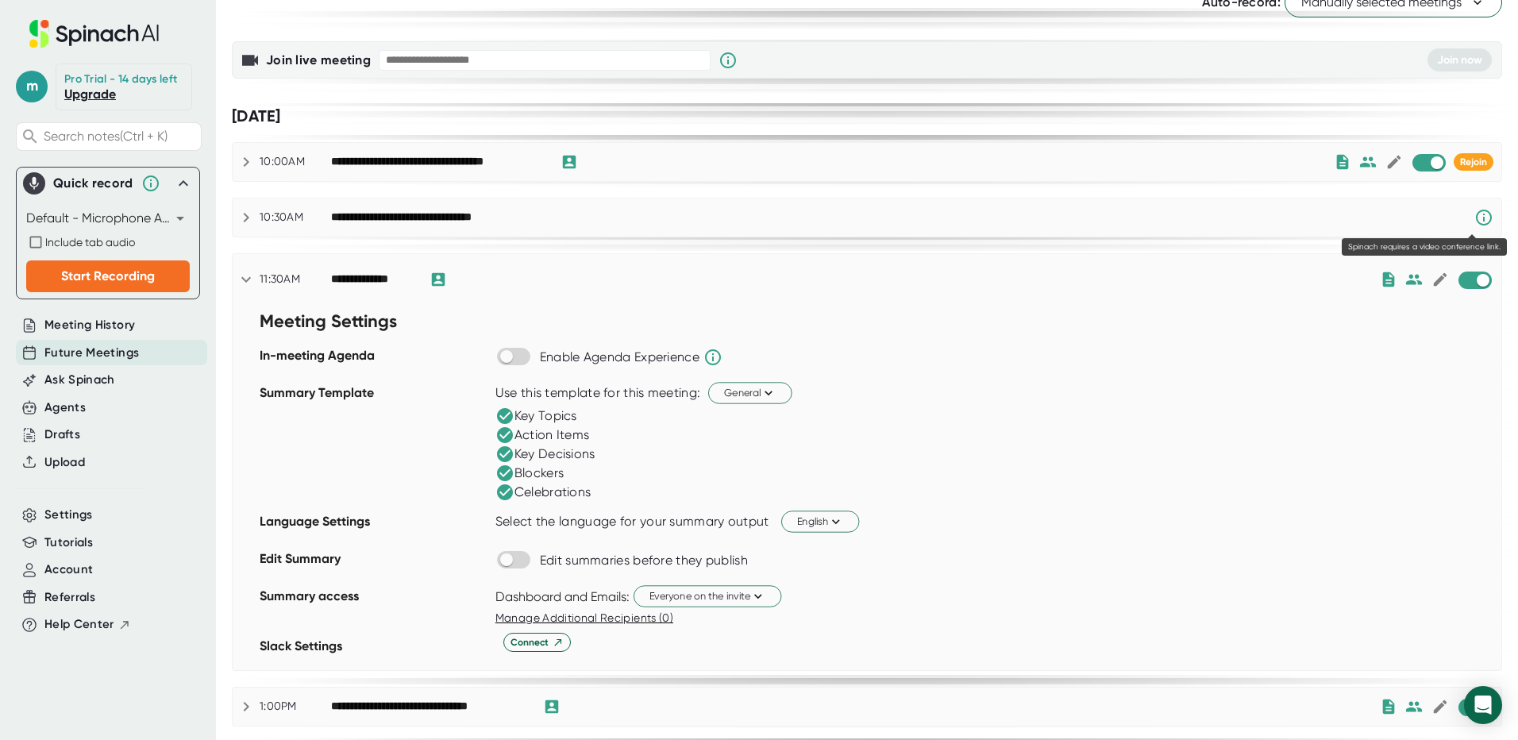
click at [1475, 214] on icon at bounding box center [1484, 217] width 19 height 19
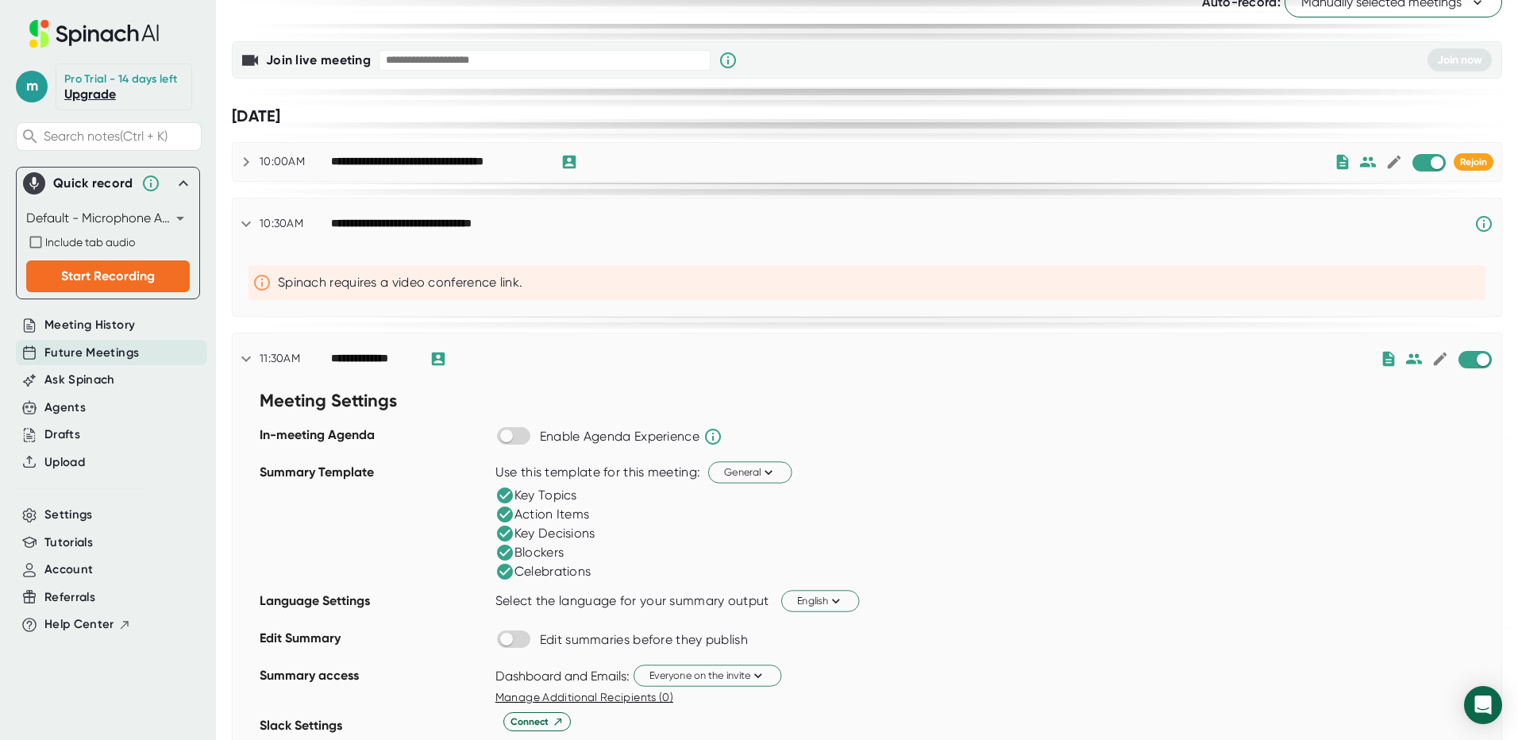
click at [1471, 214] on div "**********" at bounding box center [867, 224] width 1269 height 51
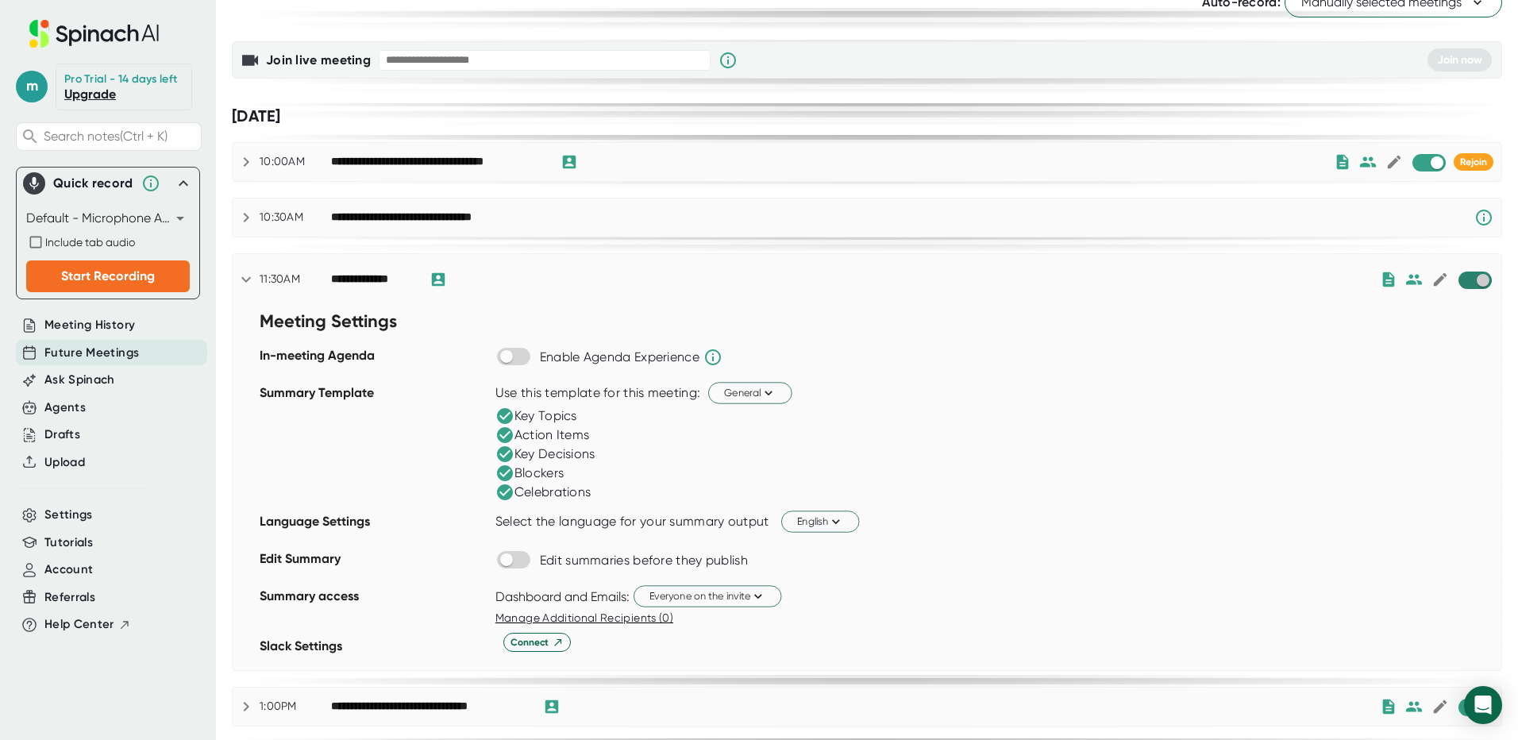
click at [1471, 280] on input "checkbox" at bounding box center [1482, 280] width 45 height 14
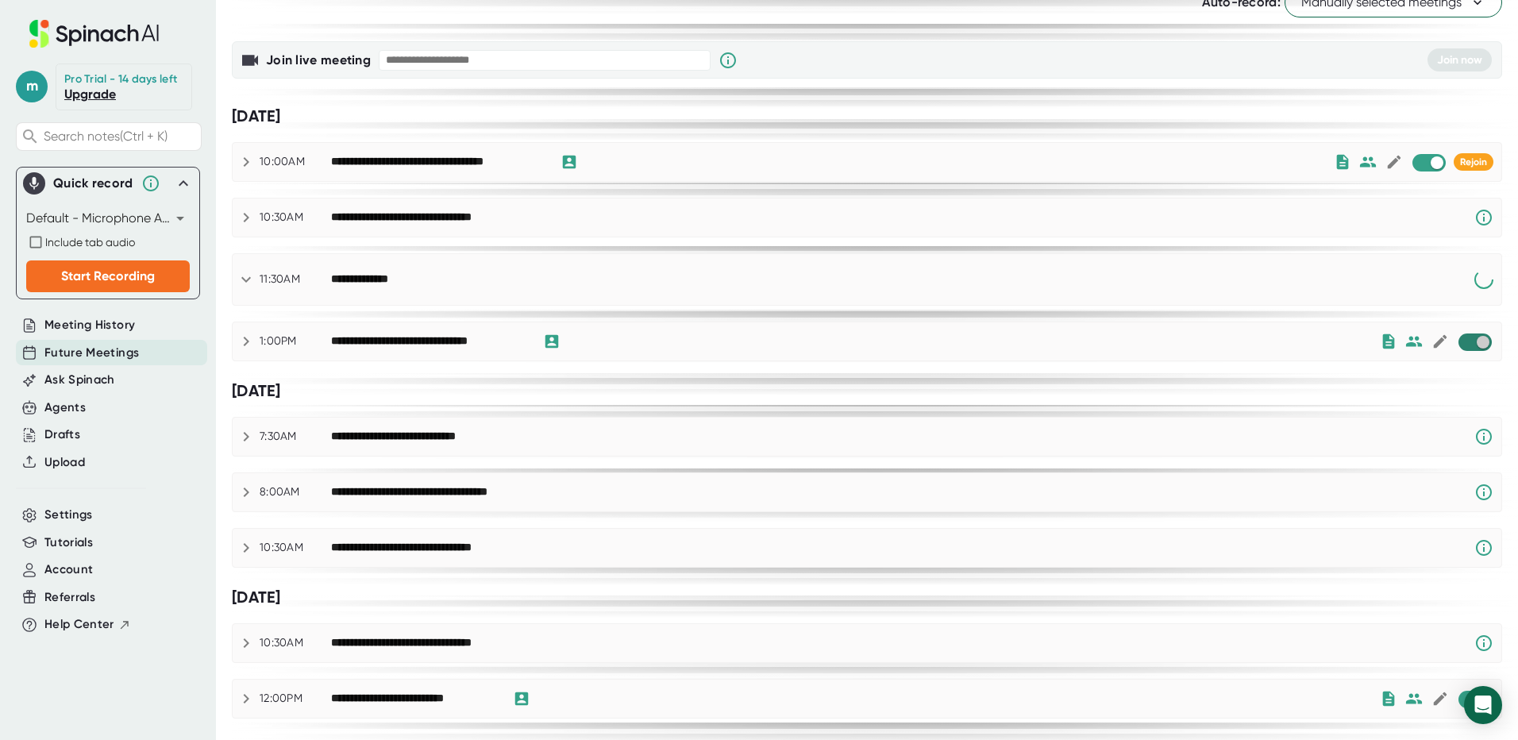
click at [1475, 347] on input "checkbox" at bounding box center [1482, 342] width 45 height 14
checkbox input "true"
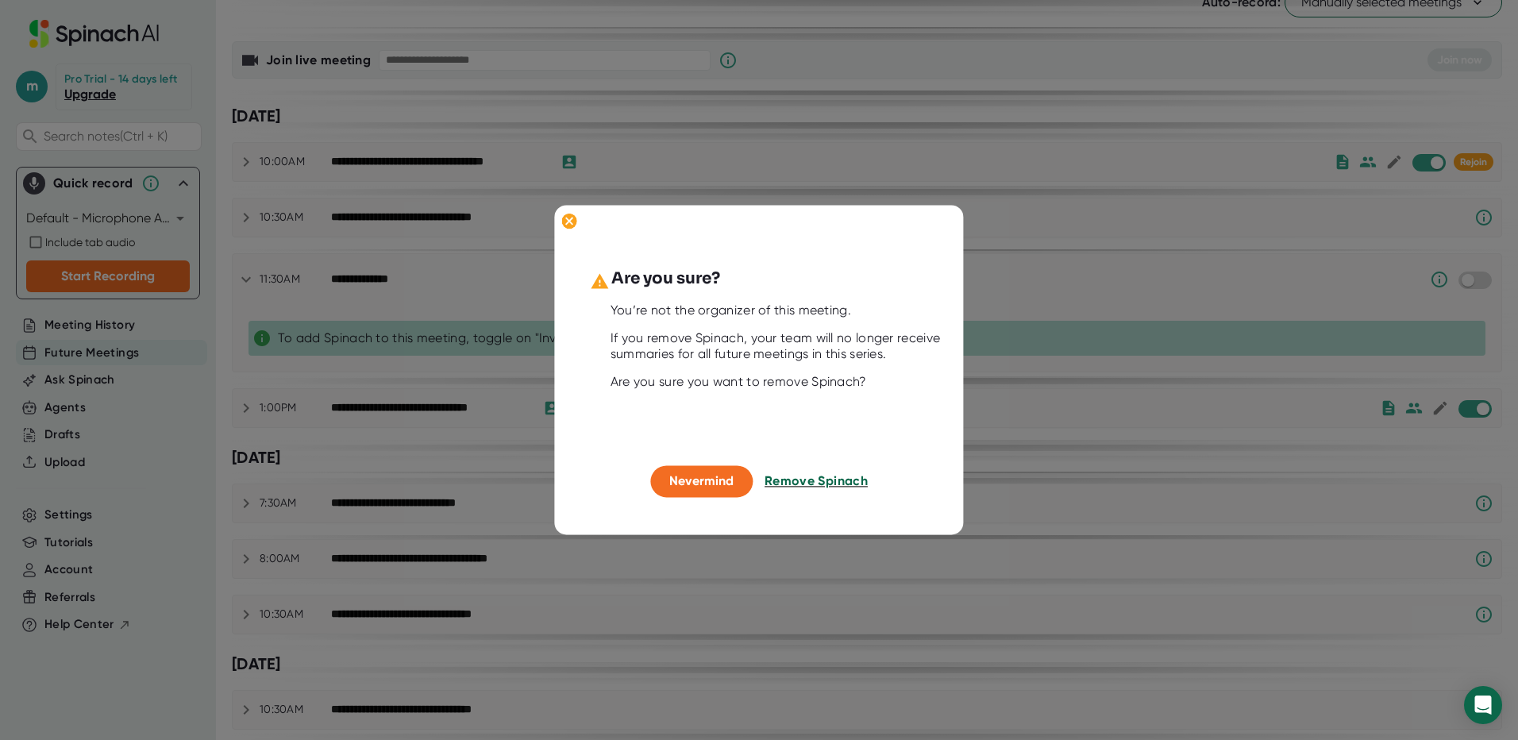
click at [839, 475] on span "Remove Spinach" at bounding box center [816, 480] width 103 height 15
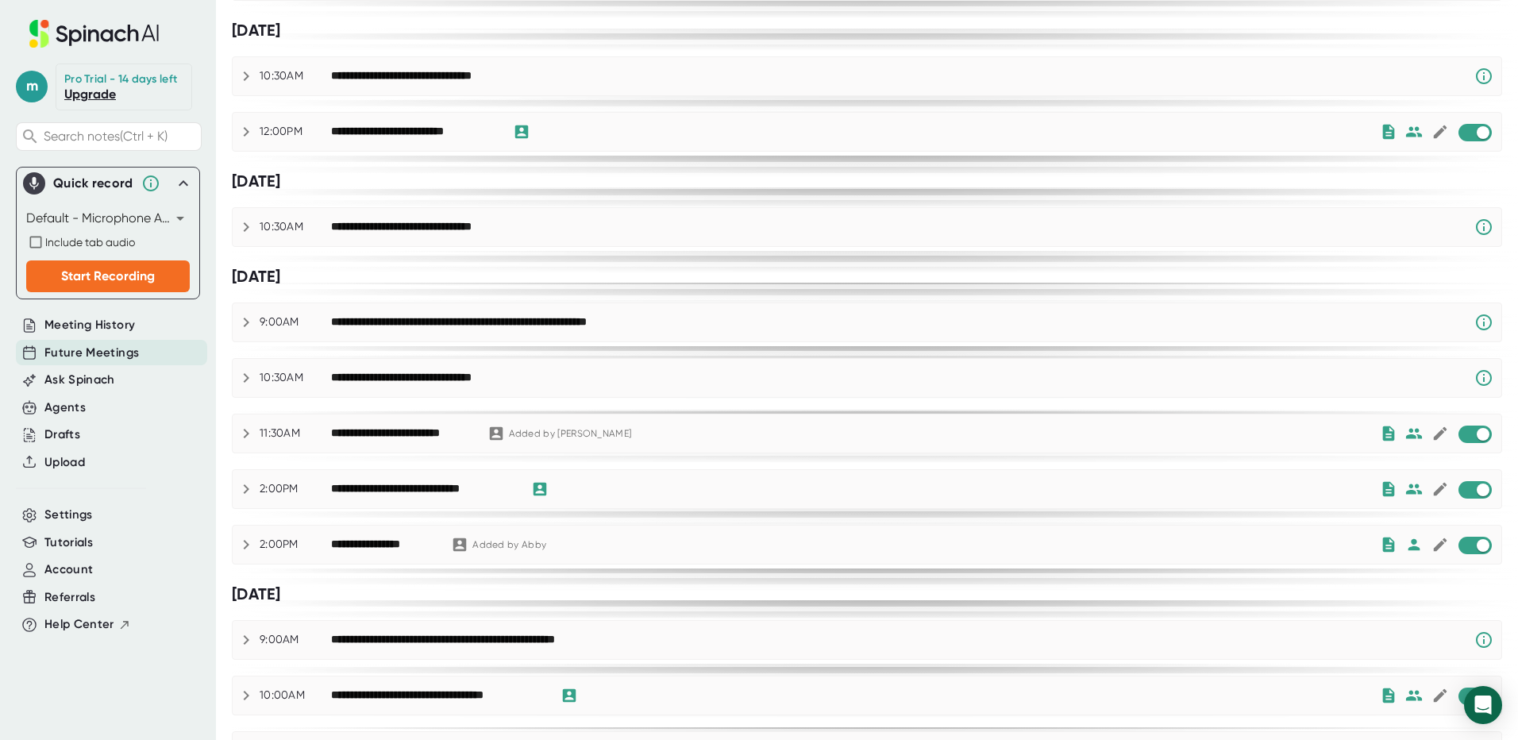
scroll to position [715, 0]
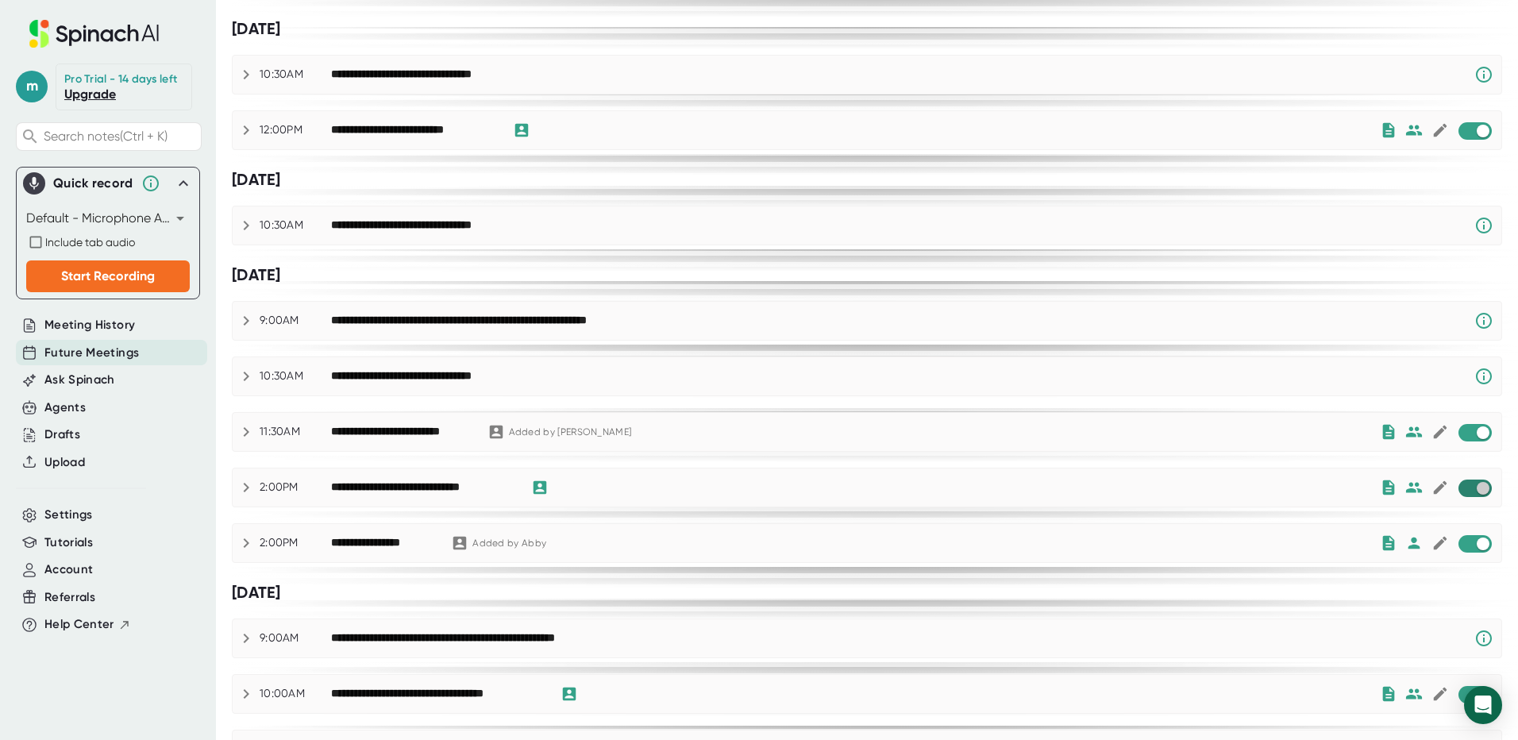
click at [1467, 487] on input "checkbox" at bounding box center [1482, 488] width 45 height 14
checkbox input "true"
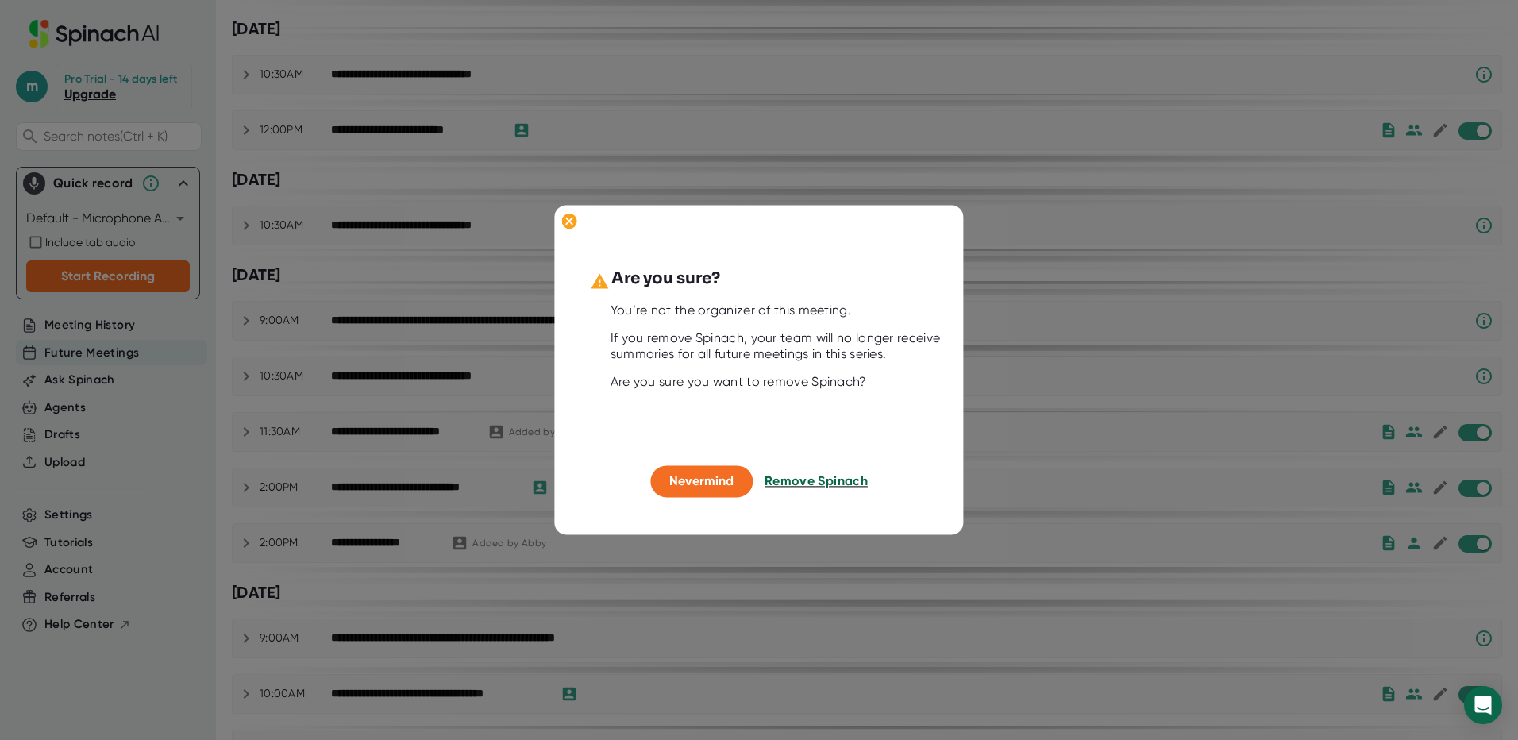
click at [842, 481] on span "Remove Spinach" at bounding box center [816, 480] width 103 height 15
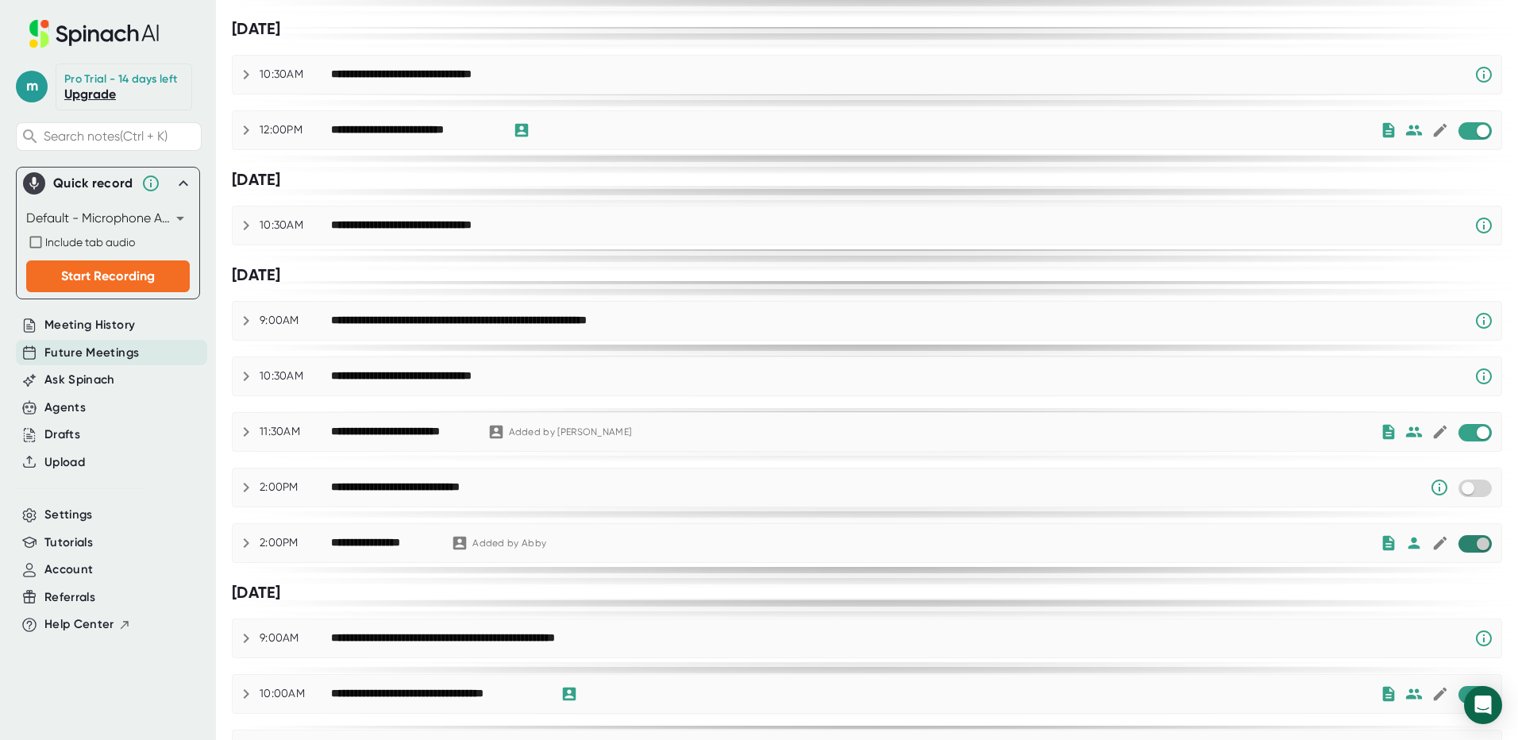
click at [1466, 543] on input "checkbox" at bounding box center [1482, 544] width 45 height 14
checkbox input "true"
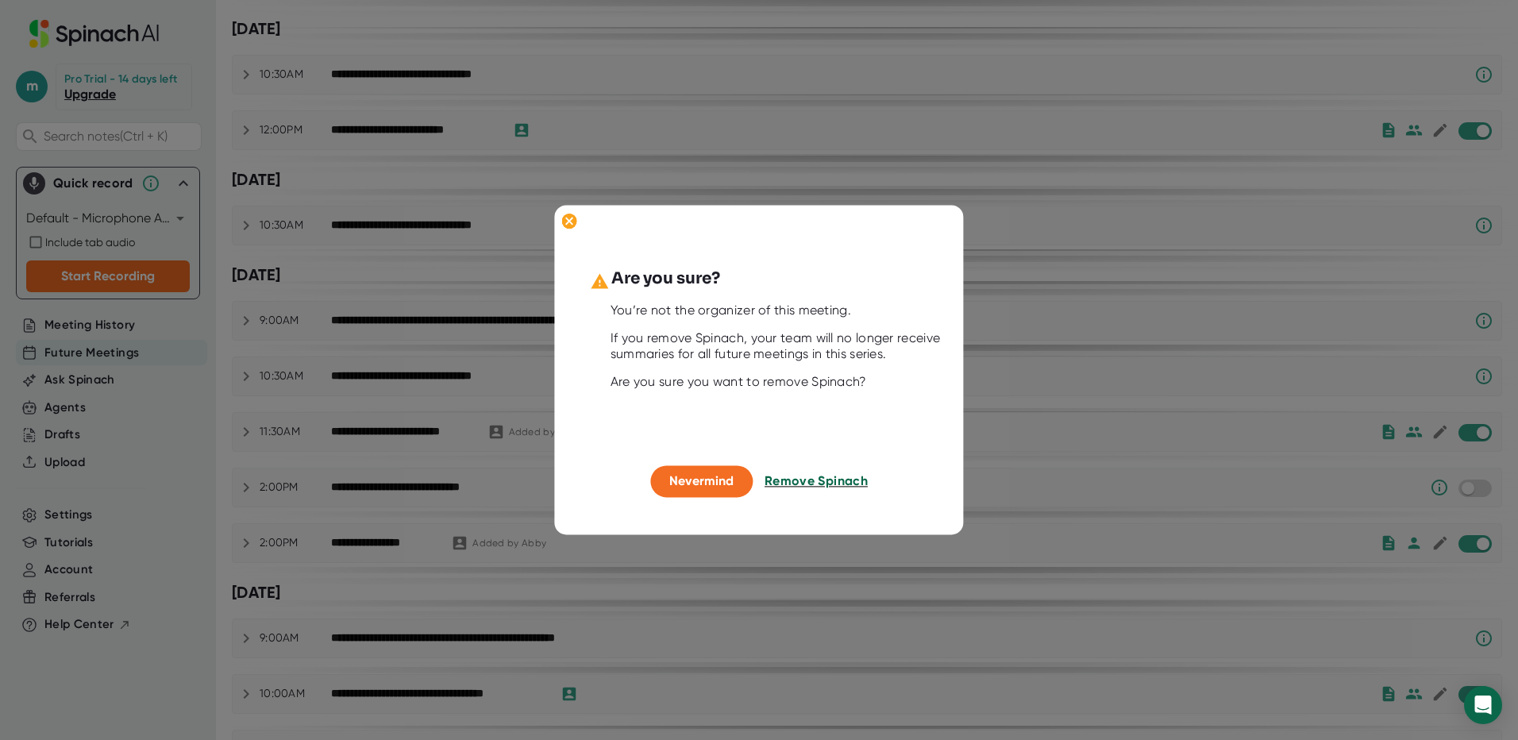
click at [843, 481] on span "Remove Spinach" at bounding box center [816, 480] width 103 height 15
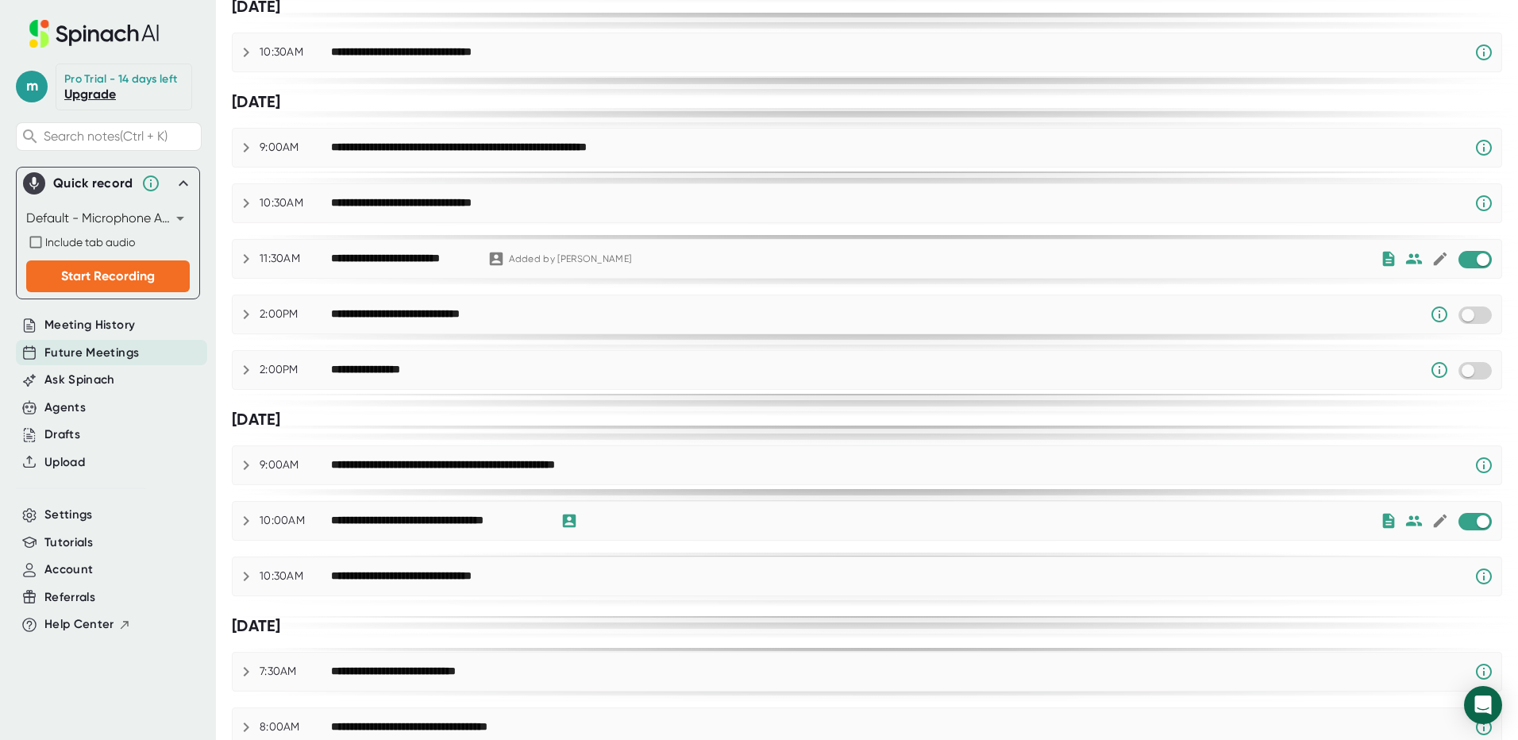
scroll to position [954, 0]
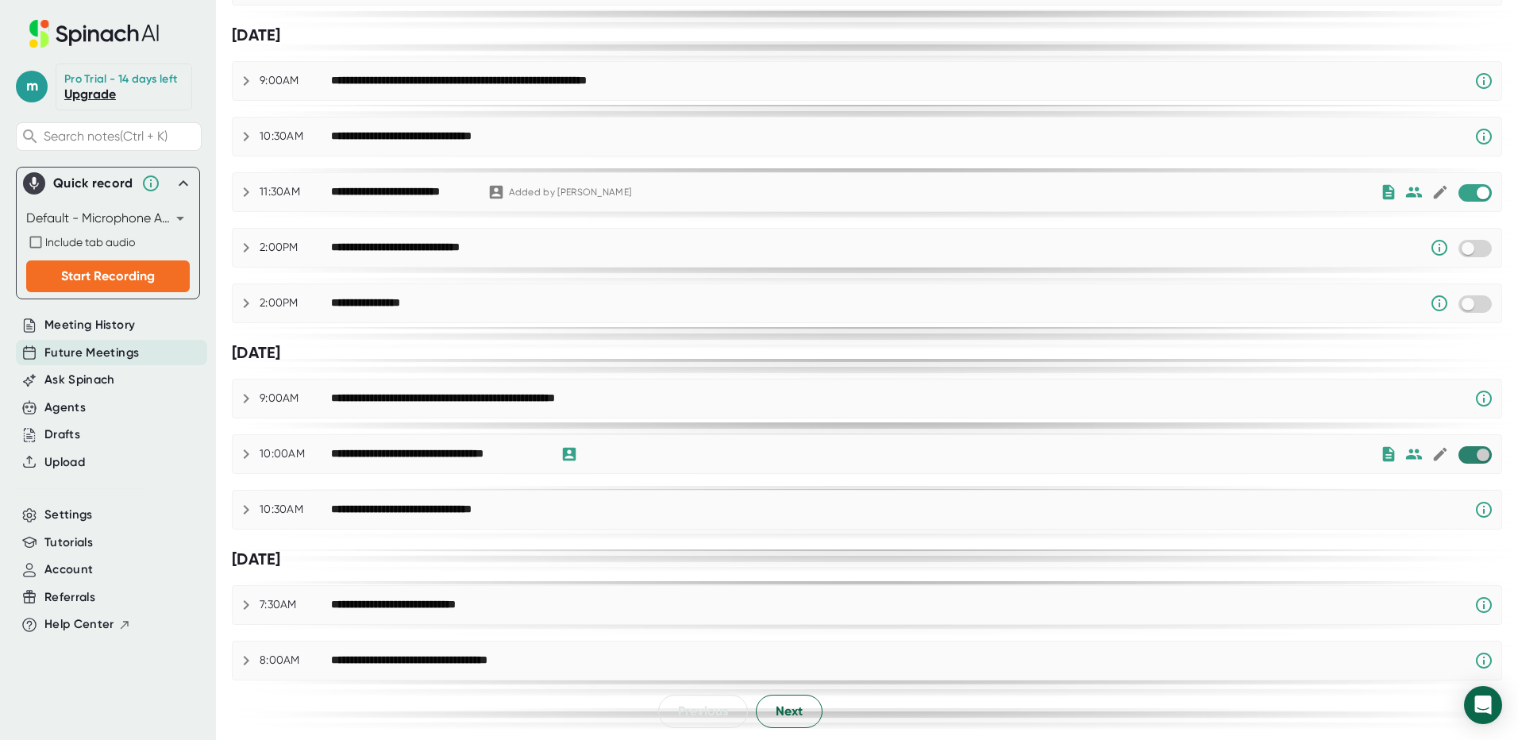
click at [1471, 449] on input "checkbox" at bounding box center [1482, 455] width 45 height 14
checkbox input "true"
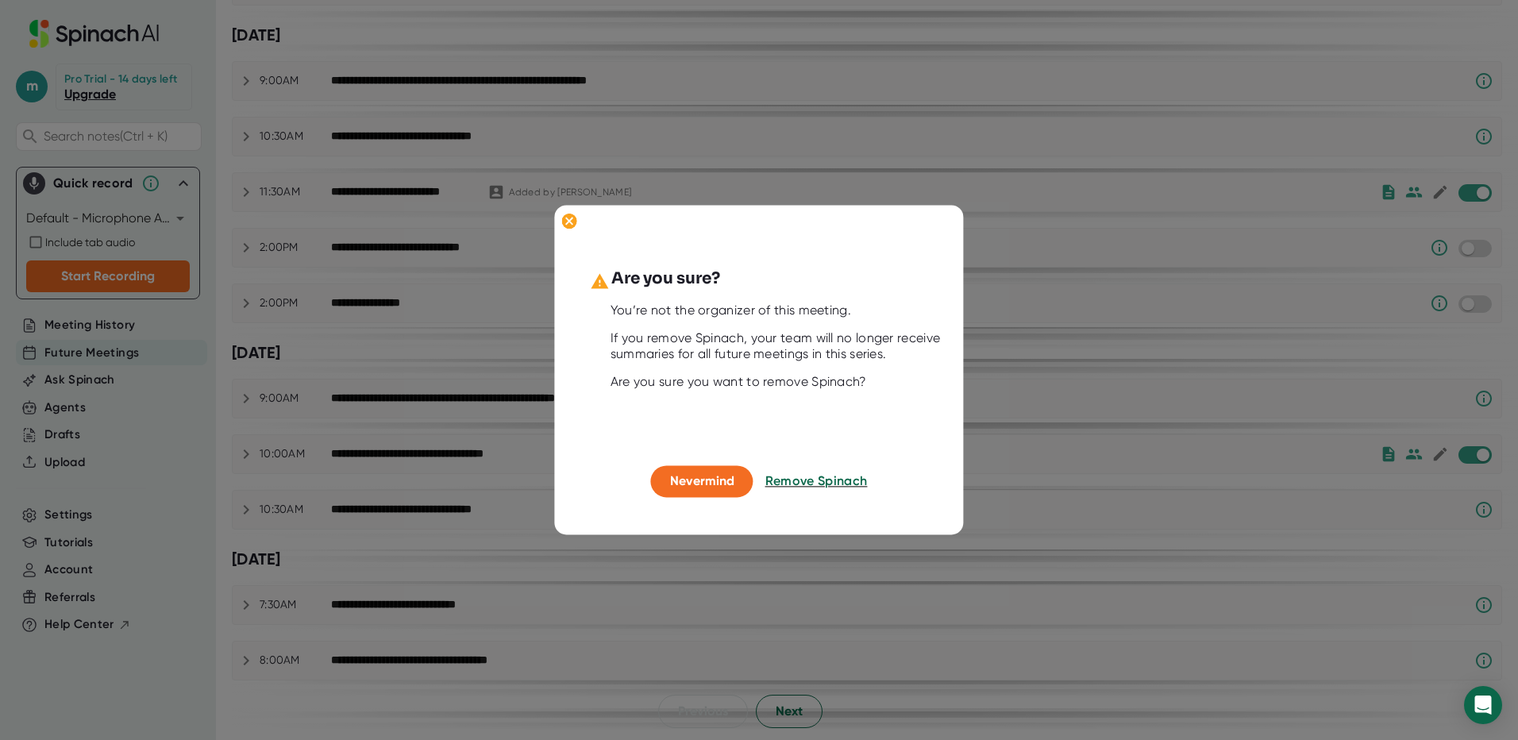
drag, startPoint x: 821, startPoint y: 480, endPoint x: 920, endPoint y: 470, distance: 99.0
click at [820, 481] on span "Remove Spinach" at bounding box center [816, 480] width 102 height 15
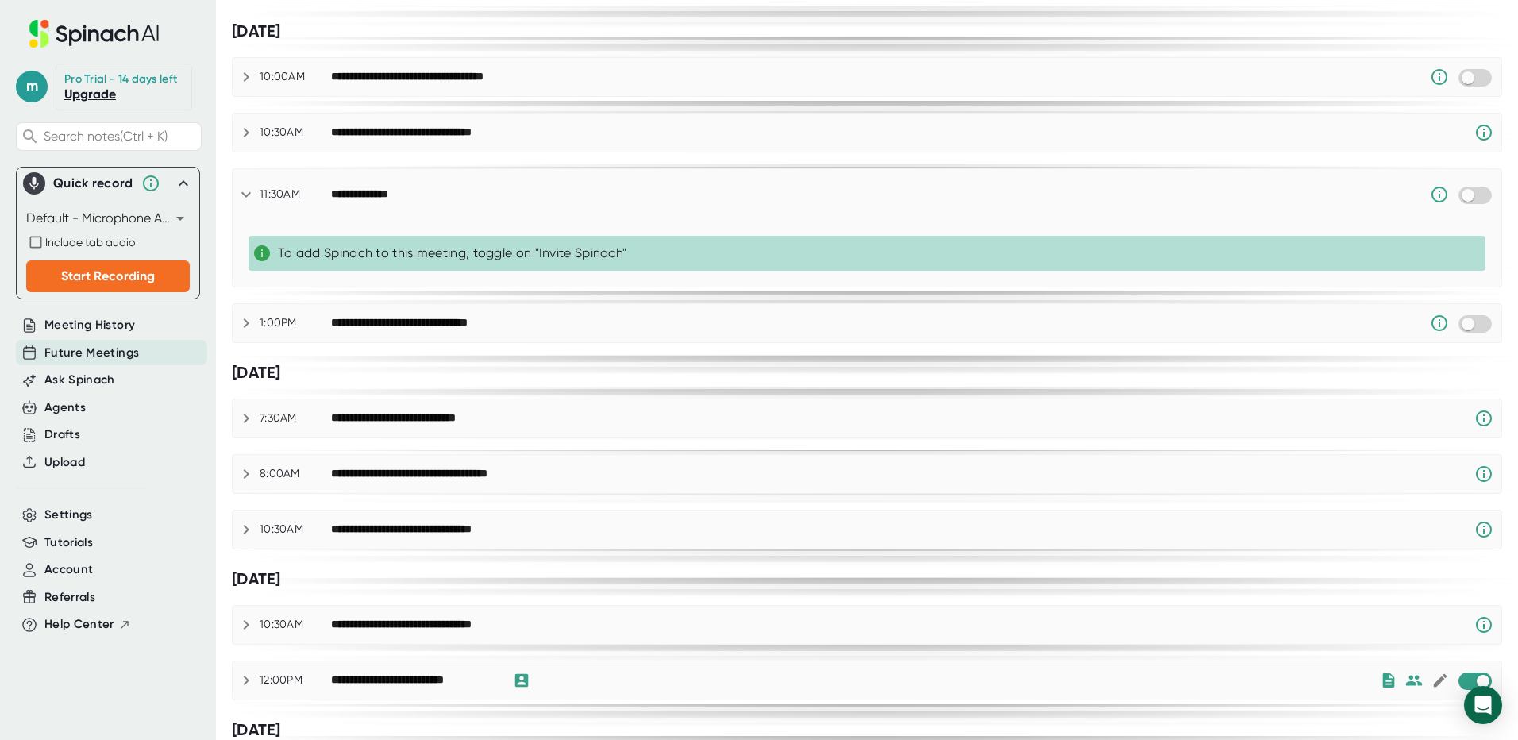
scroll to position [0, 0]
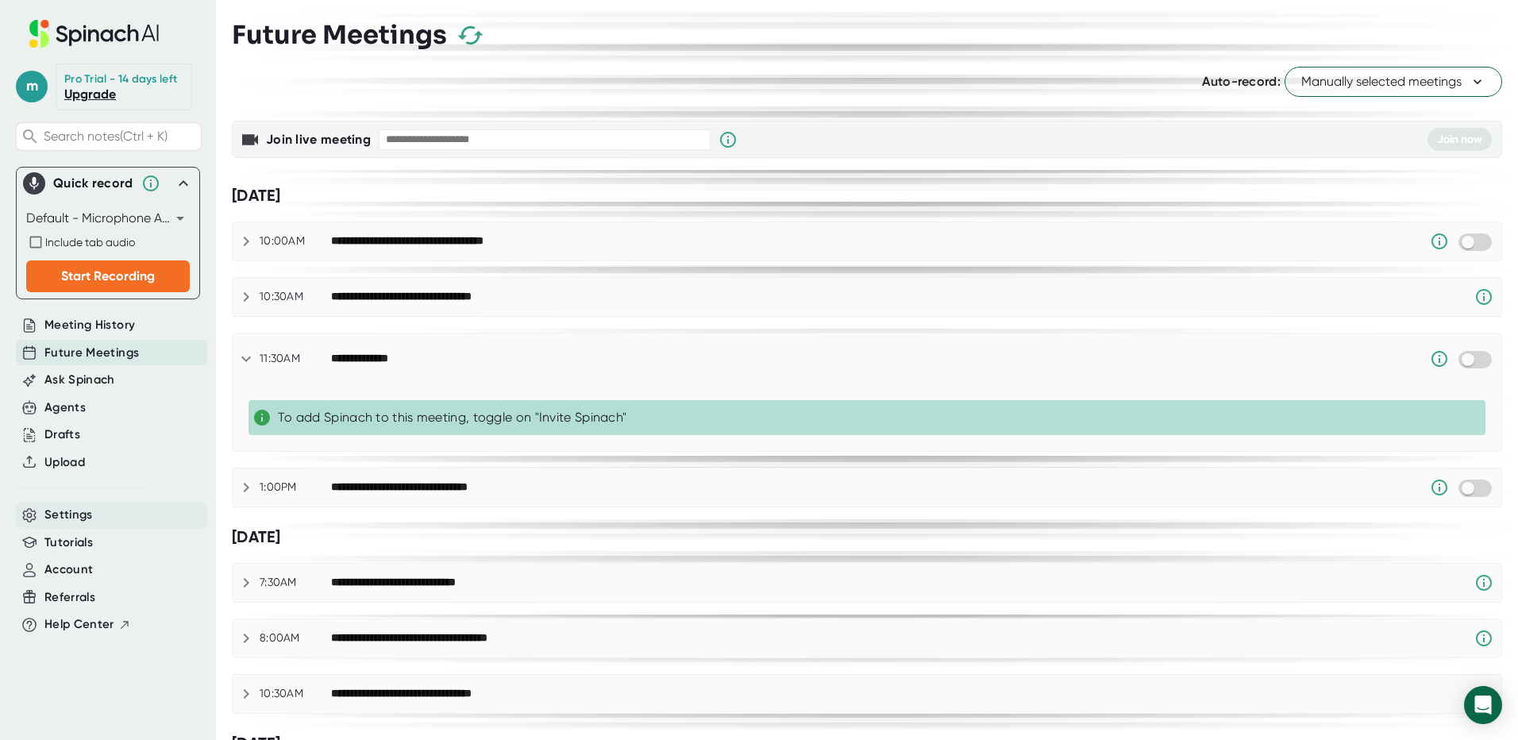
click at [109, 515] on div "Settings" at bounding box center [111, 515] width 191 height 26
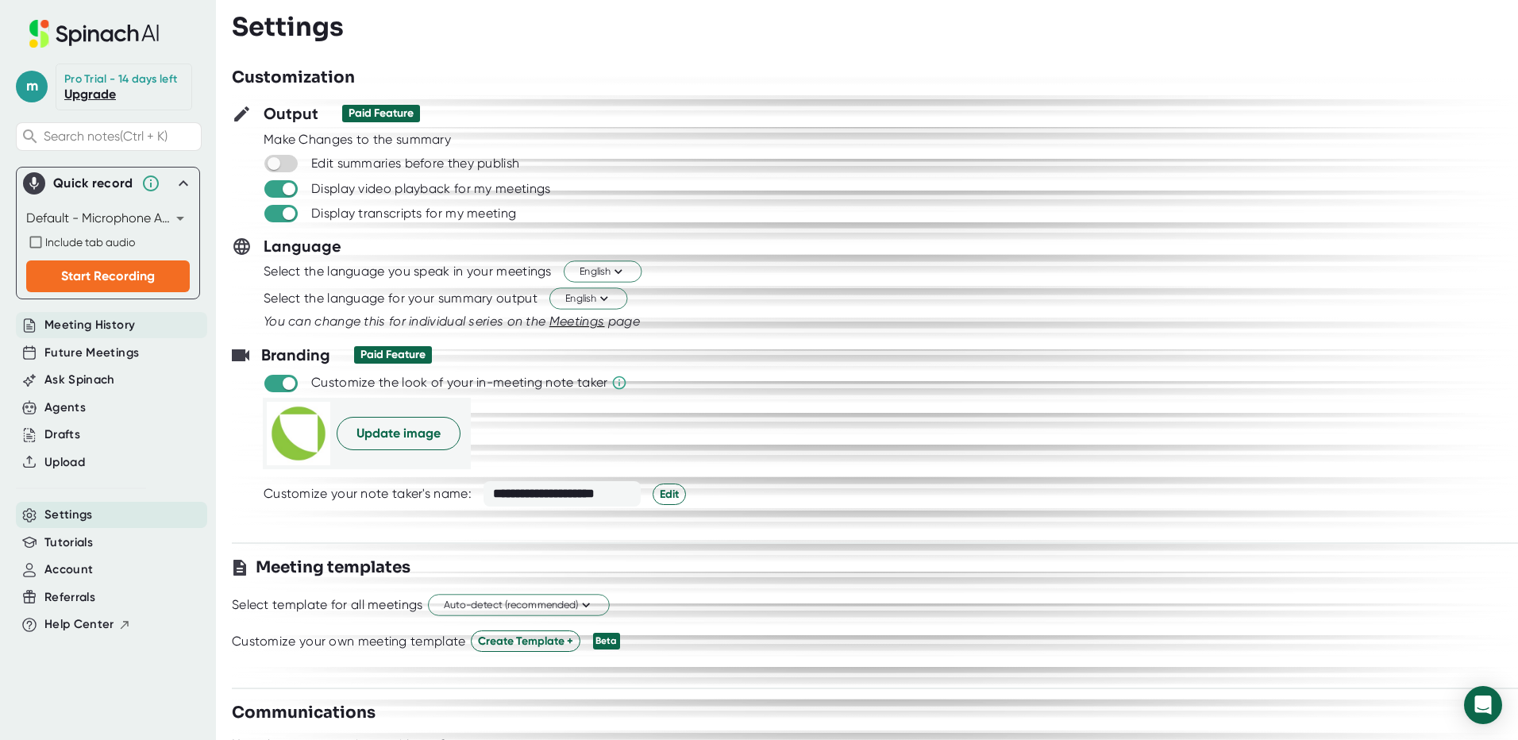
click at [123, 323] on span "Meeting History" at bounding box center [89, 325] width 91 height 18
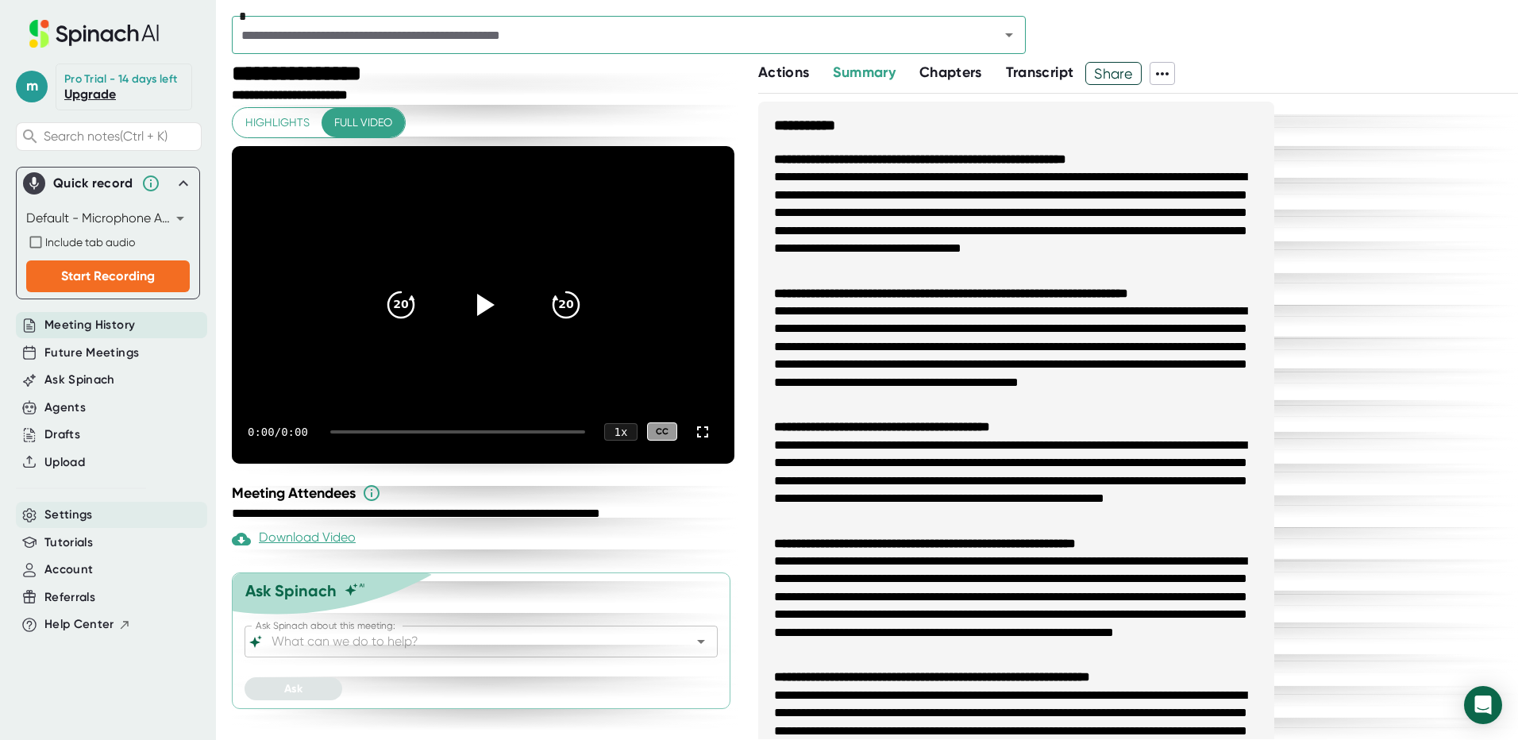
click at [94, 511] on div "Settings" at bounding box center [111, 515] width 191 height 26
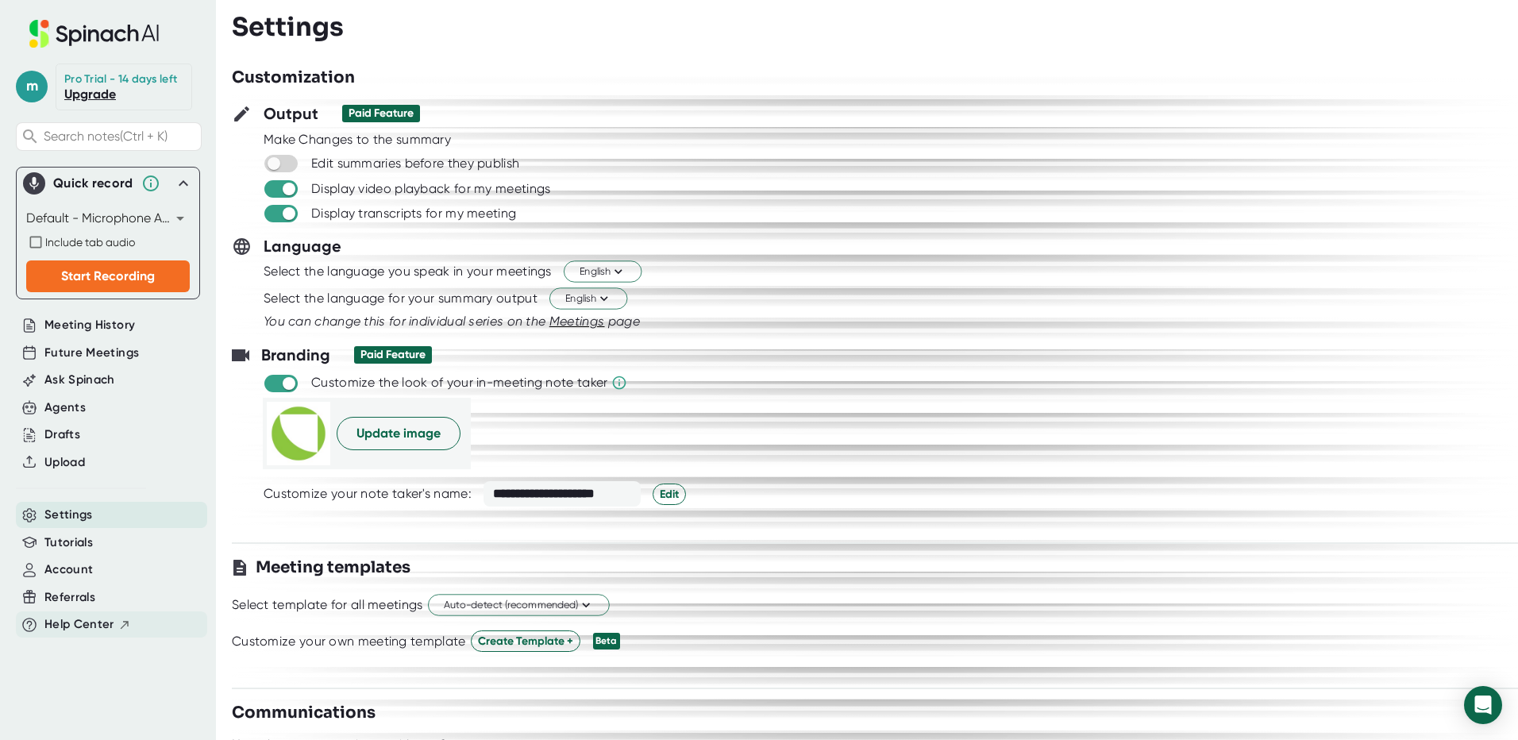
click at [76, 623] on span "Help Center" at bounding box center [79, 624] width 70 height 18
click at [125, 319] on span "Meeting History" at bounding box center [89, 325] width 91 height 18
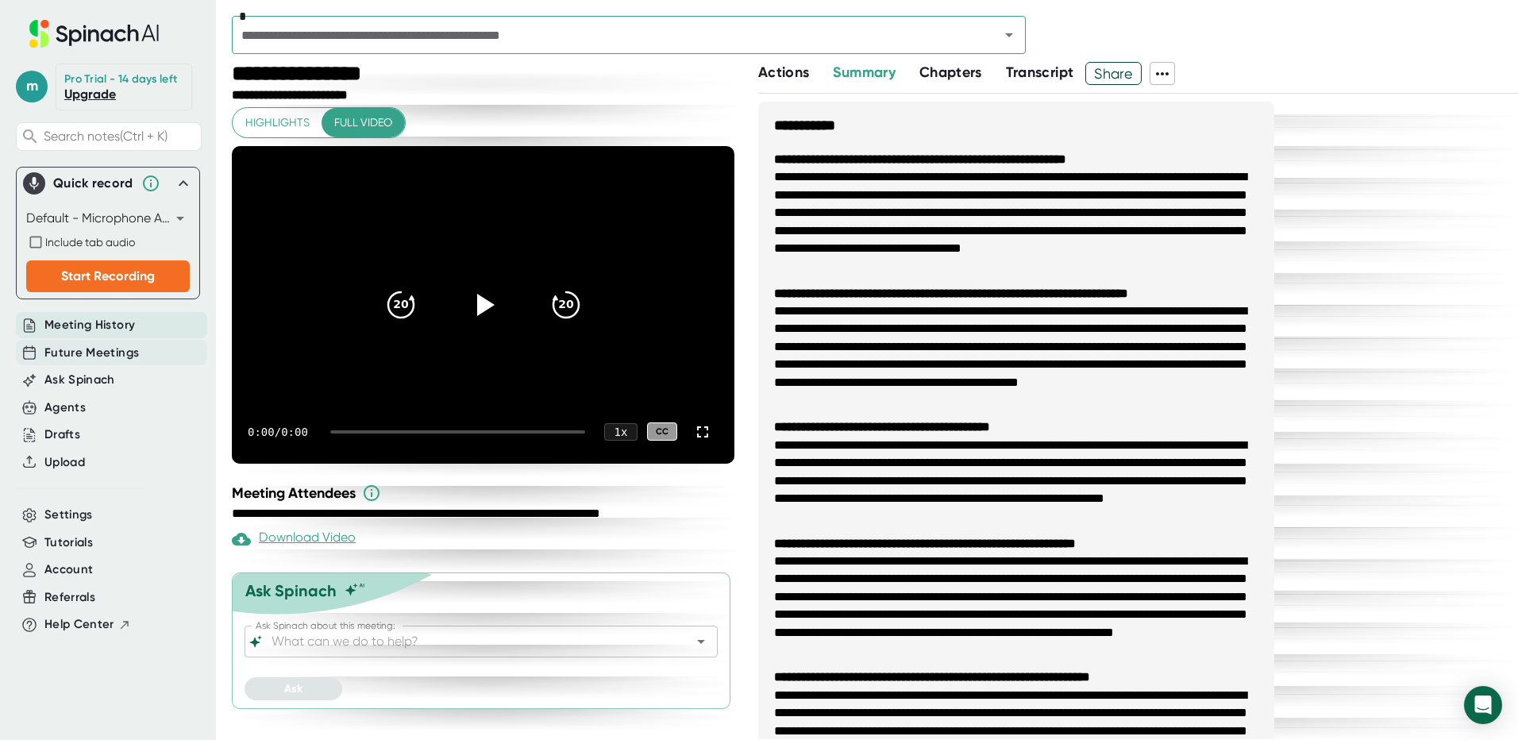
click at [114, 356] on span "Future Meetings" at bounding box center [91, 353] width 94 height 18
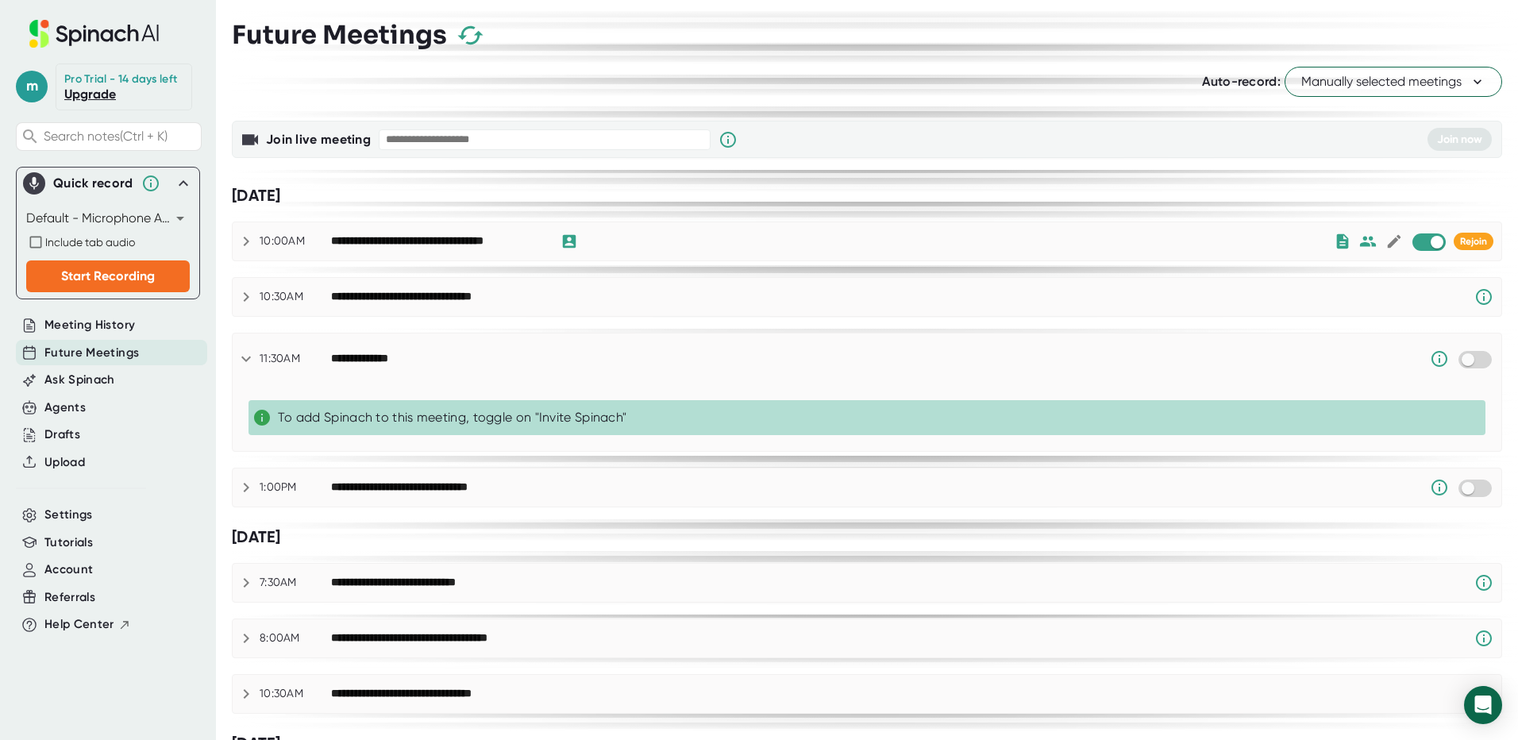
checkbox input "true"
click at [1417, 67] on button "Manually selected meetings" at bounding box center [1394, 82] width 218 height 30
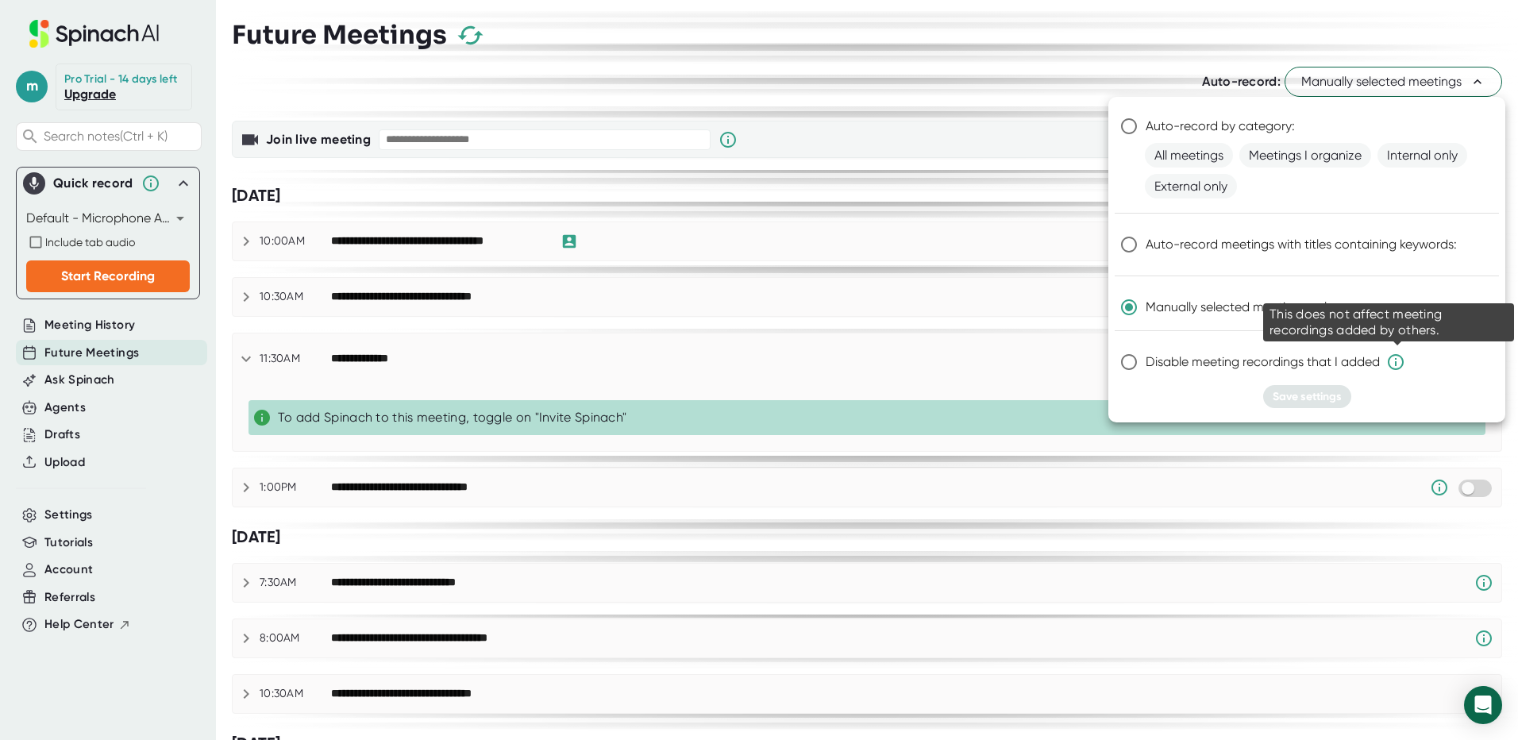
click at [1395, 360] on icon at bounding box center [1395, 362] width 19 height 19
click at [1146, 360] on input "Disable meeting recordings that I added" at bounding box center [1128, 361] width 33 height 33
radio input "true"
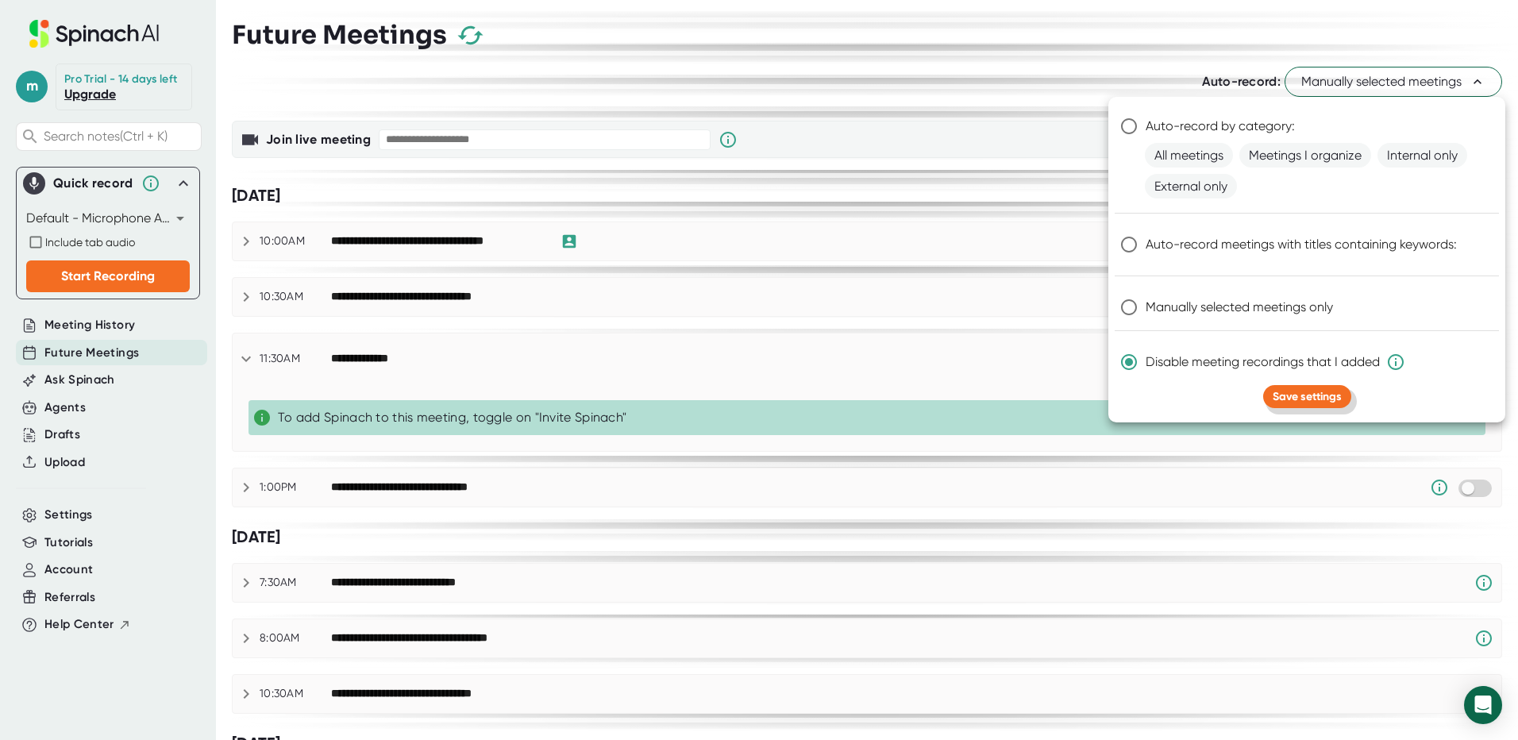
click at [1317, 395] on span "Save settings" at bounding box center [1307, 396] width 69 height 13
radio input "true"
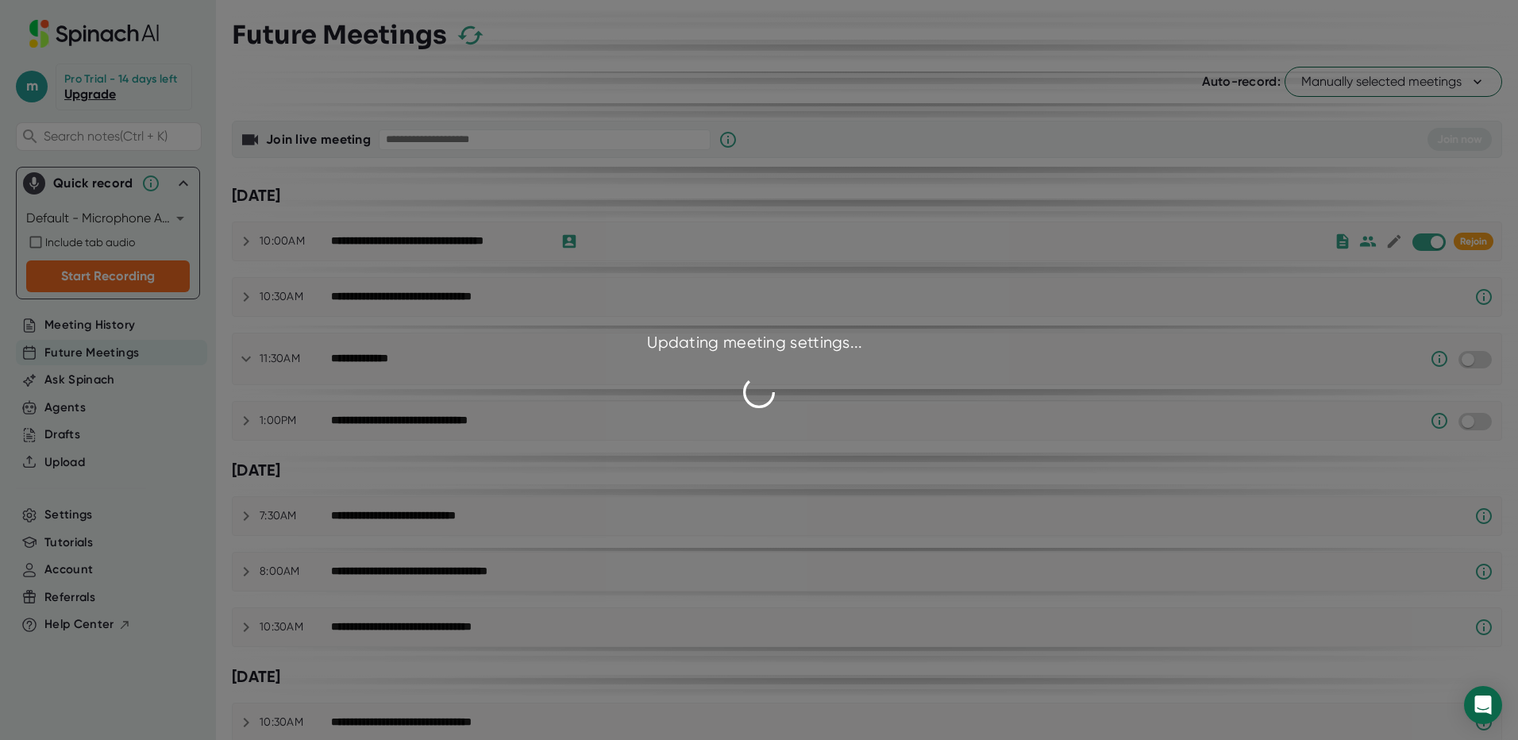
checkbox input "false"
